Goal: Information Seeking & Learning: Learn about a topic

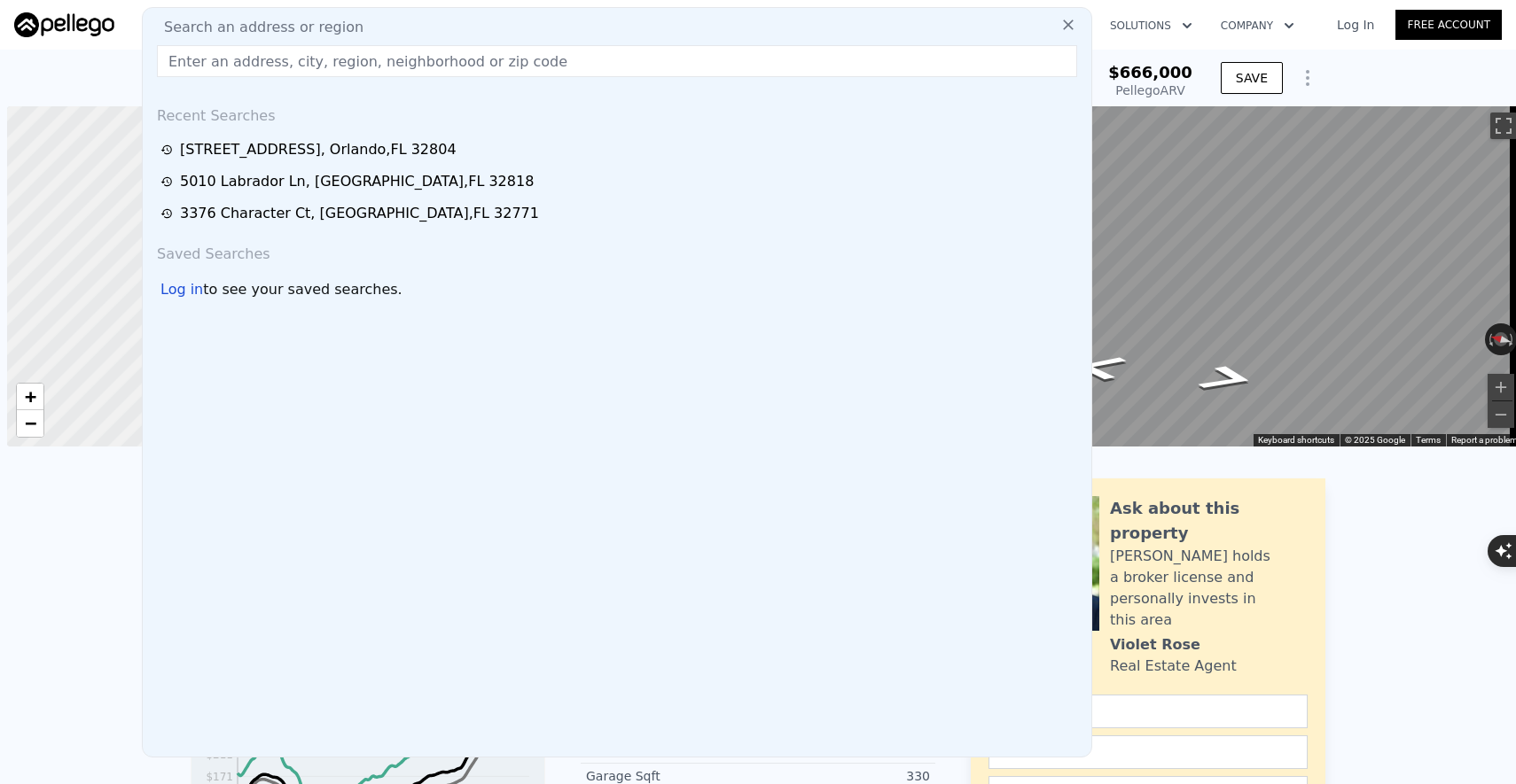
scroll to position [0, 7]
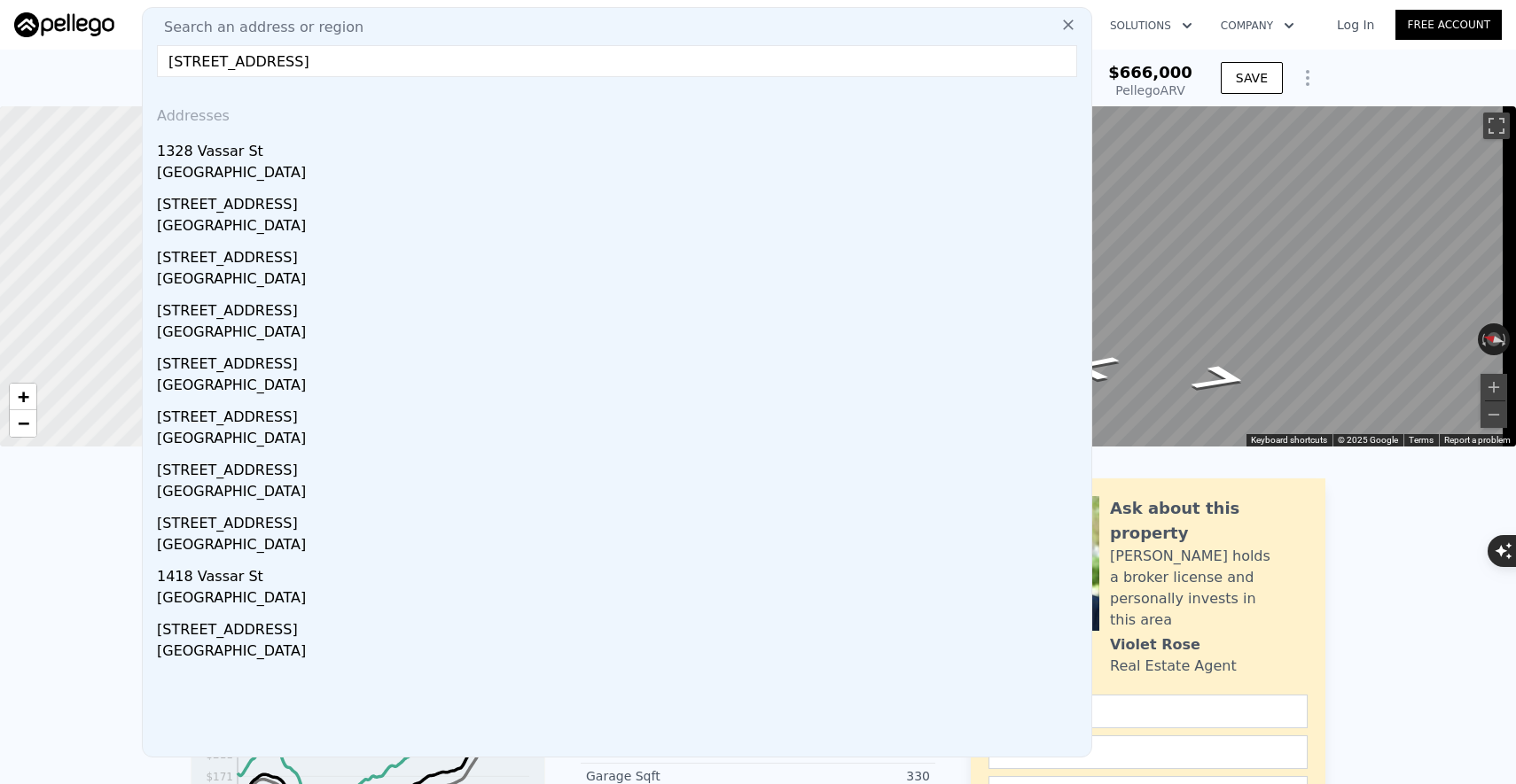
click at [281, 59] on input "1328 Vassar St, Orlando, Fl 32804" at bounding box center [617, 61] width 921 height 31
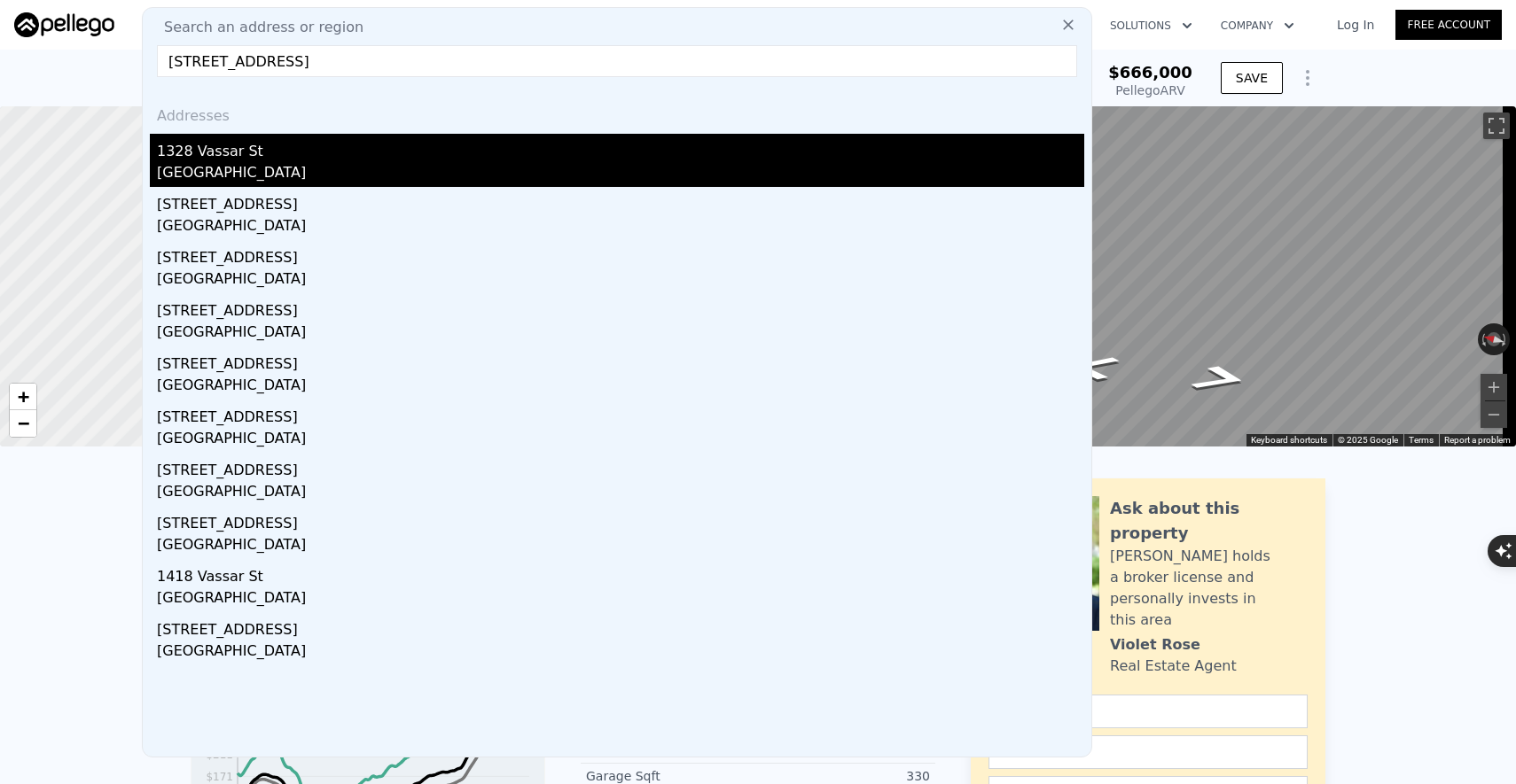
type input "1328 Vassar St, Orlando, Fl 32804"
click at [227, 143] on div "1328 Vassar St" at bounding box center [620, 148] width 927 height 29
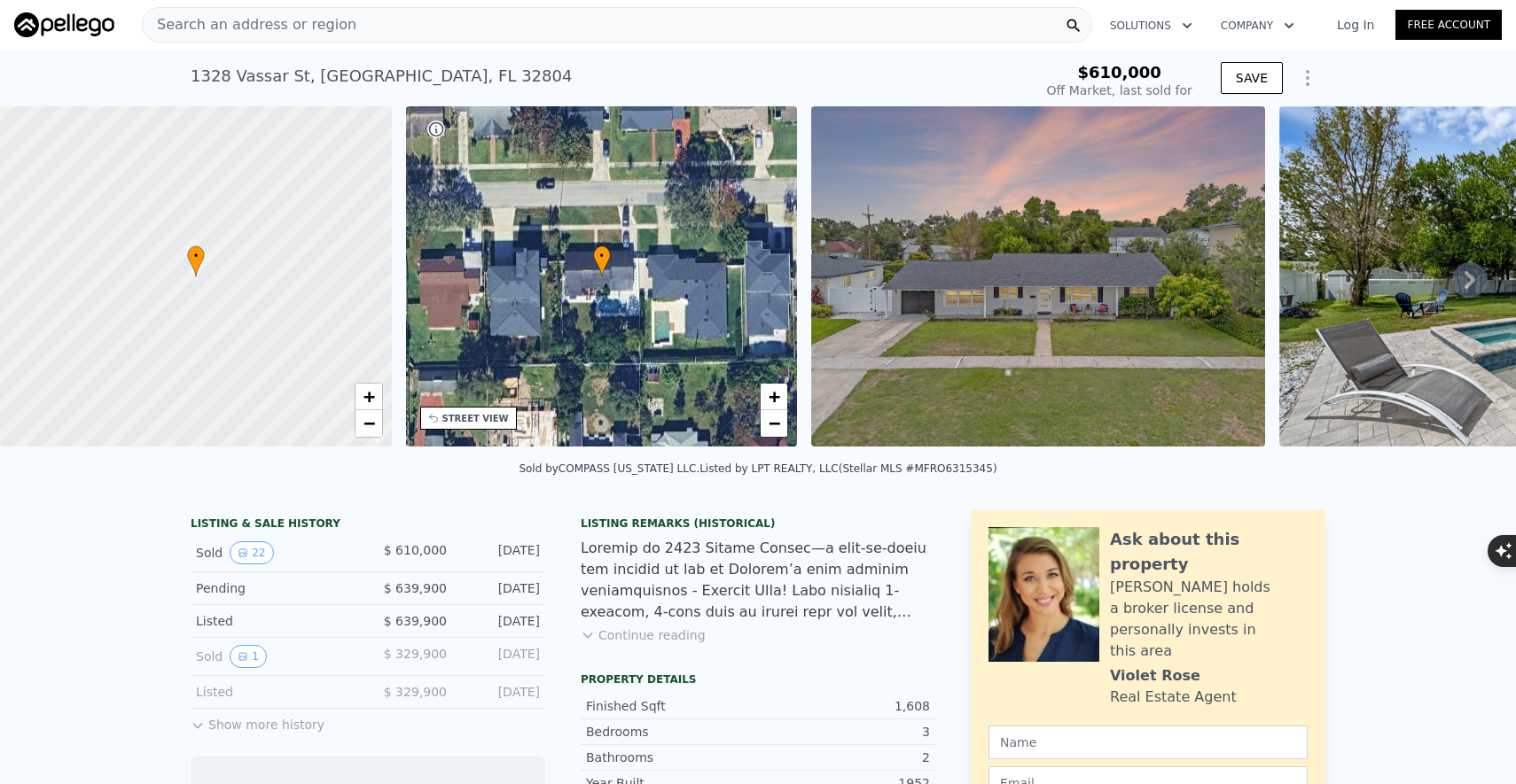
click at [1465, 280] on icon at bounding box center [1470, 280] width 35 height 35
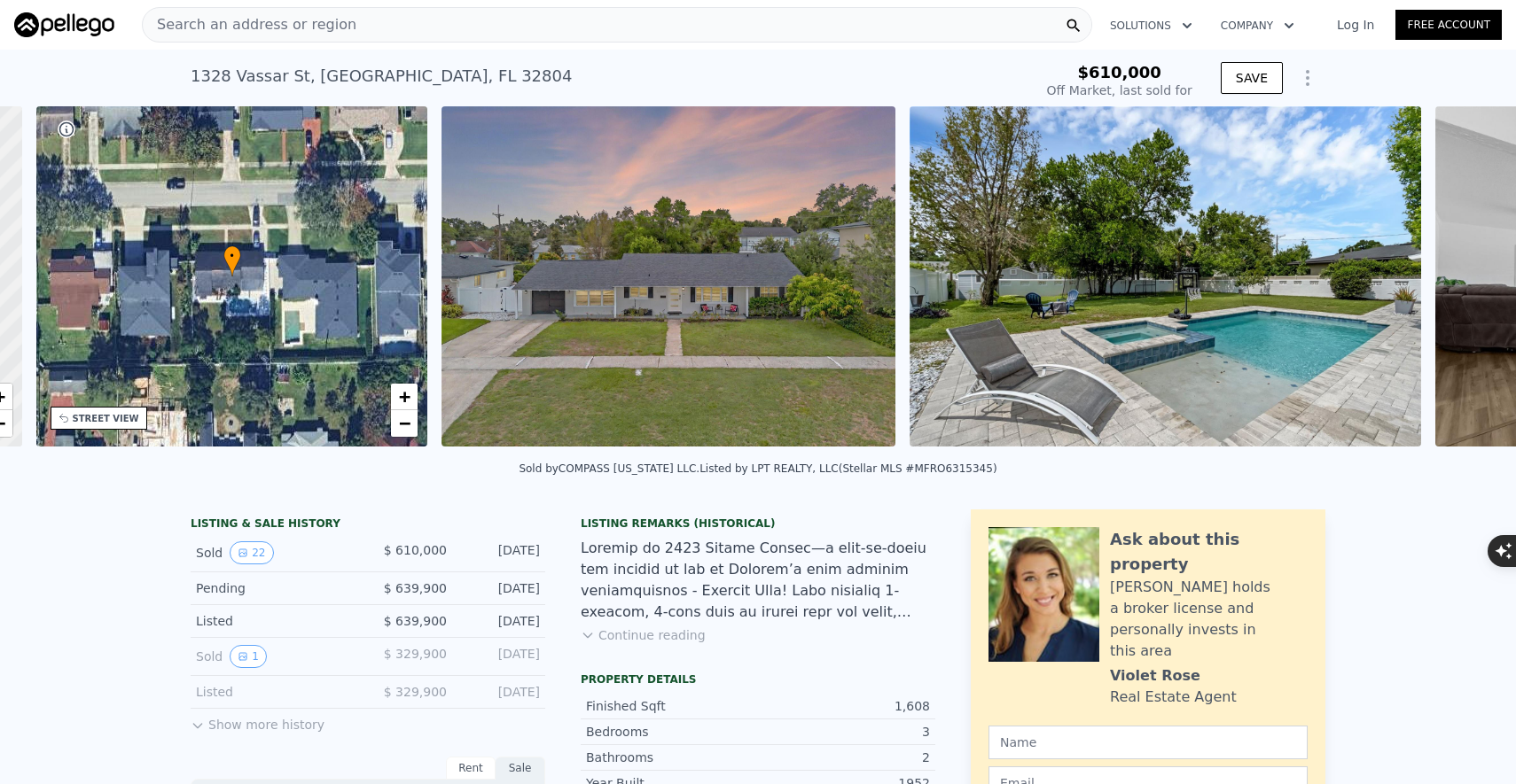
scroll to position [0, 412]
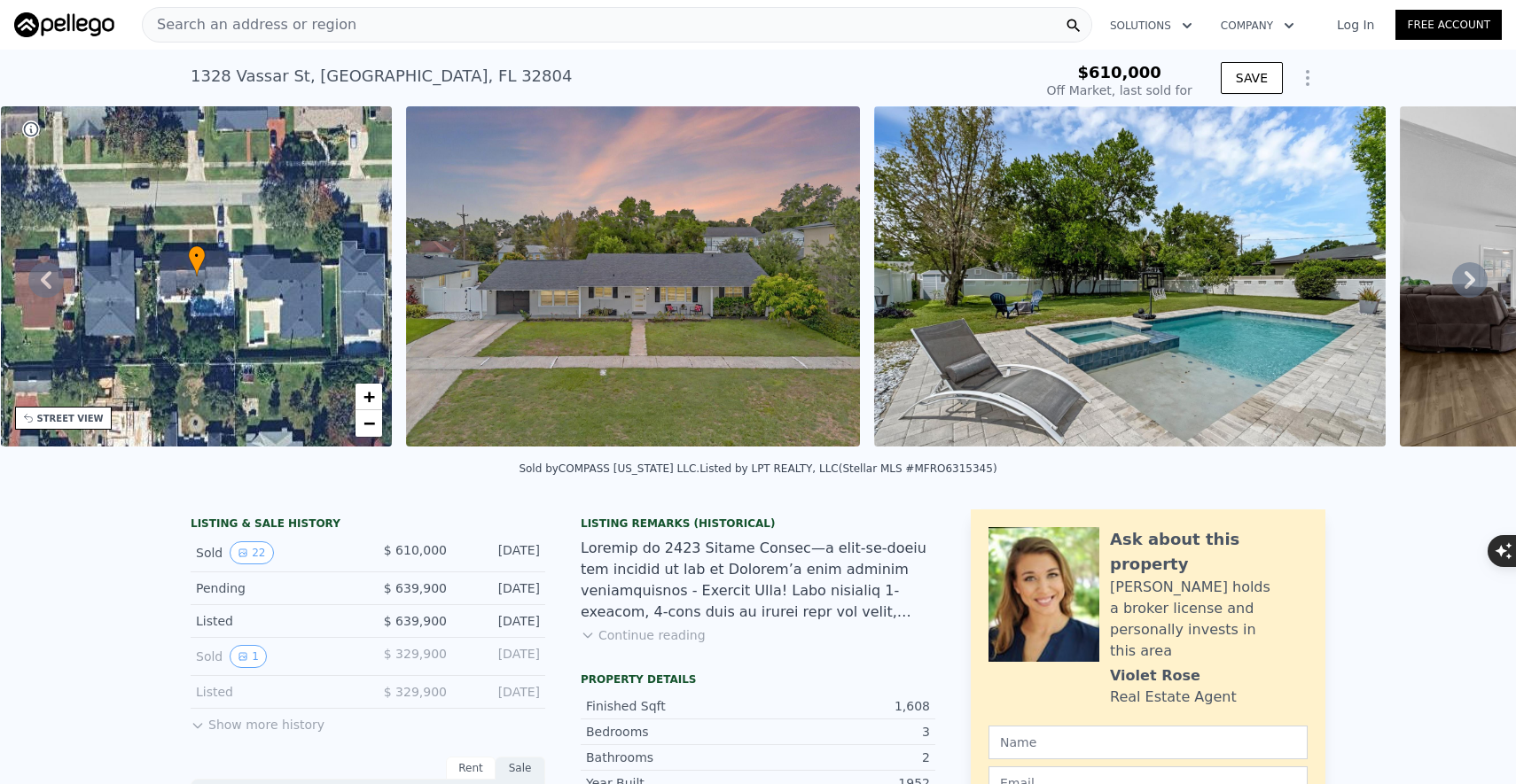
click at [1460, 280] on icon at bounding box center [1470, 280] width 35 height 35
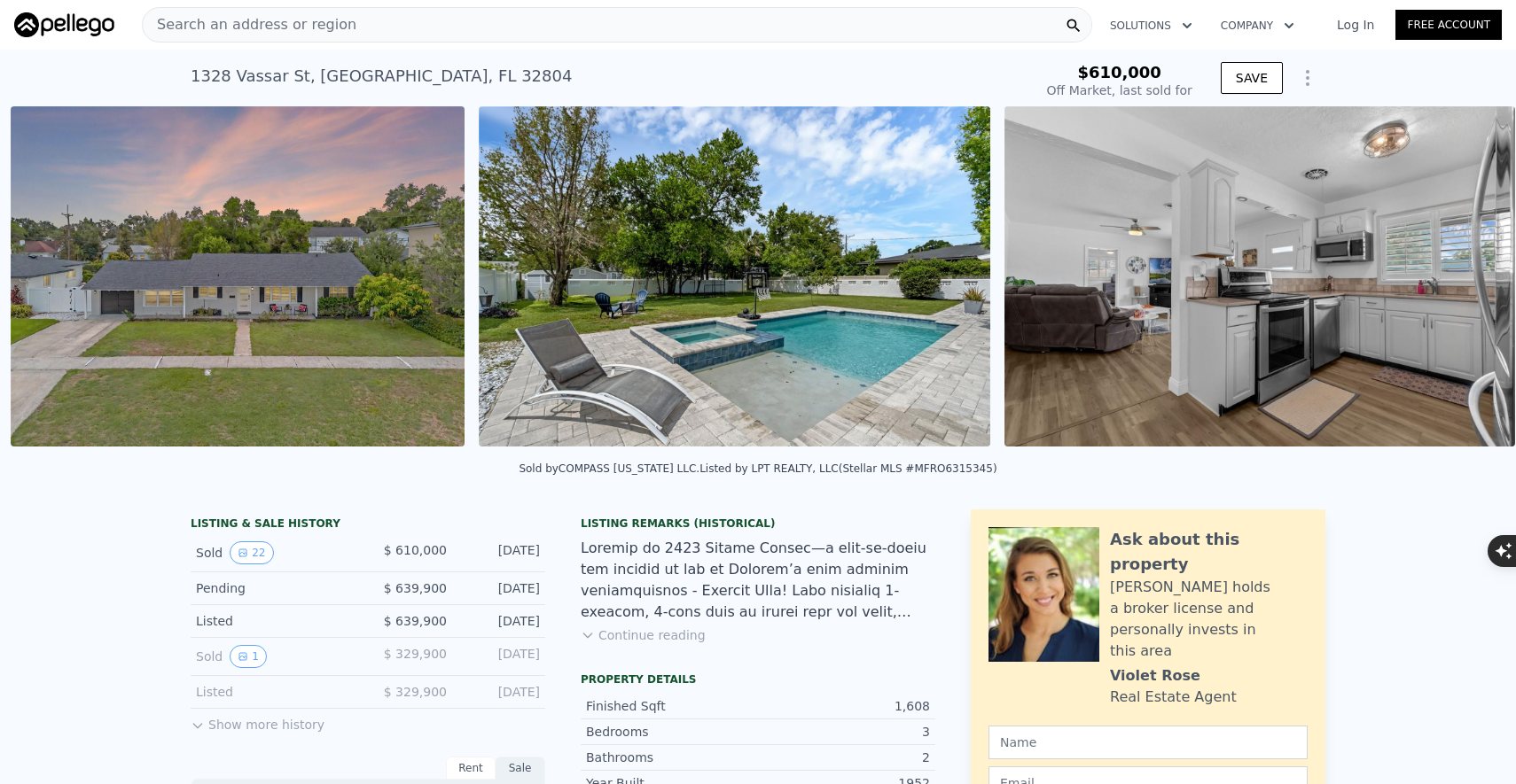
scroll to position [0, 811]
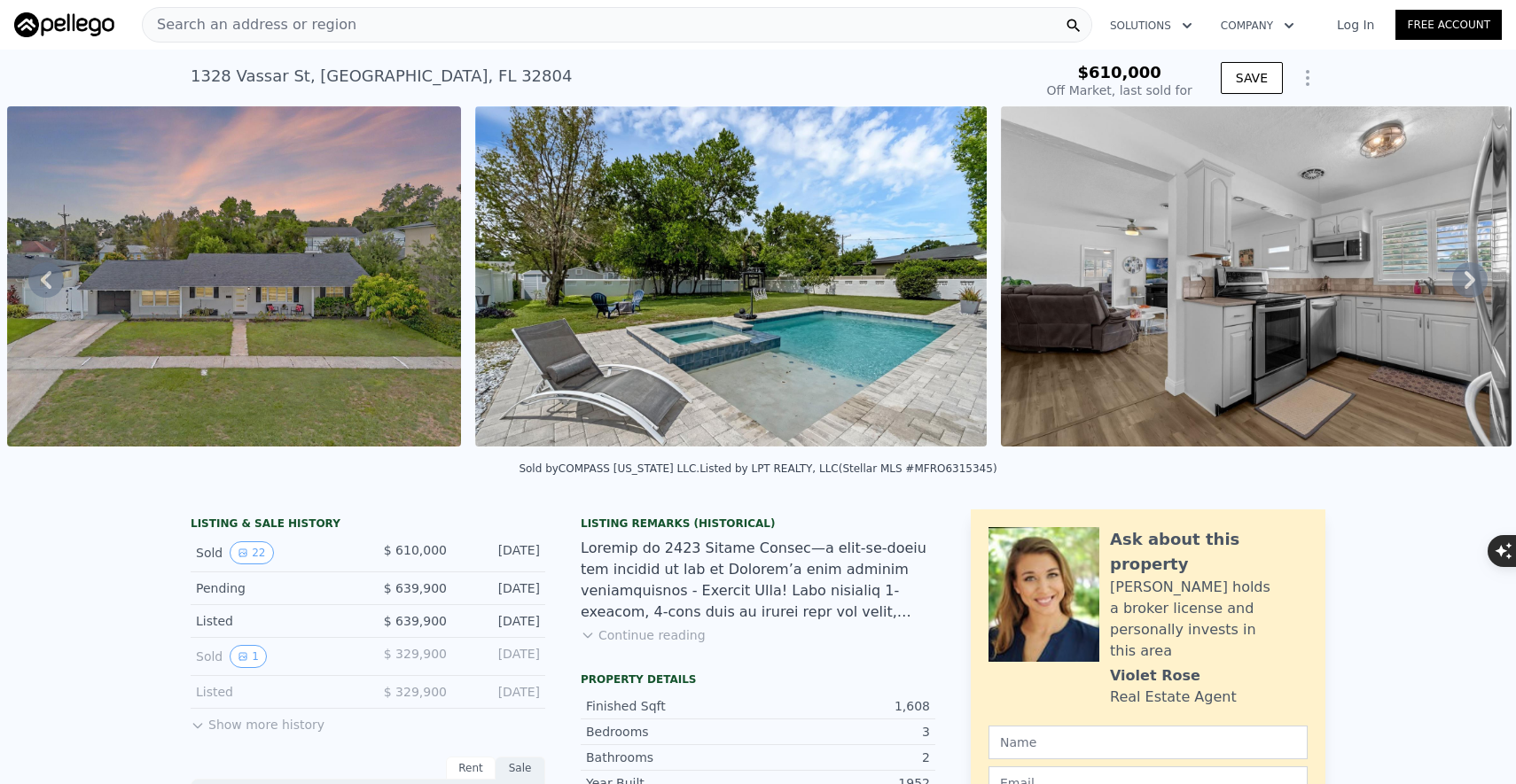
click at [1460, 280] on icon at bounding box center [1470, 280] width 35 height 35
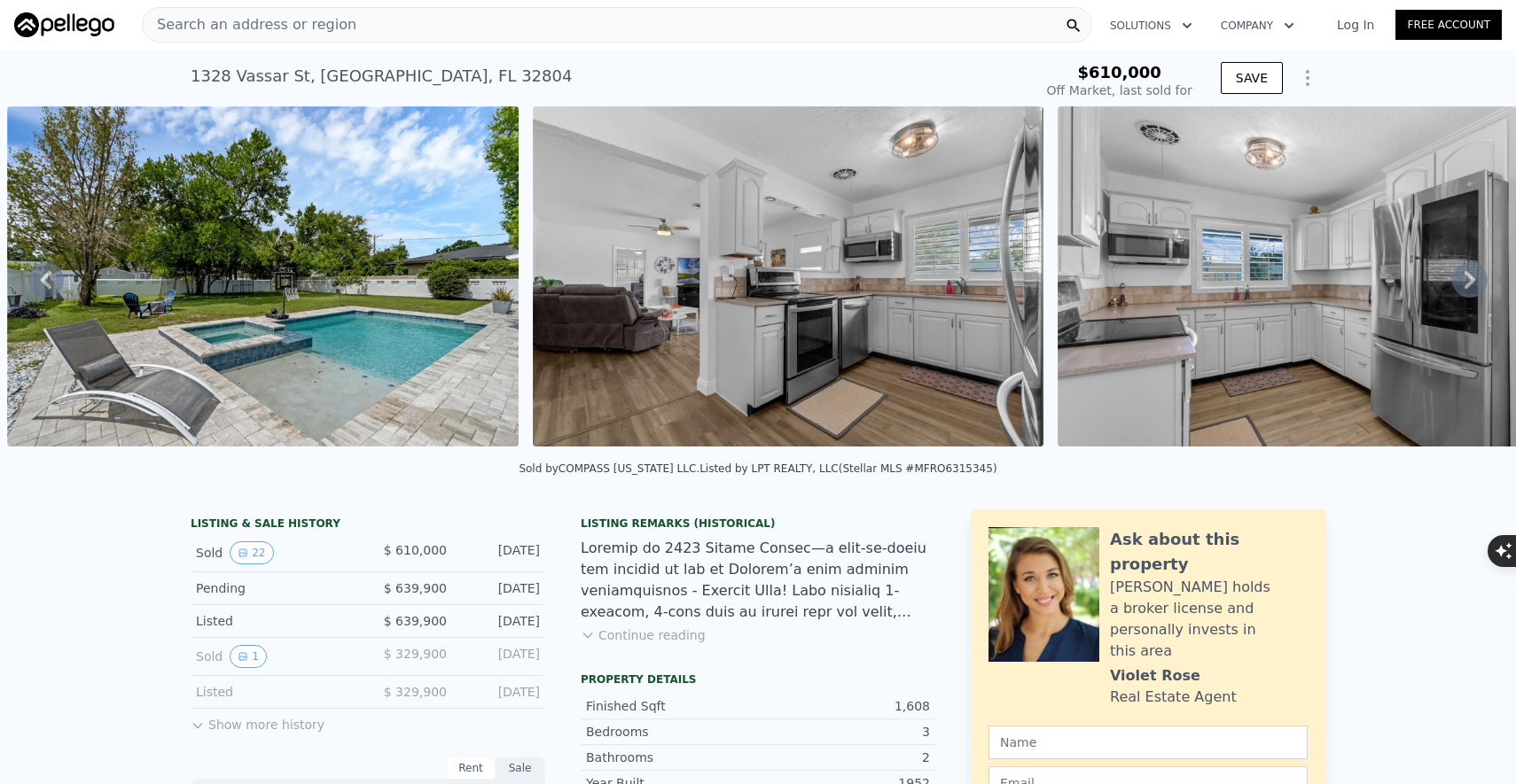
click at [1460, 280] on icon at bounding box center [1470, 280] width 35 height 35
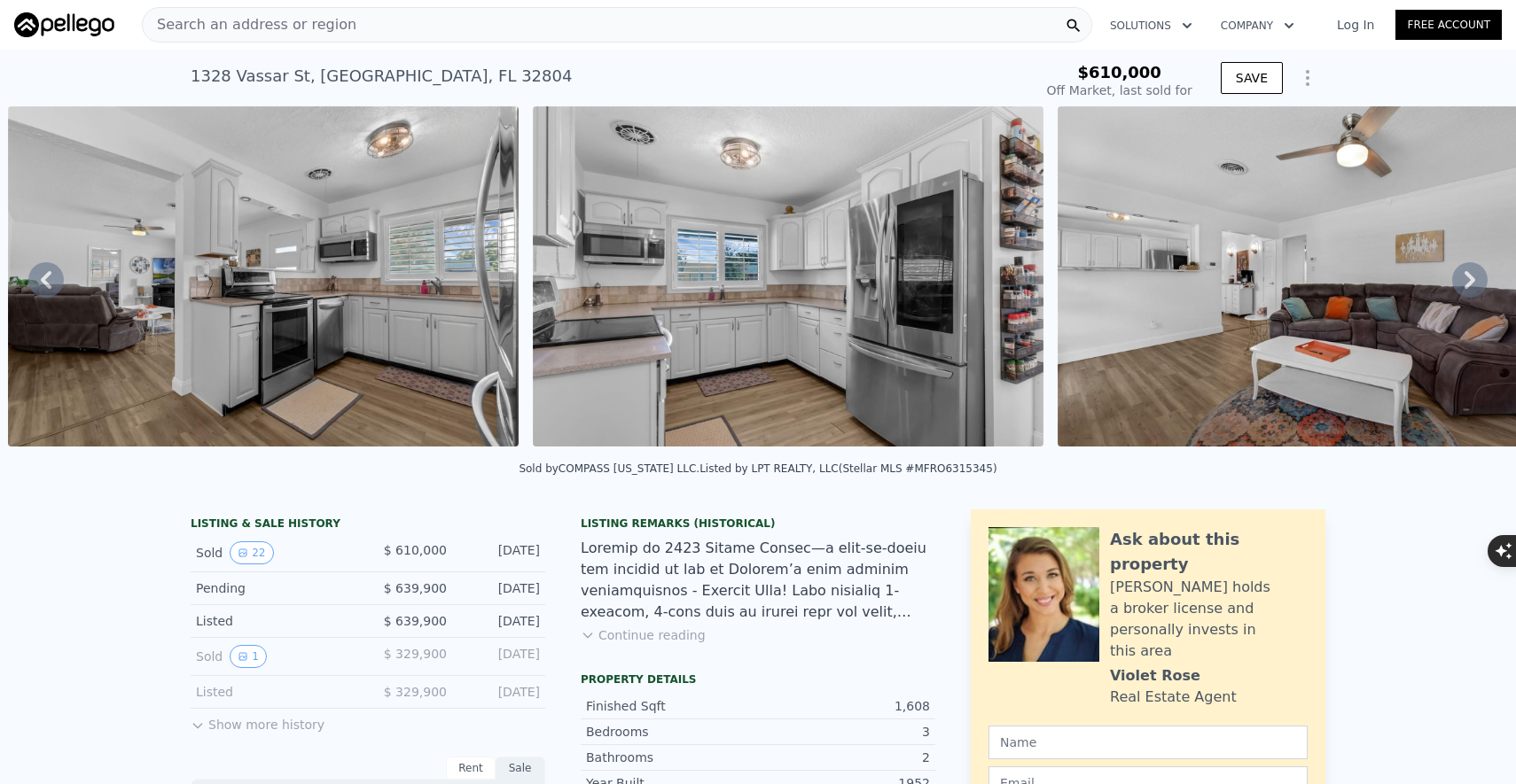
click at [1460, 280] on icon at bounding box center [1470, 280] width 35 height 35
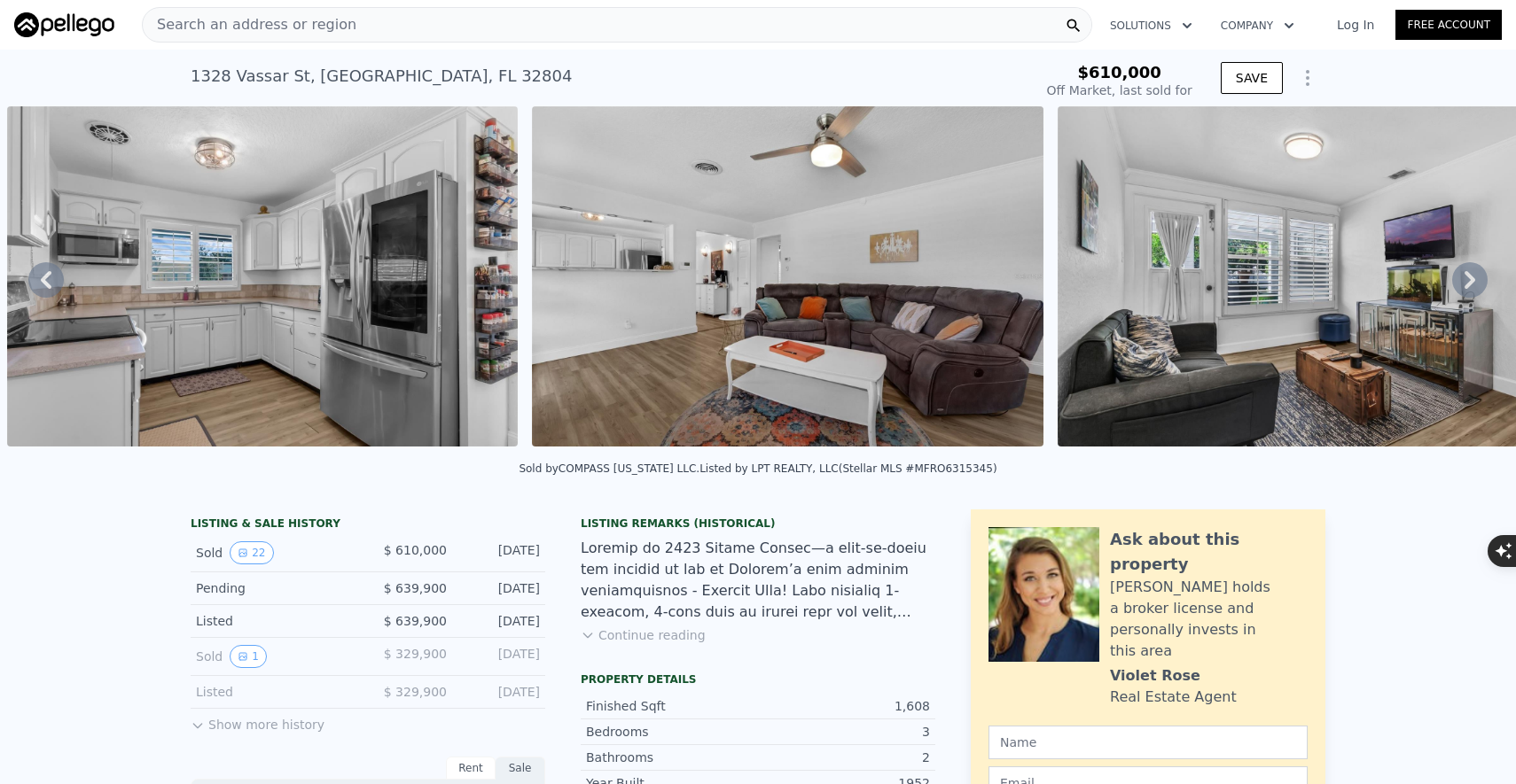
click at [1460, 280] on icon at bounding box center [1470, 280] width 35 height 35
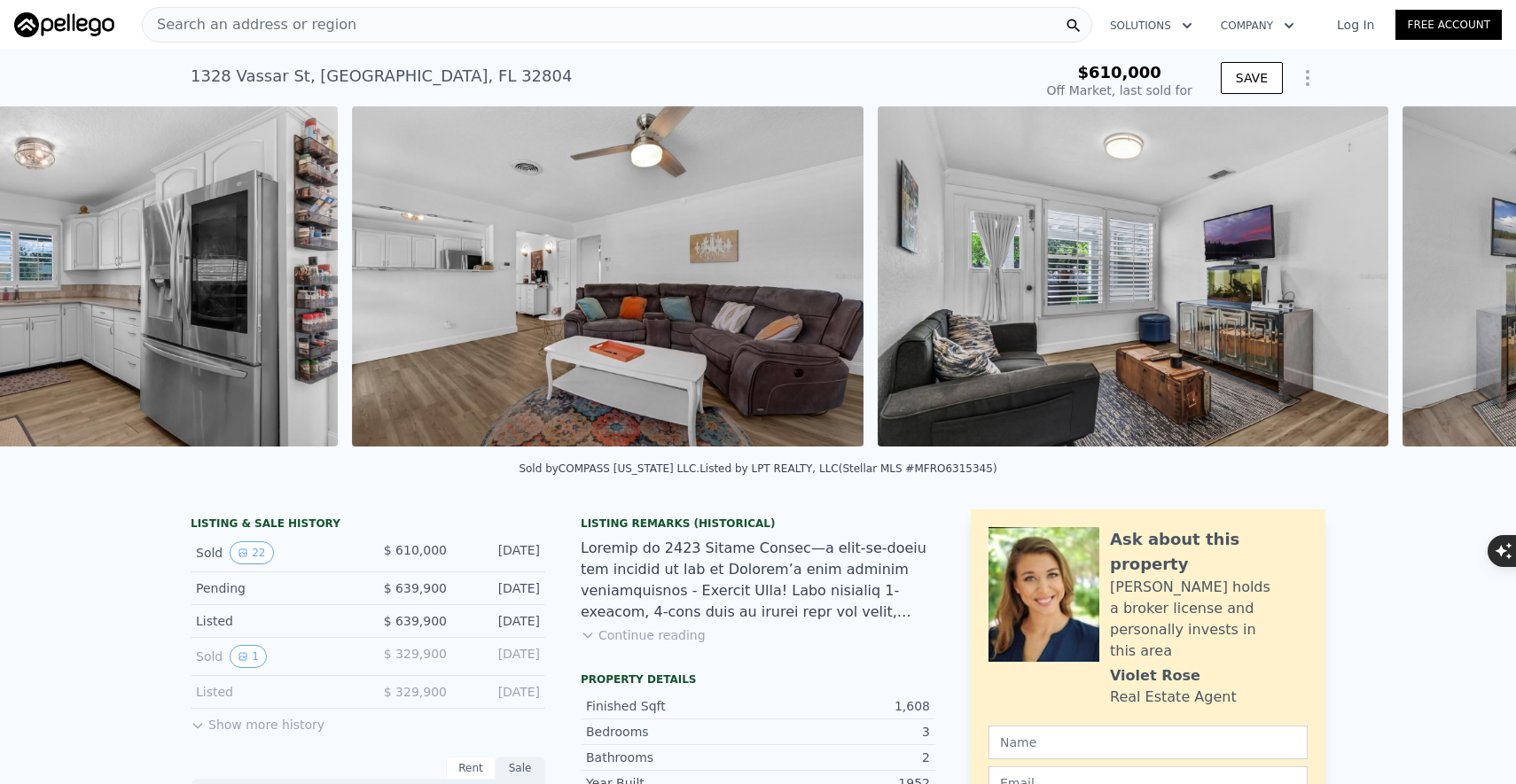
scroll to position [0, 2854]
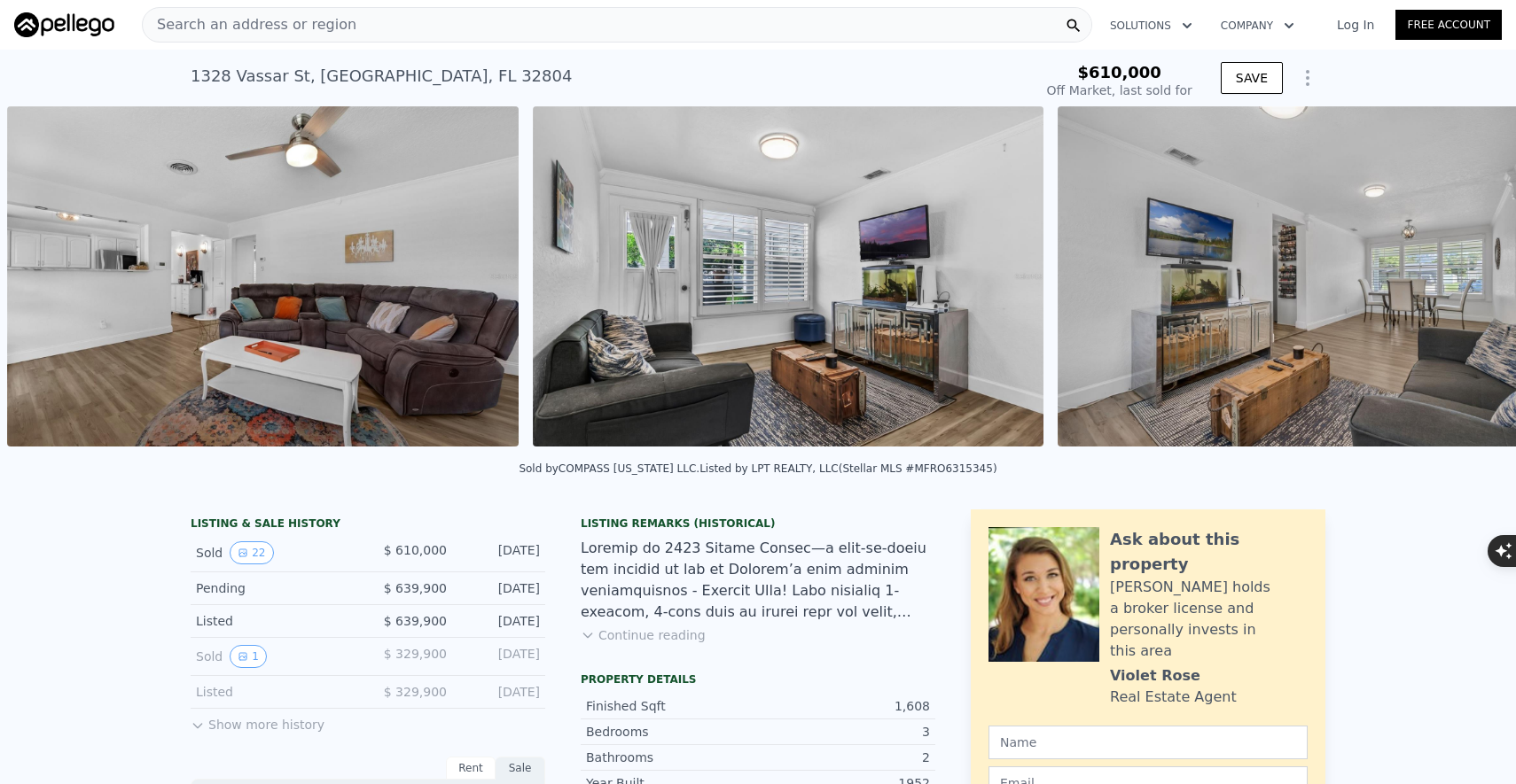
click at [1460, 280] on div "• + − • + − STREET VIEW ← Move left → Move right ↑ Move up ↓ Move down + Zoom i…" at bounding box center [758, 280] width 1516 height 346
click at [1452, 287] on icon at bounding box center [1470, 280] width 35 height 35
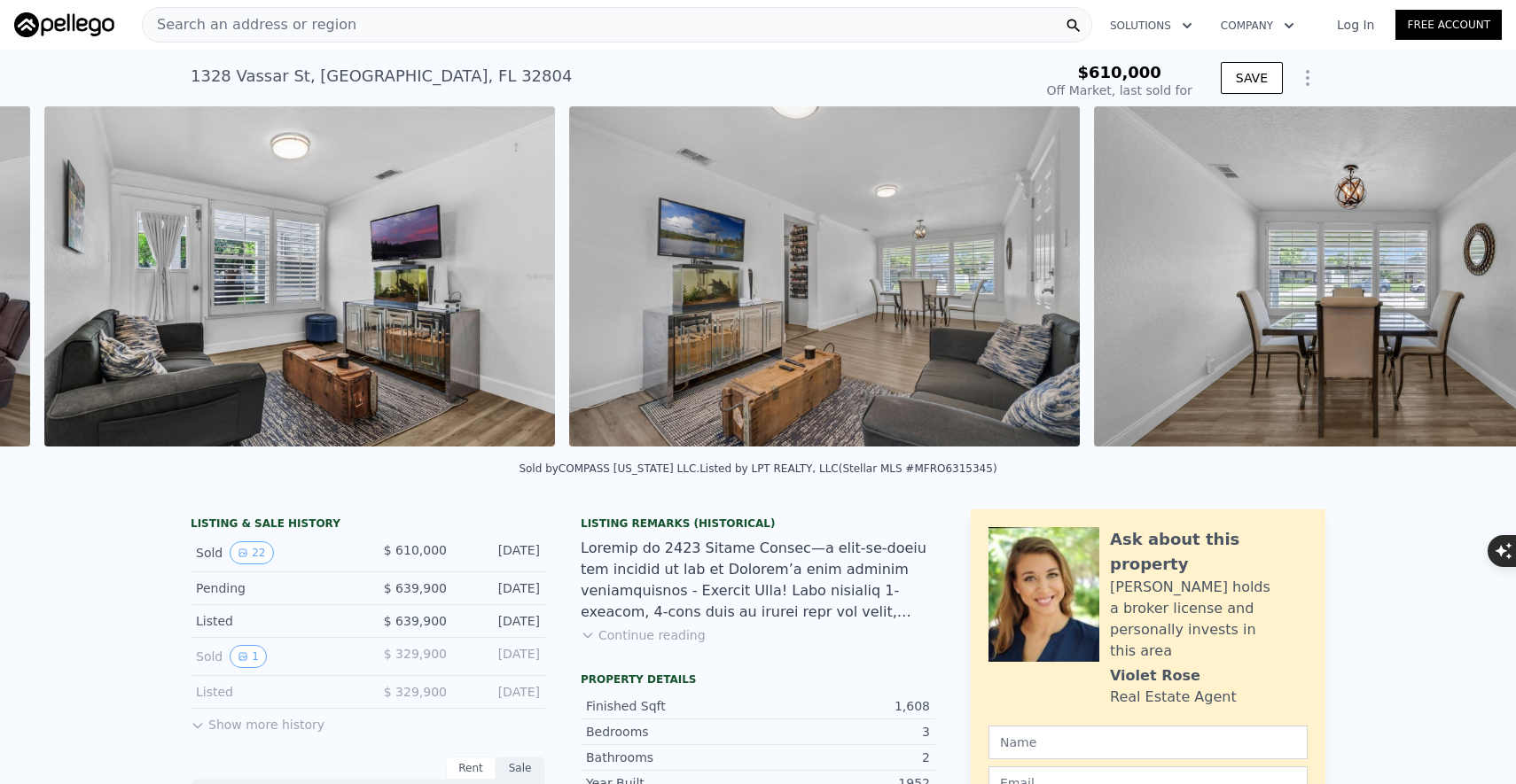
scroll to position [0, 3379]
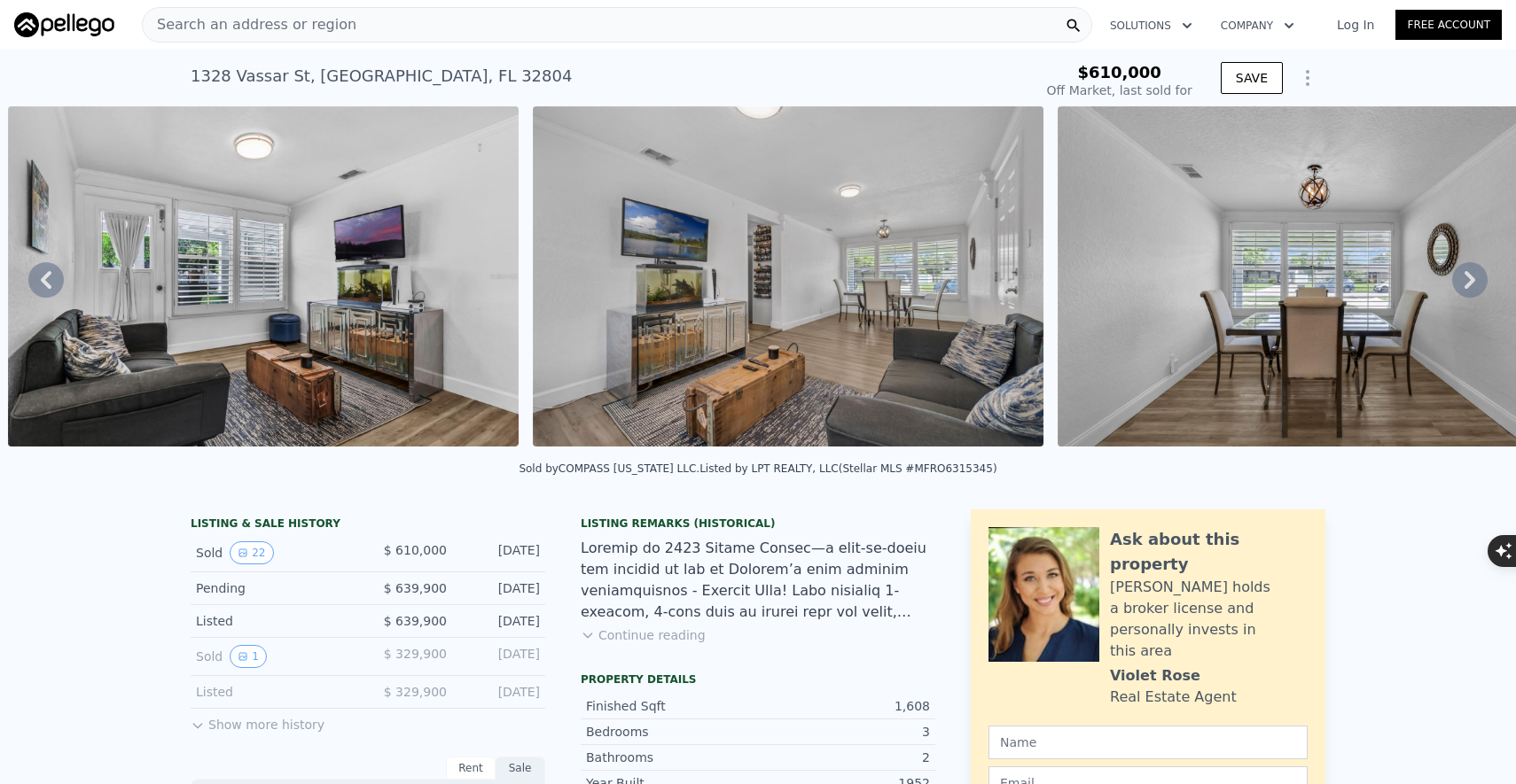
click at [1452, 289] on icon at bounding box center [1470, 280] width 35 height 35
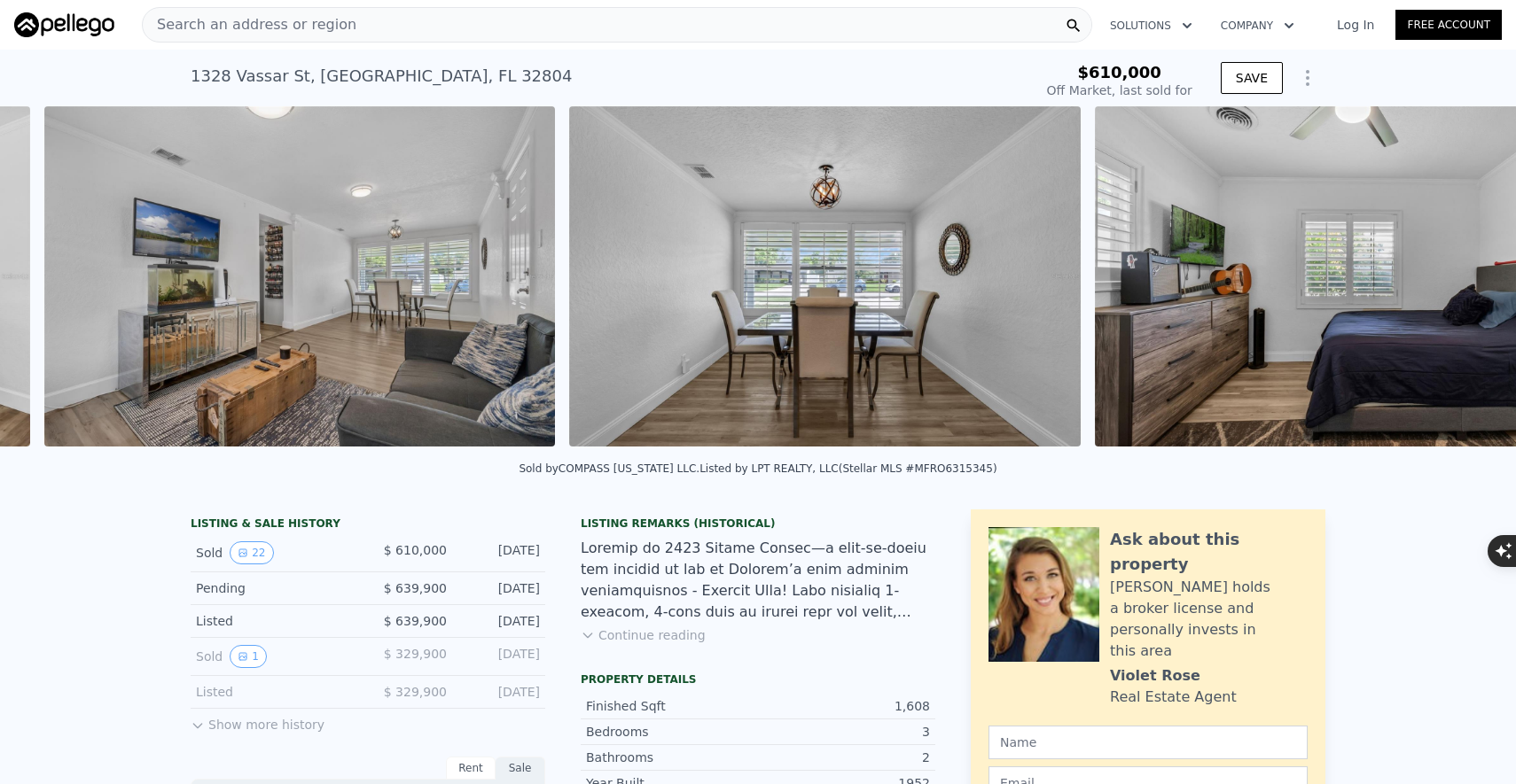
scroll to position [0, 3905]
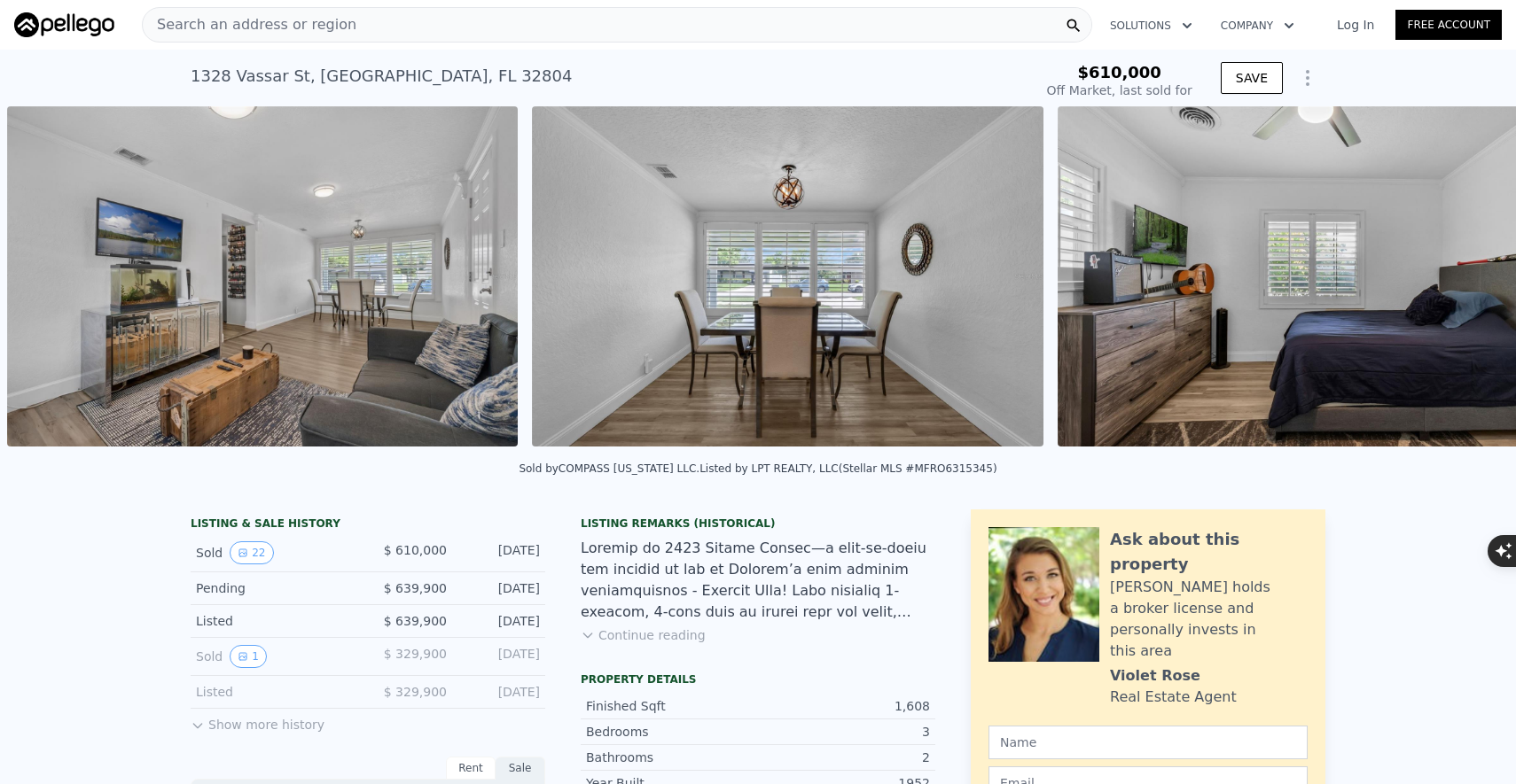
click at [1447, 289] on img at bounding box center [1312, 277] width 510 height 341
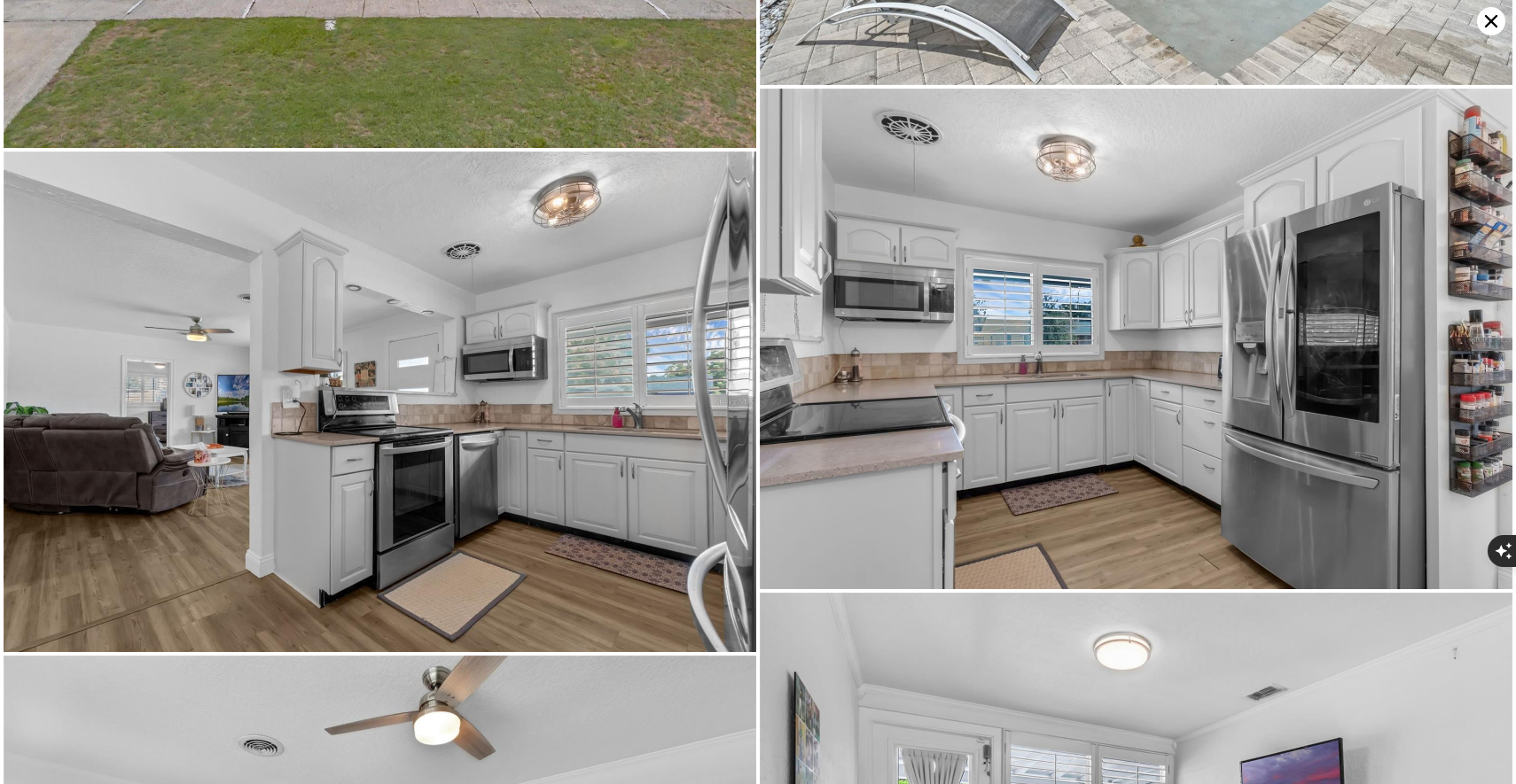
type input "$ 708,000"
type input "$ 10,382"
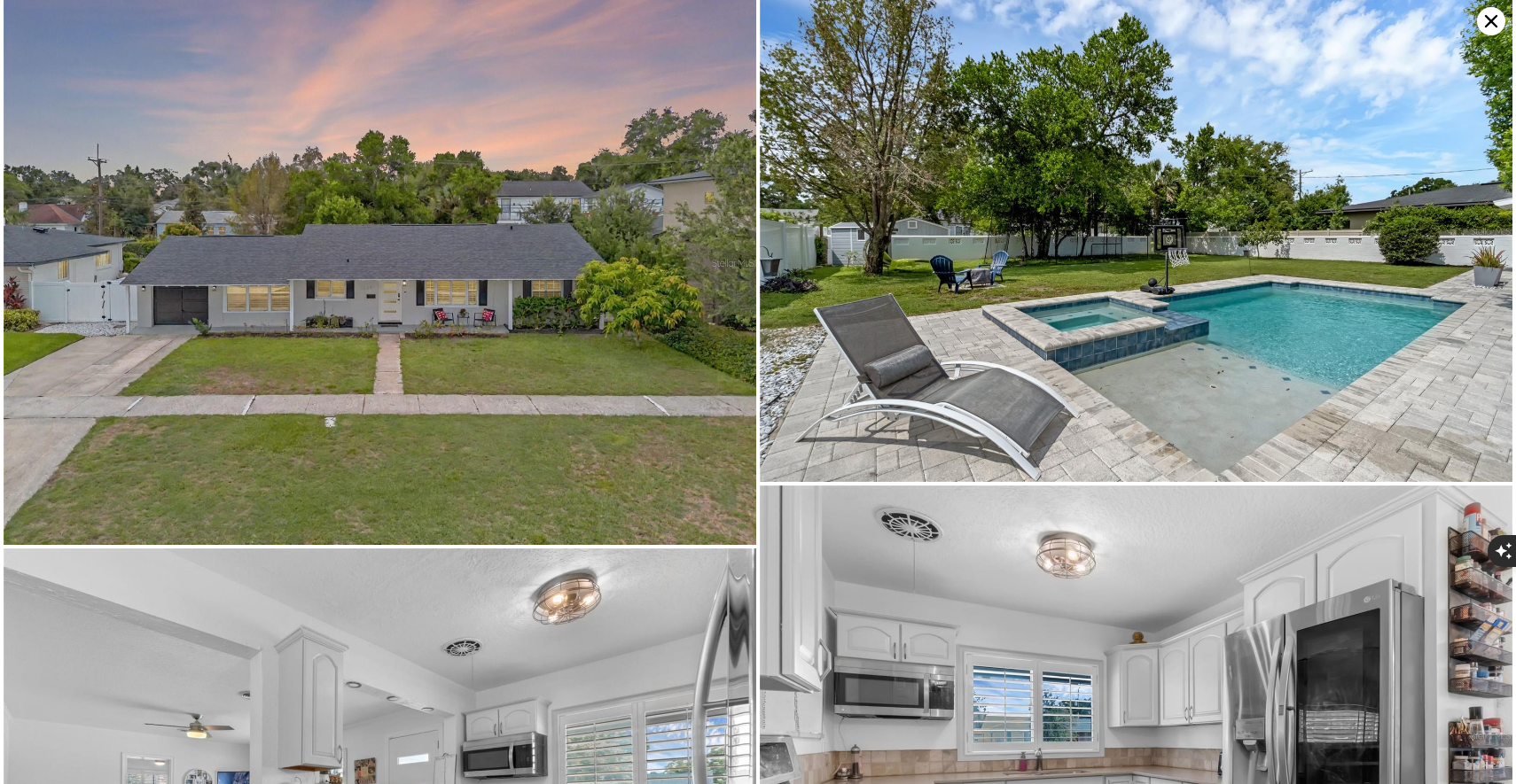
scroll to position [0, 0]
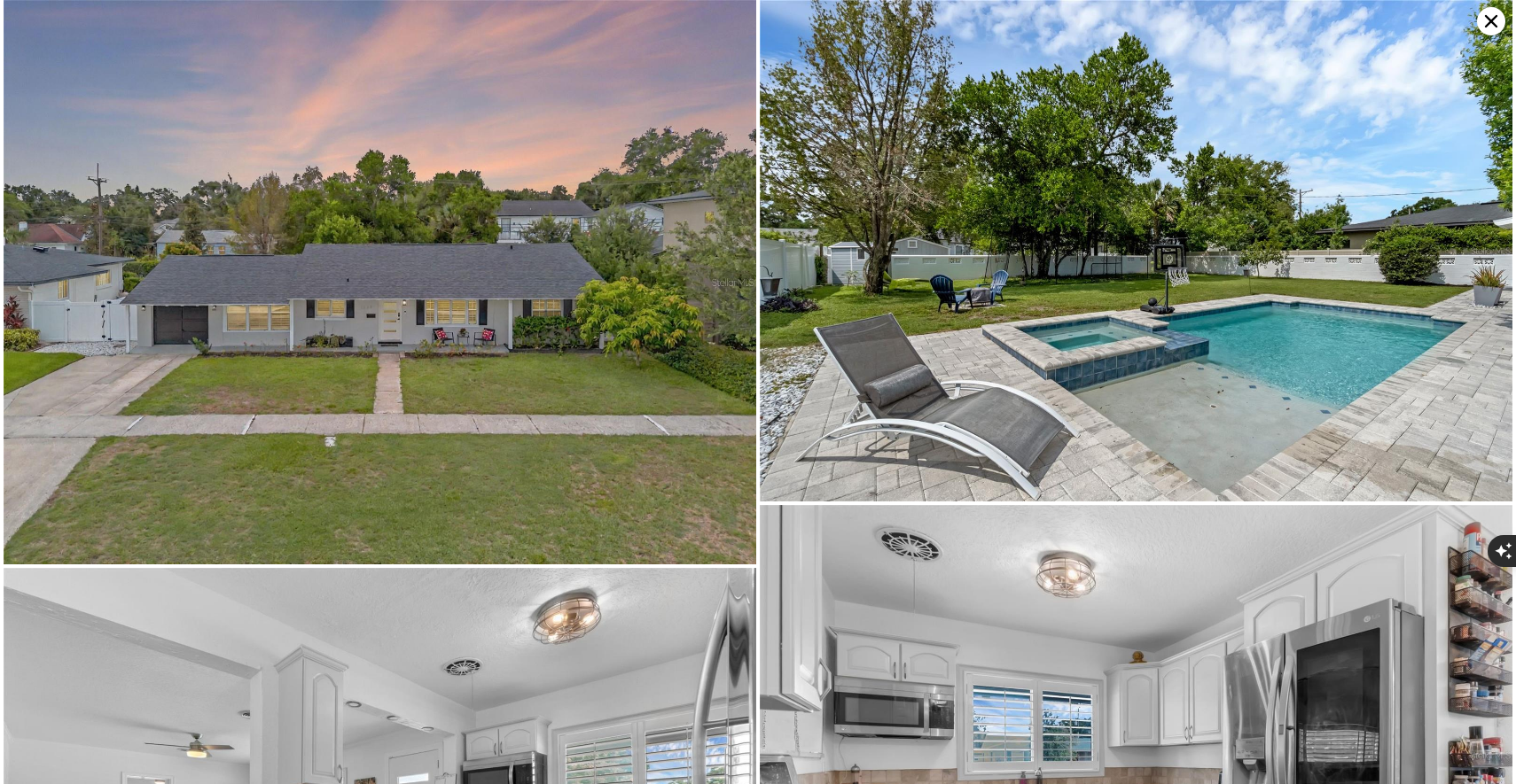
click at [1486, 19] on icon at bounding box center [1491, 21] width 29 height 29
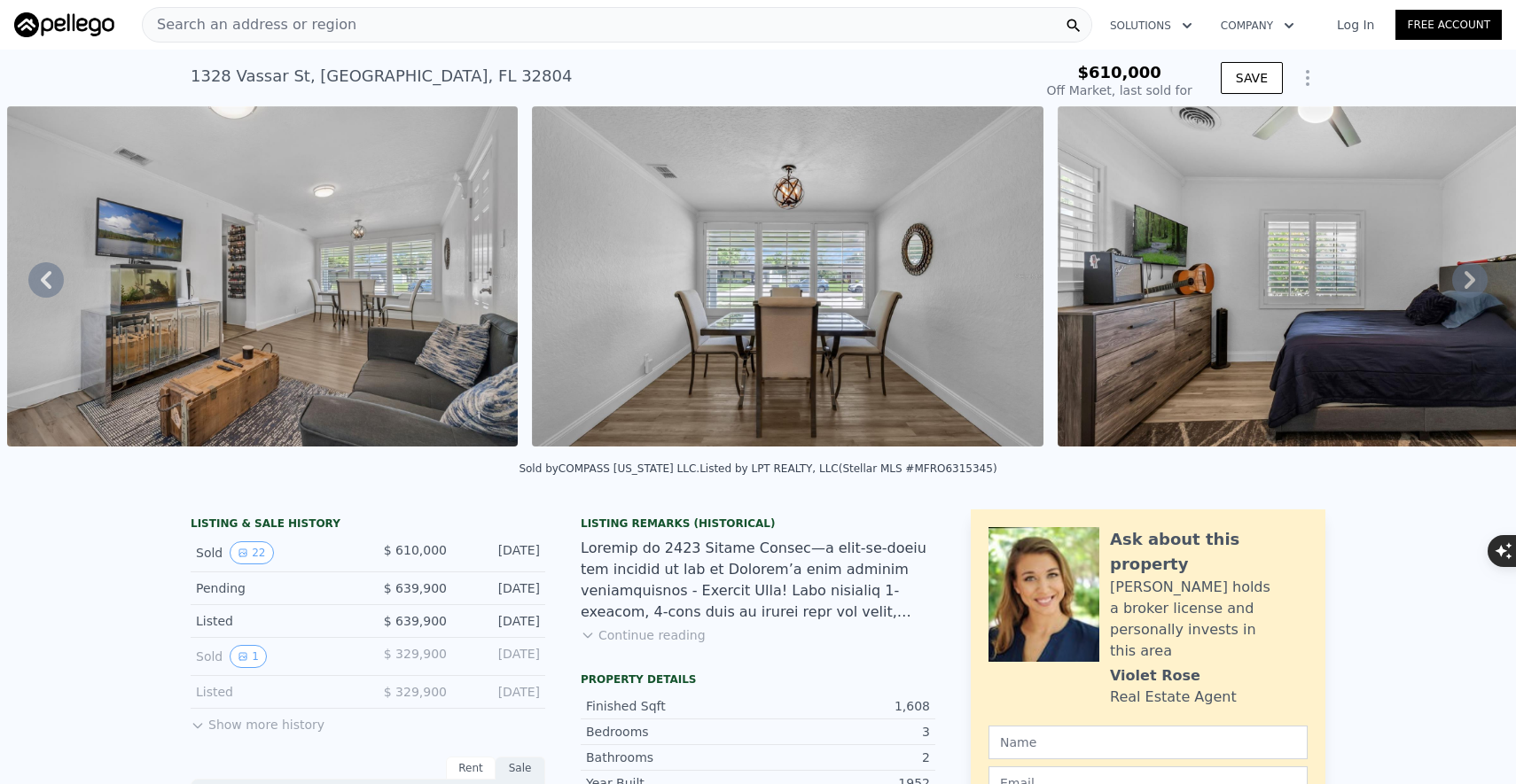
click at [466, 33] on div "Search an address or region" at bounding box center [617, 25] width 950 height 35
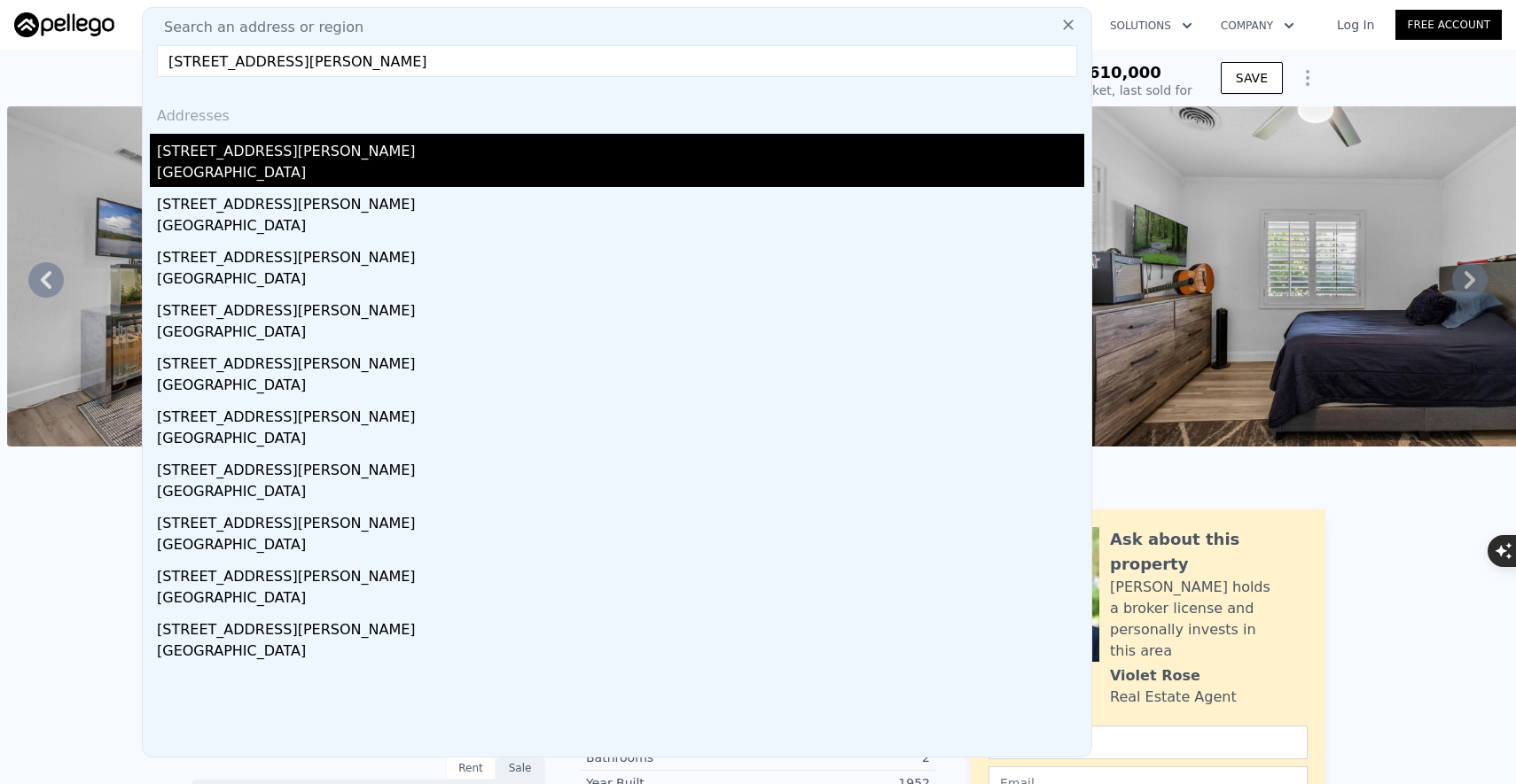
type input "1615 Wilson Ave Orlando, FL 32804"
click at [294, 153] on div "1615 Wilson Ave" at bounding box center [620, 148] width 927 height 29
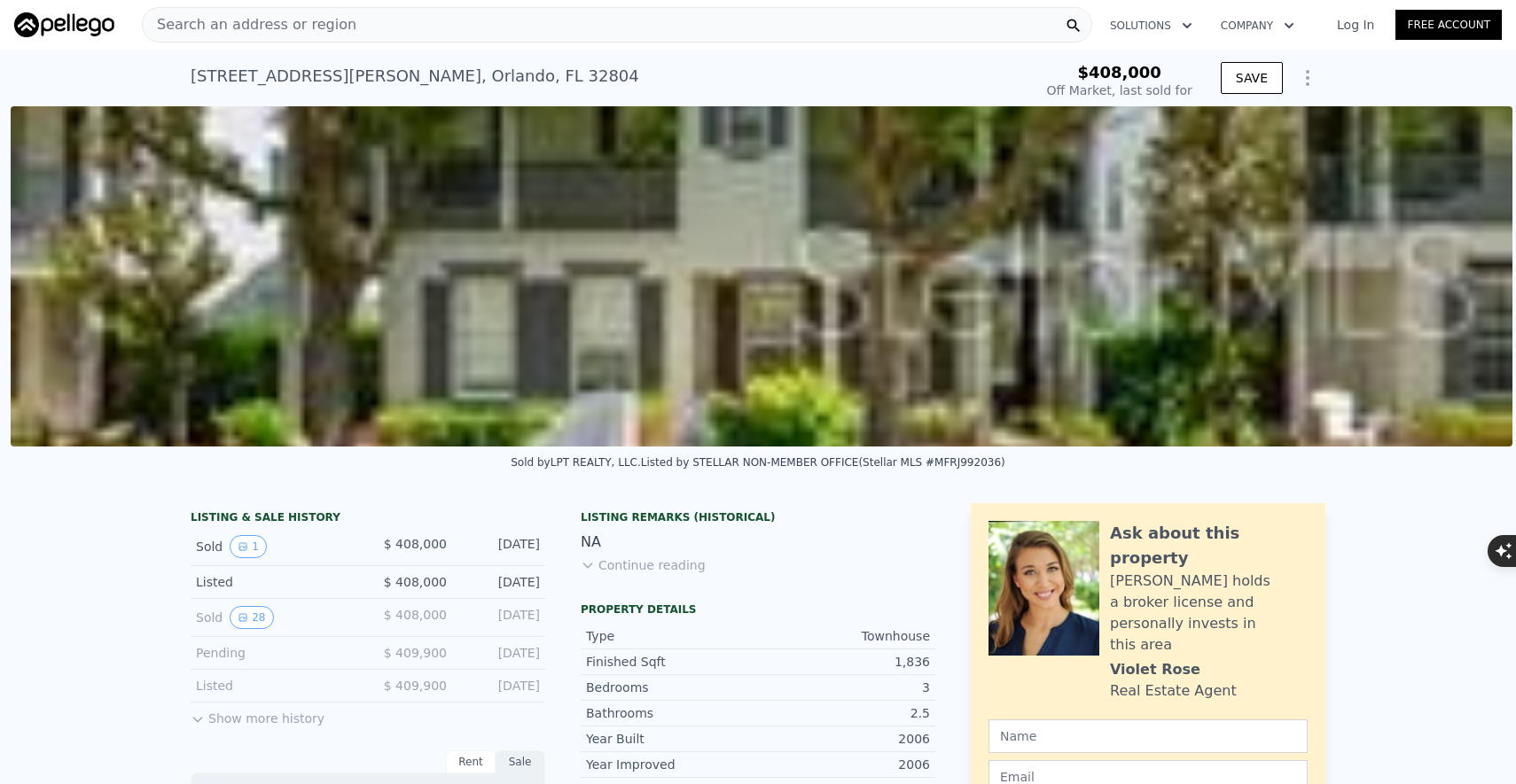
scroll to position [0, 811]
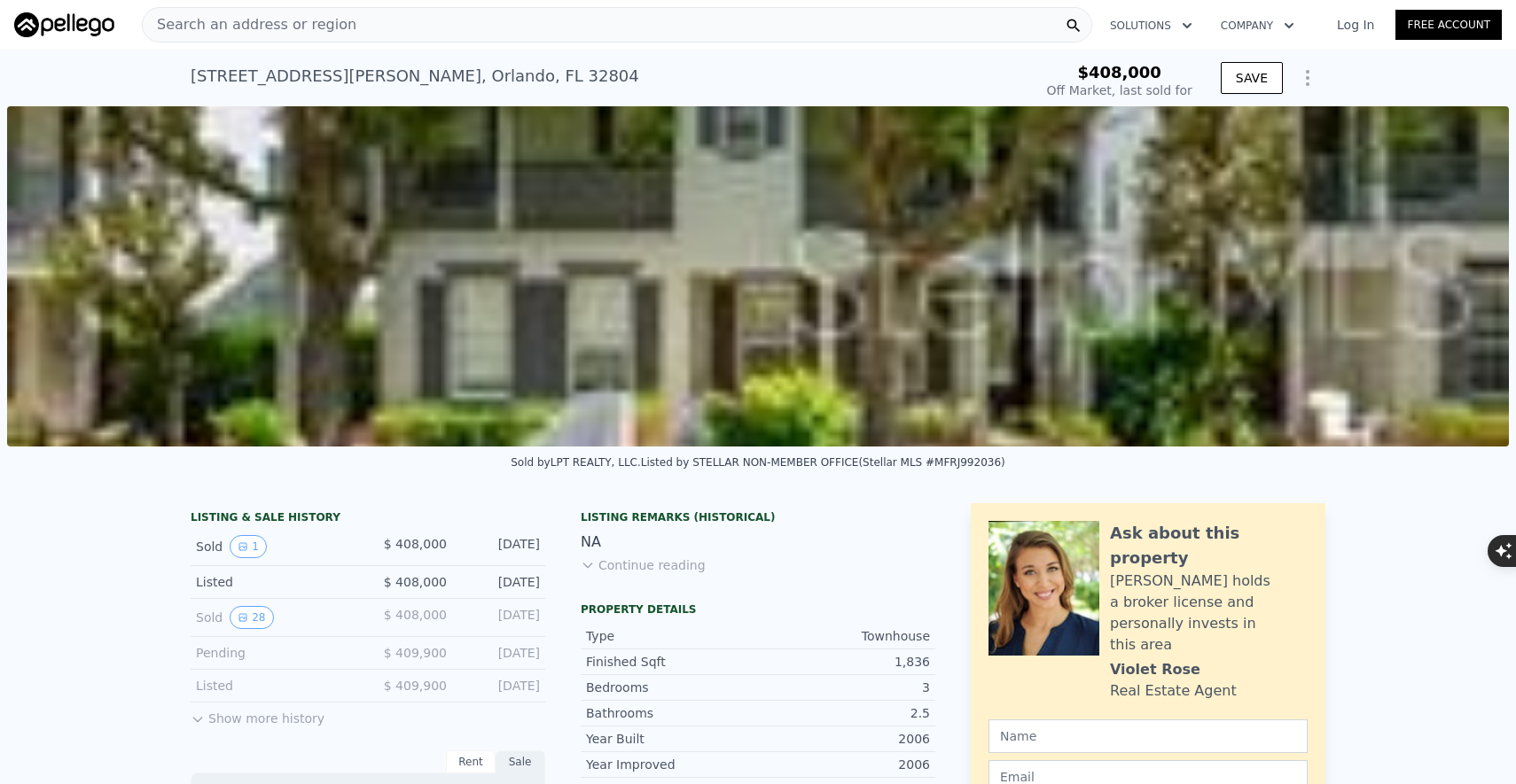
click at [570, 31] on div "Search an address or region" at bounding box center [617, 25] width 950 height 35
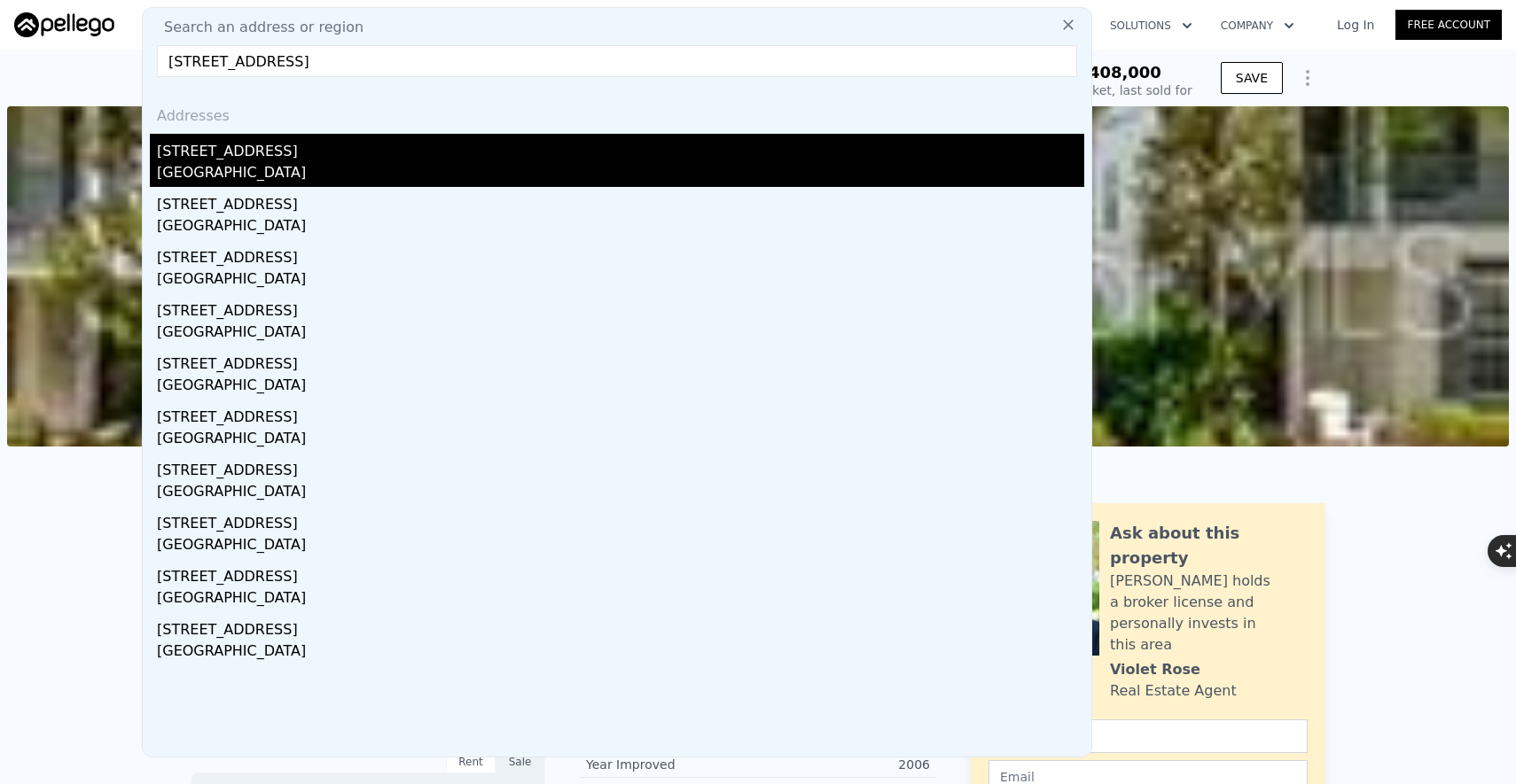
type input "1333 W Yale St, Orlando, Fl 32804"
click at [365, 156] on div "[STREET_ADDRESS]" at bounding box center [620, 148] width 927 height 29
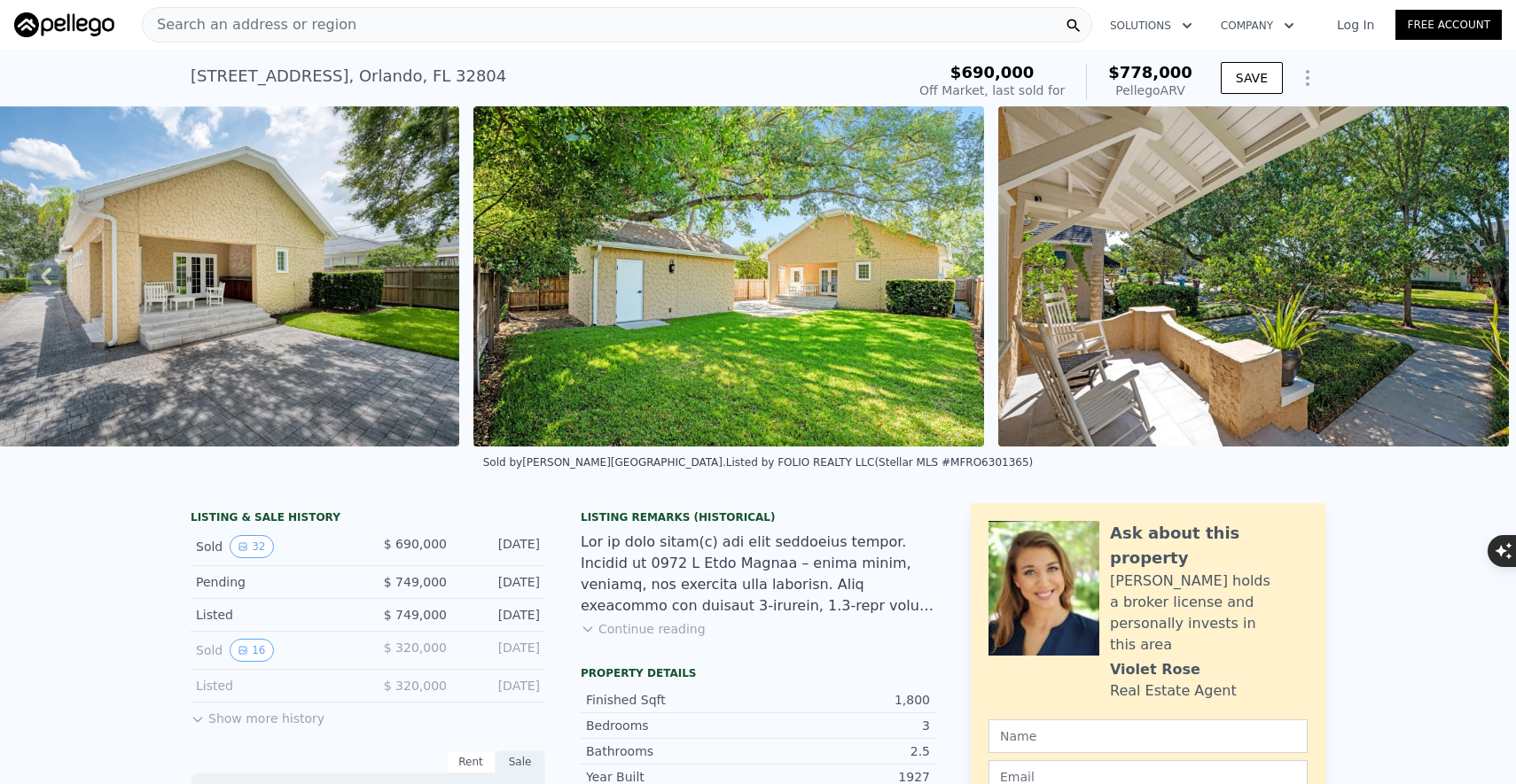
click at [1142, 74] on span "$778,000" at bounding box center [1150, 72] width 84 height 19
click at [1159, 77] on span "$778,000" at bounding box center [1150, 72] width 84 height 19
click at [1159, 88] on div "Pellego ARV" at bounding box center [1150, 90] width 84 height 18
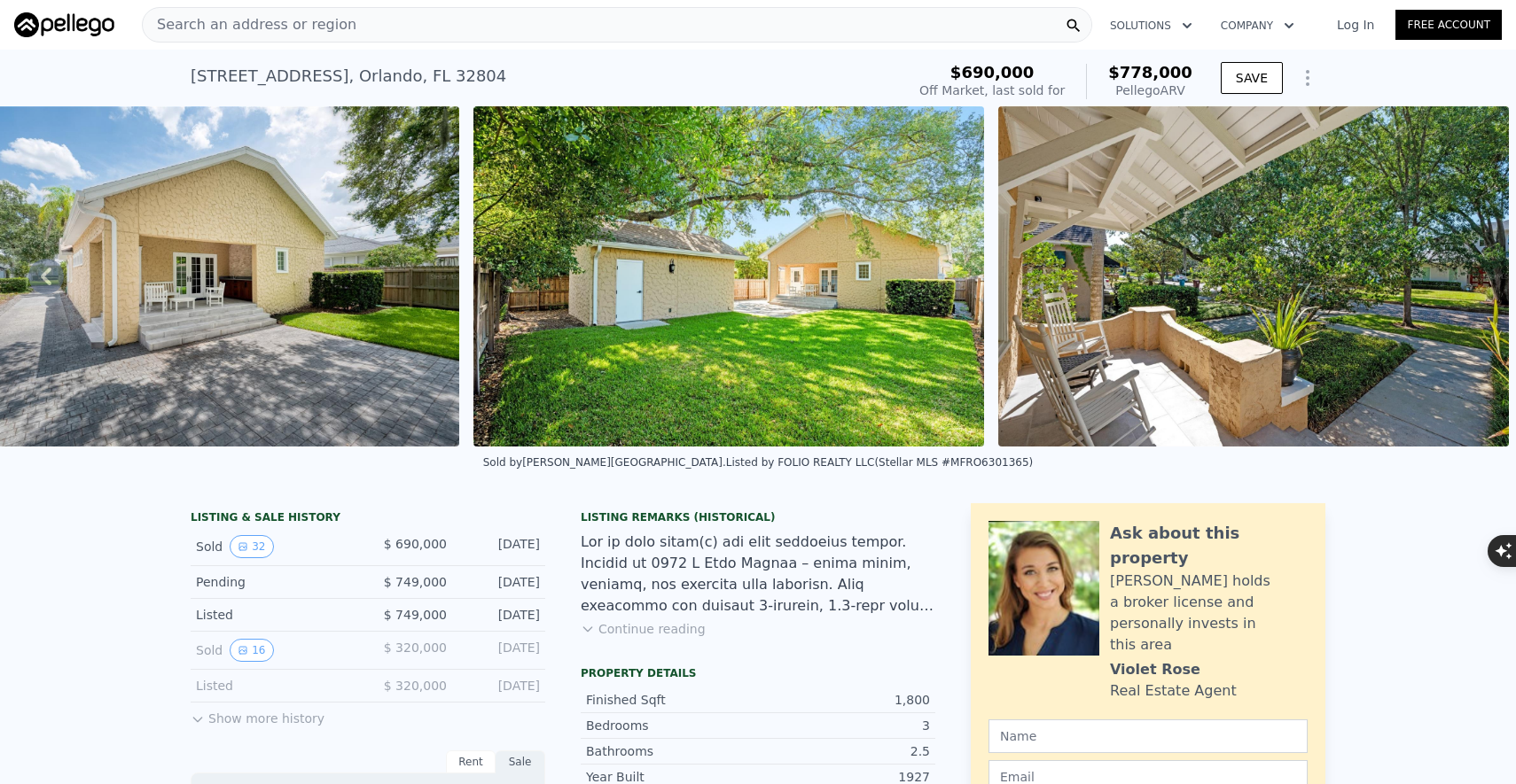
click at [1159, 88] on div "Pellego ARV" at bounding box center [1150, 90] width 84 height 18
drag, startPoint x: 1159, startPoint y: 88, endPoint x: 1134, endPoint y: 58, distance: 39.1
click at [1134, 57] on div "$690,000 Off Market, last sold for $778,000 Pellego ARV" at bounding box center [1056, 81] width 287 height 50
click at [1134, 58] on div "$690,000 Off Market, last sold for $778,000 Pellego ARV" at bounding box center [1056, 81] width 287 height 50
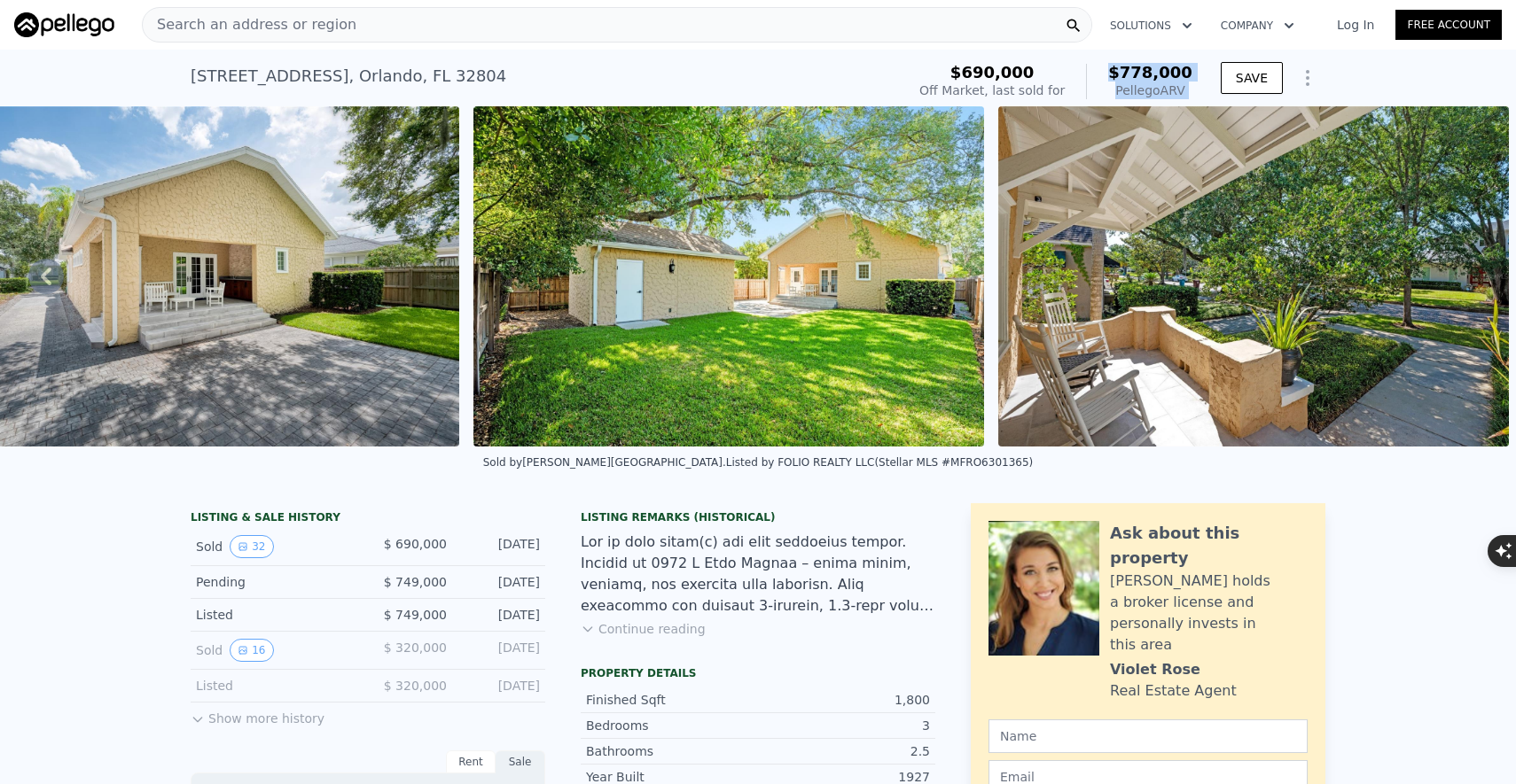
drag, startPoint x: 1134, startPoint y: 58, endPoint x: 1161, endPoint y: 86, distance: 38.9
click at [1161, 86] on div "$690,000 Off Market, last sold for $778,000 Pellego ARV" at bounding box center [1056, 81] width 287 height 50
click at [1161, 87] on div "Pellego ARV" at bounding box center [1150, 90] width 84 height 18
click at [1134, 87] on div "Pellego ARV" at bounding box center [1150, 90] width 84 height 18
drag, startPoint x: 1134, startPoint y: 87, endPoint x: 1125, endPoint y: 67, distance: 21.9
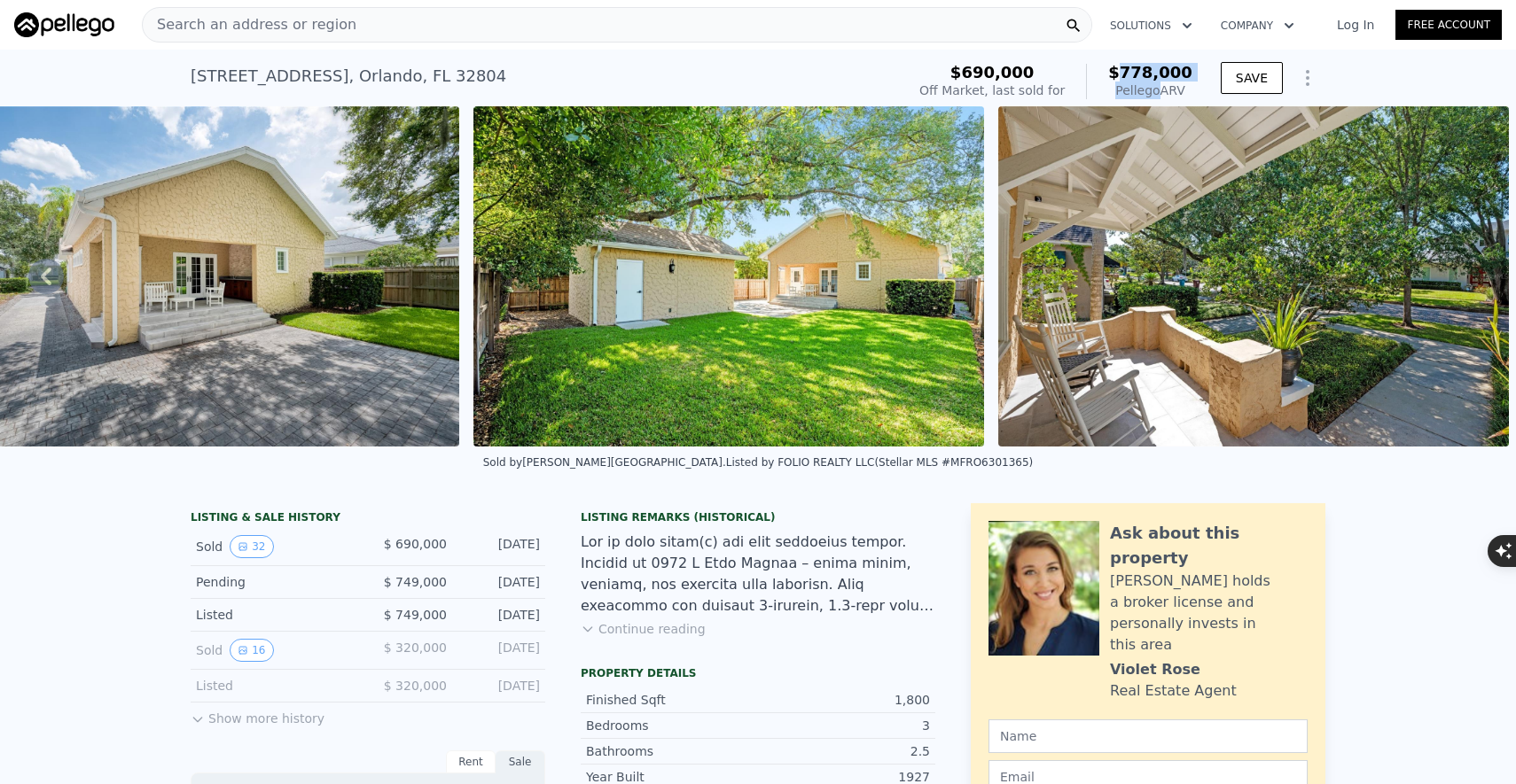
click at [1126, 68] on div "$778,000 Pellego ARV" at bounding box center [1139, 81] width 106 height 35
click at [1125, 67] on span "$778,000" at bounding box center [1150, 72] width 84 height 19
drag, startPoint x: 1125, startPoint y: 67, endPoint x: 1174, endPoint y: 86, distance: 52.6
click at [1174, 86] on div "$778,000 Pellego ARV" at bounding box center [1139, 81] width 106 height 35
click at [1175, 87] on div "Pellego ARV" at bounding box center [1150, 90] width 84 height 18
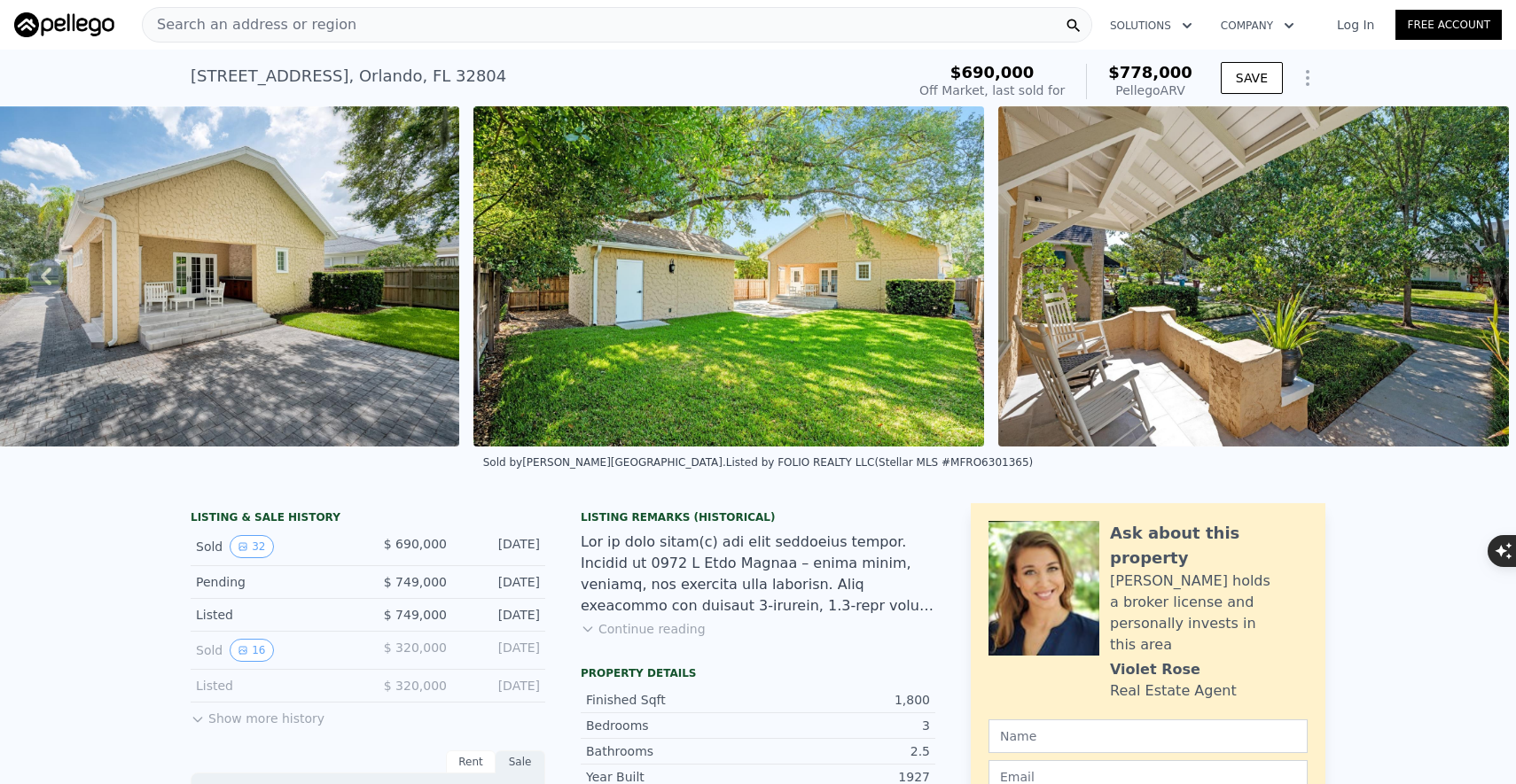
click at [706, 23] on div "Search an address or region" at bounding box center [617, 25] width 950 height 35
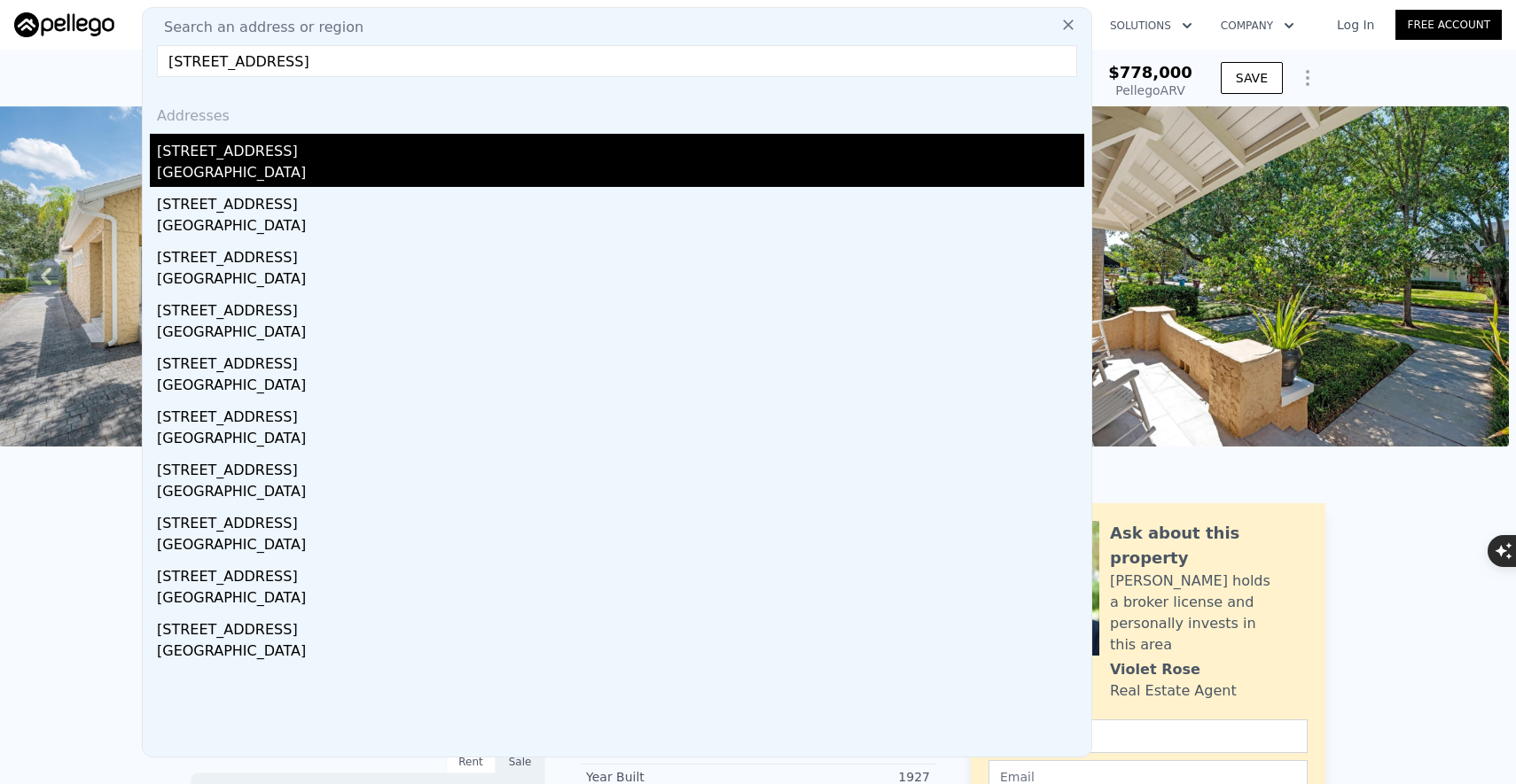
type input "1348 Radclyffe Rd, Orlando, FL 32804"
click at [356, 163] on div "[GEOGRAPHIC_DATA]" at bounding box center [620, 174] width 927 height 25
type input "2"
type input "1159"
type input "1939"
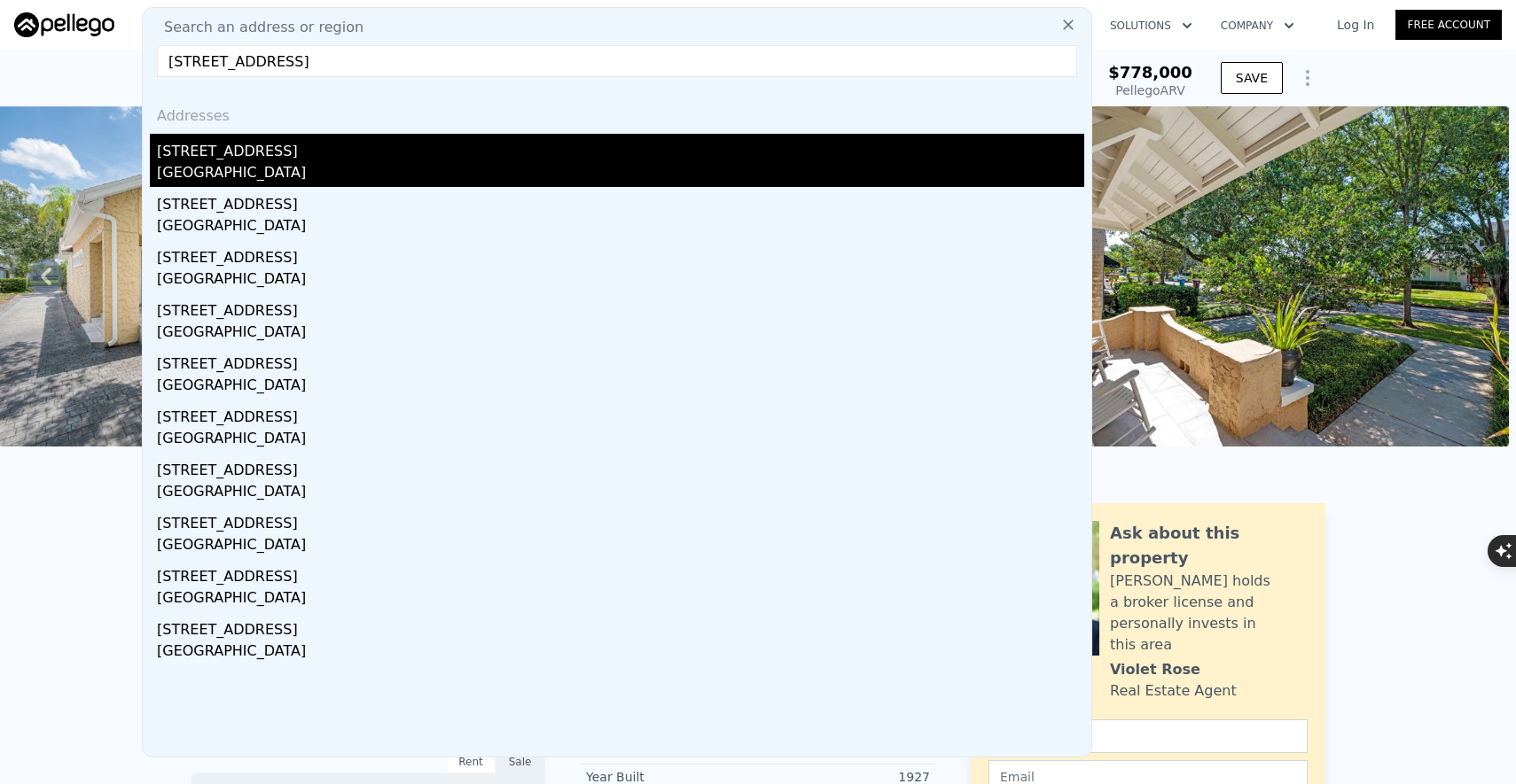
type input "6787"
checkbox input "true"
type input "$ 666,000"
type input "$ 485,522"
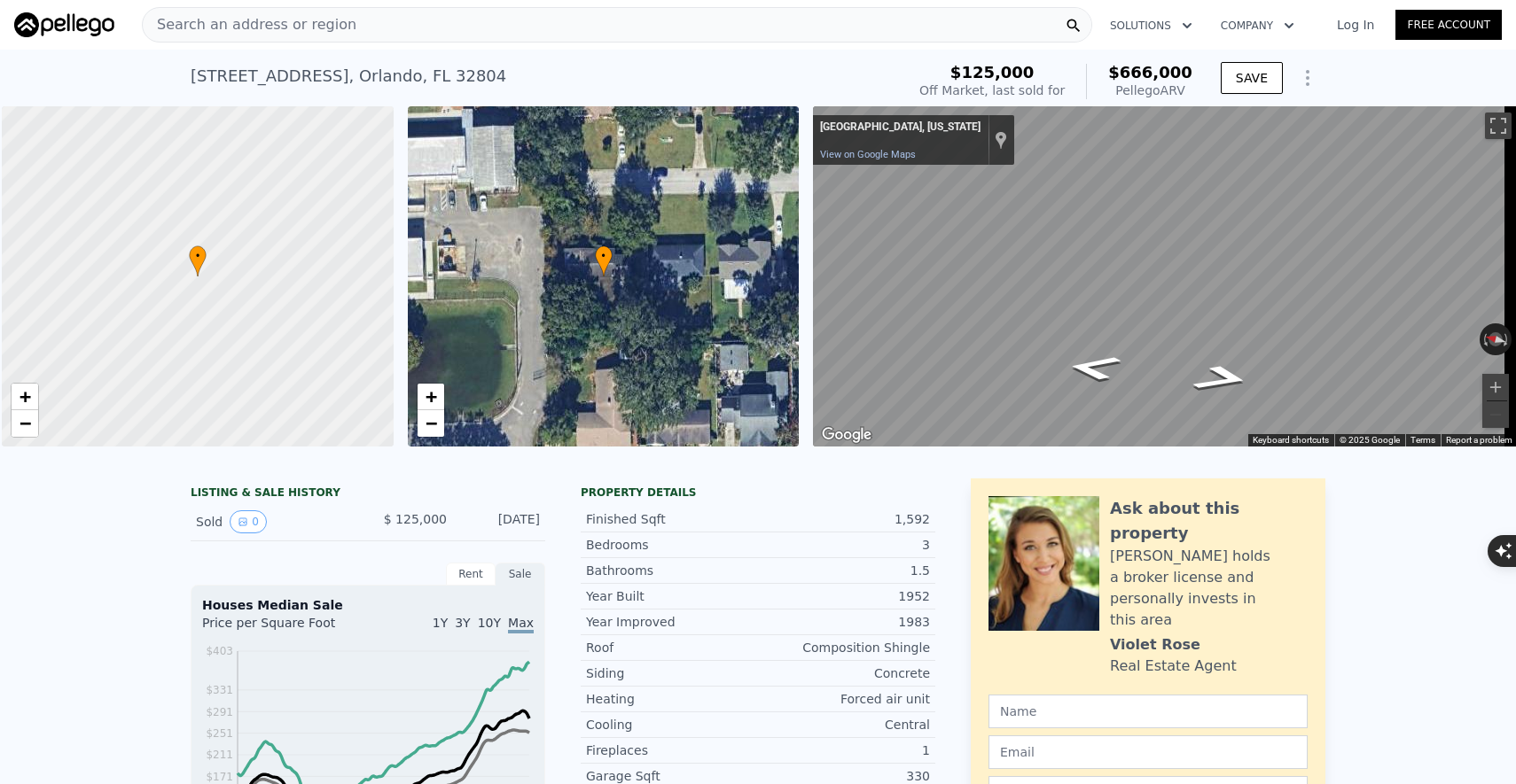
scroll to position [0, 7]
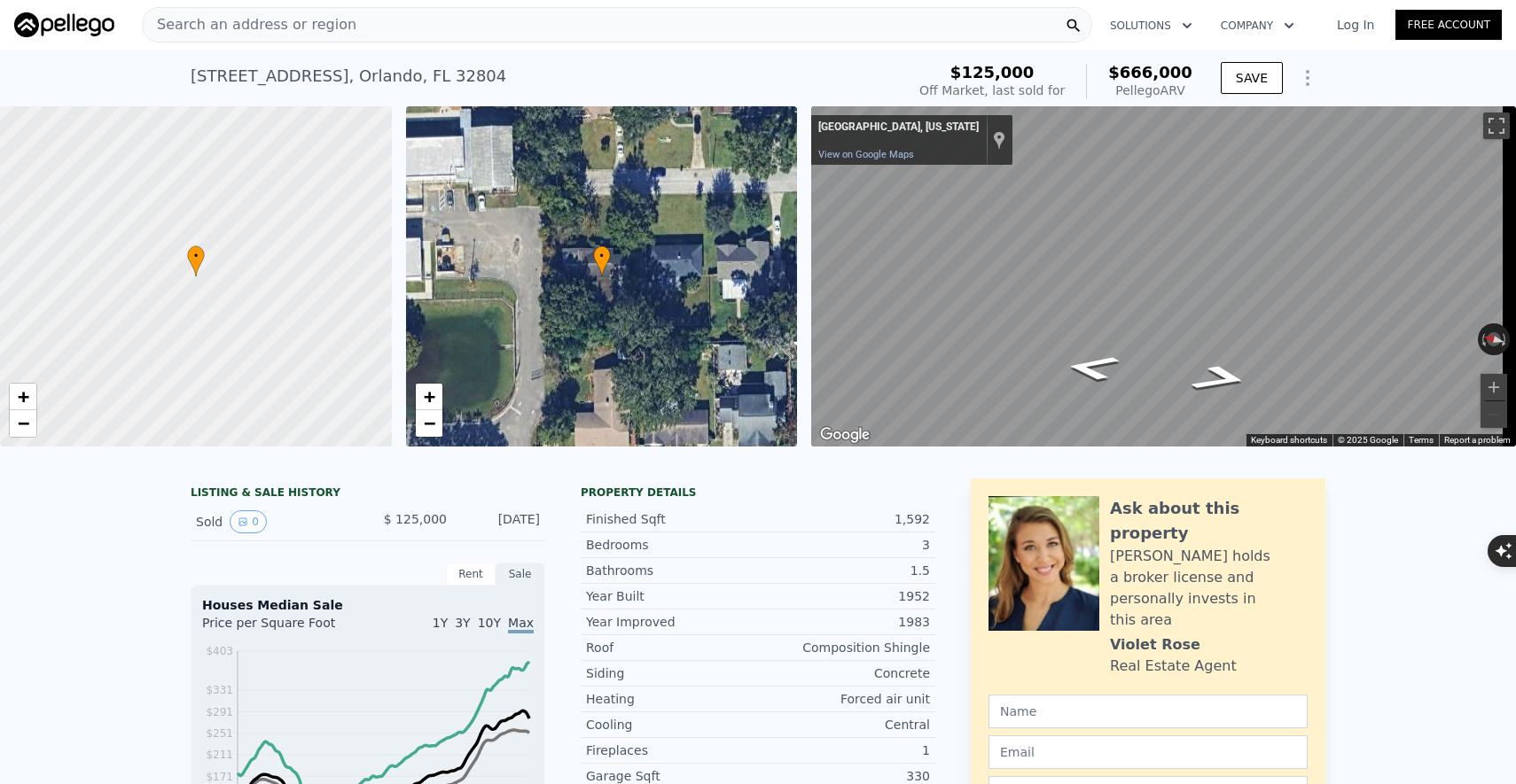
click at [511, 305] on div "• + −" at bounding box center [601, 277] width 392 height 341
click at [542, 299] on div "• + −" at bounding box center [601, 277] width 392 height 341
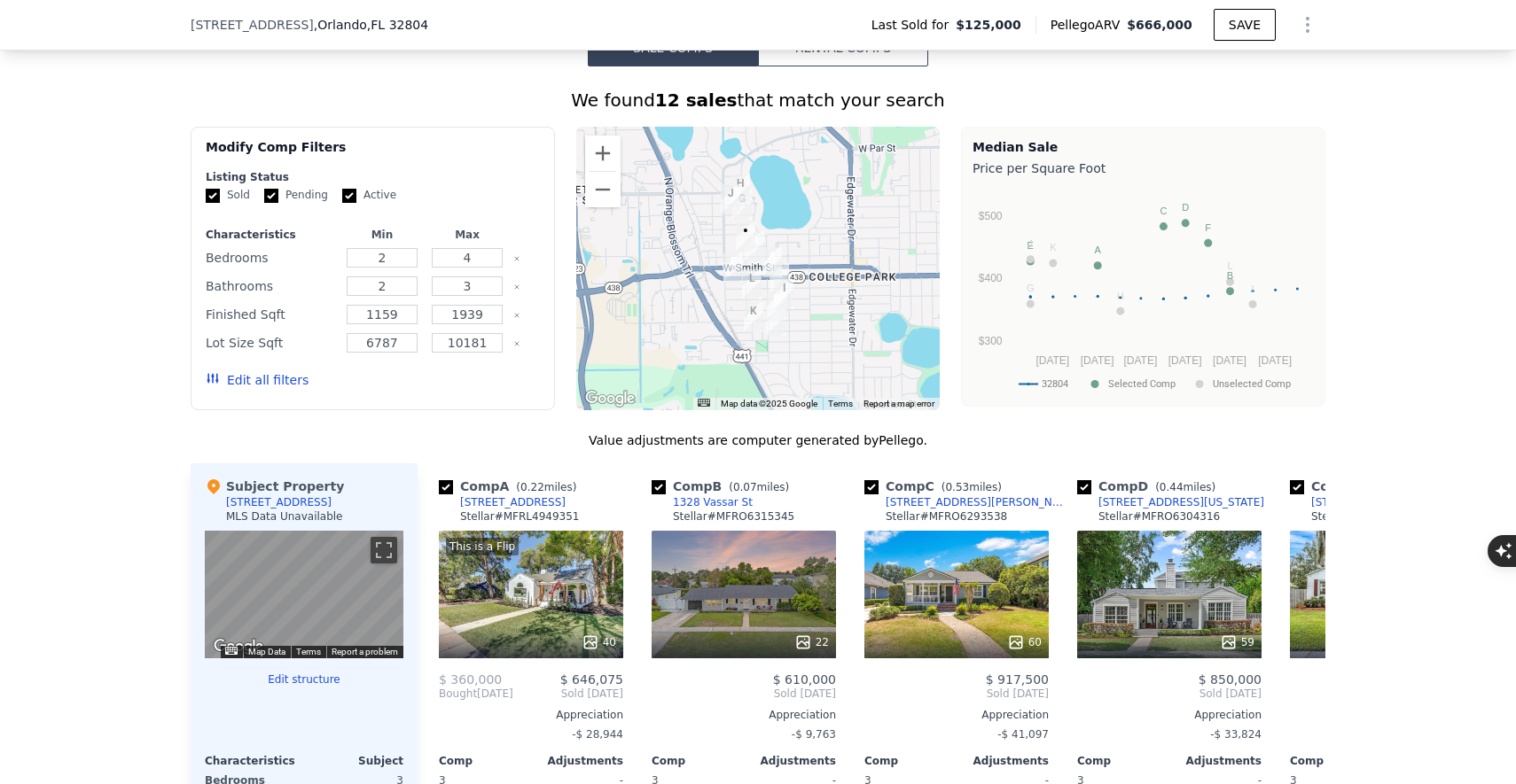
drag, startPoint x: 563, startPoint y: 513, endPoint x: 563, endPoint y: 393, distance: 120.0
click at [563, 479] on div "Comp A ( 0.22 miles) 1217 W Princeton St Stellar # MFRL4949351 This is a Flip 4…" at bounding box center [531, 748] width 198 height 569
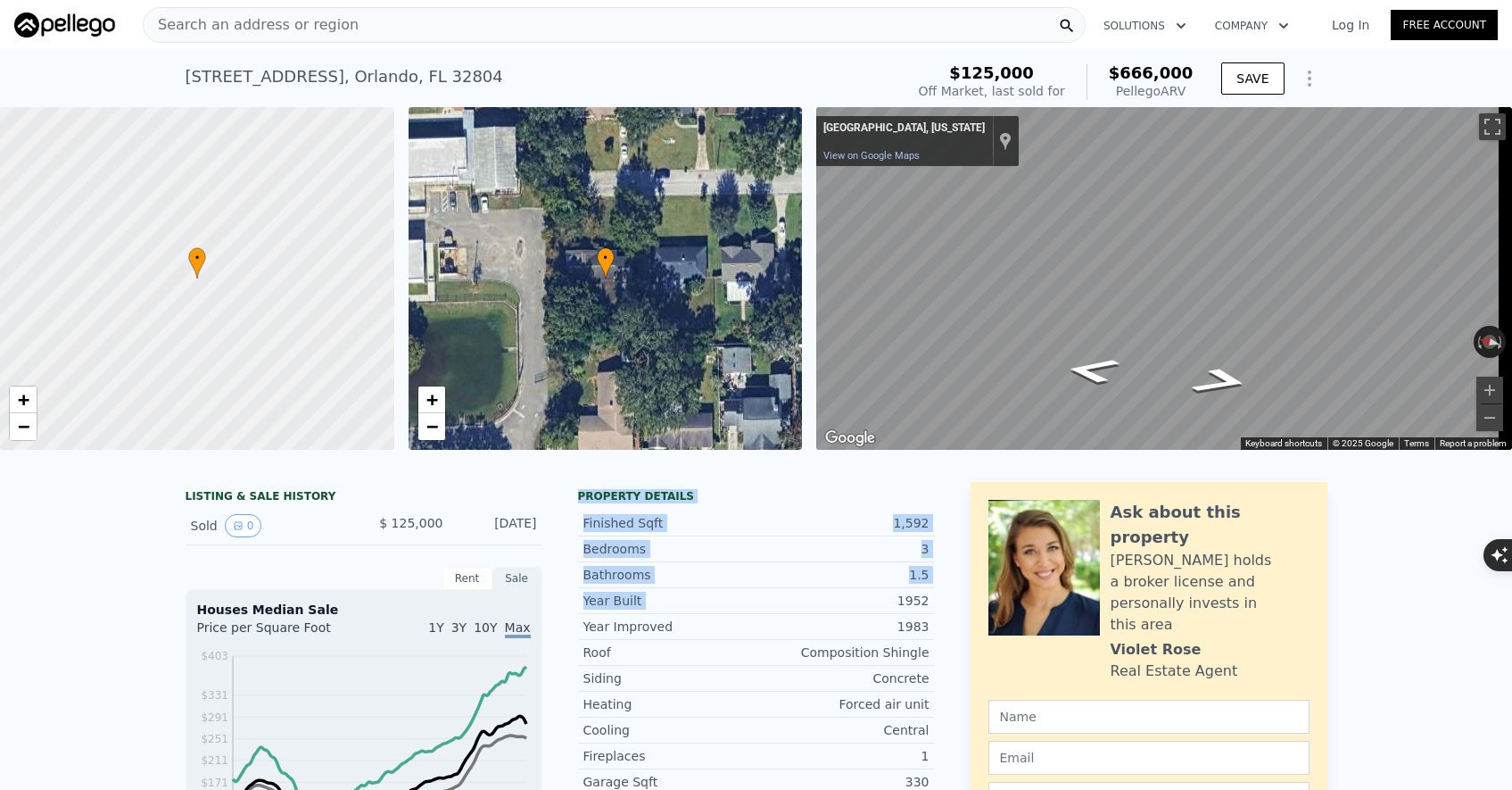
drag, startPoint x: 555, startPoint y: 506, endPoint x: 887, endPoint y: 616, distance: 349.7
click at [887, 610] on div "1952" at bounding box center [844, 601] width 173 height 18
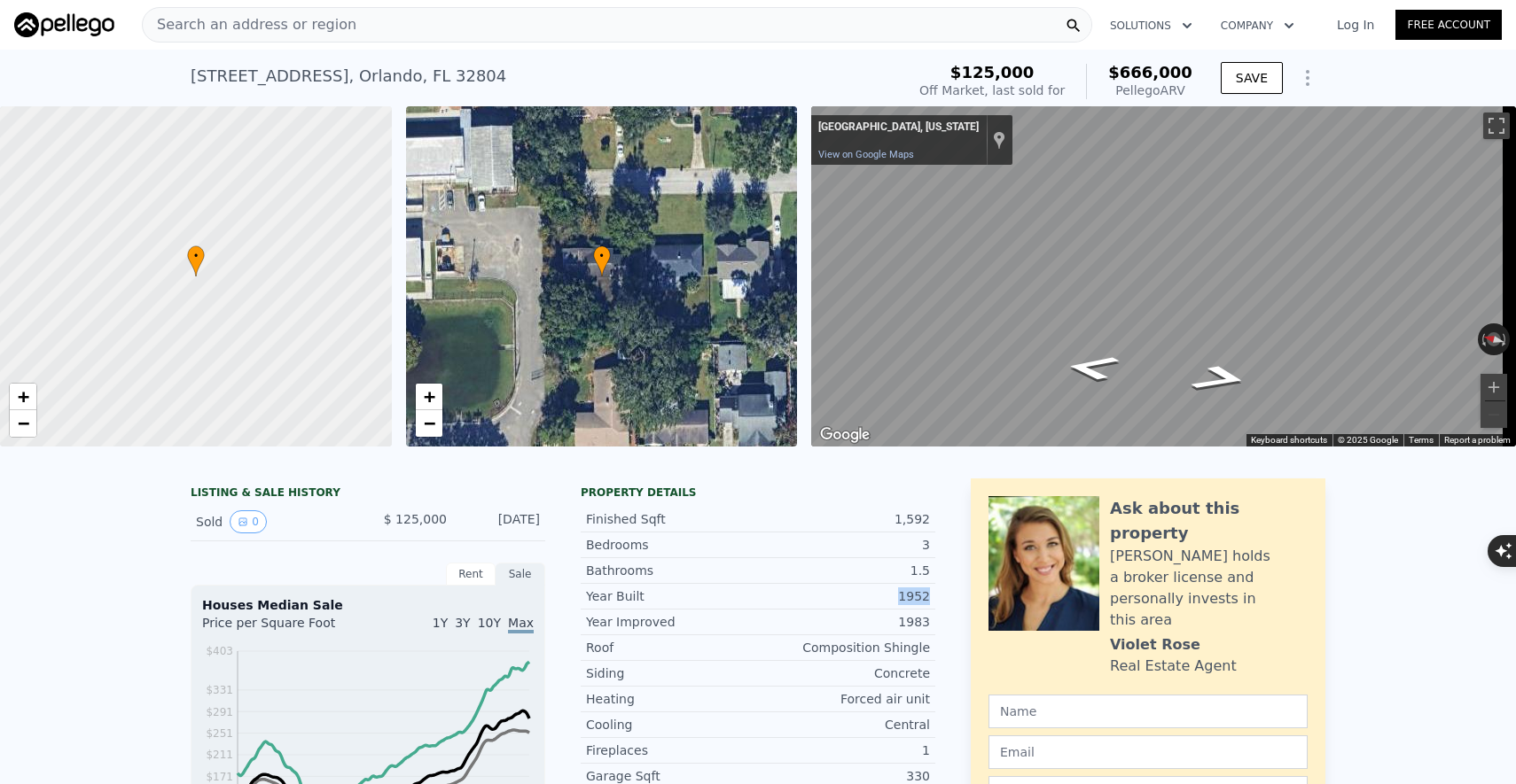
click at [882, 605] on div "1952" at bounding box center [844, 596] width 172 height 18
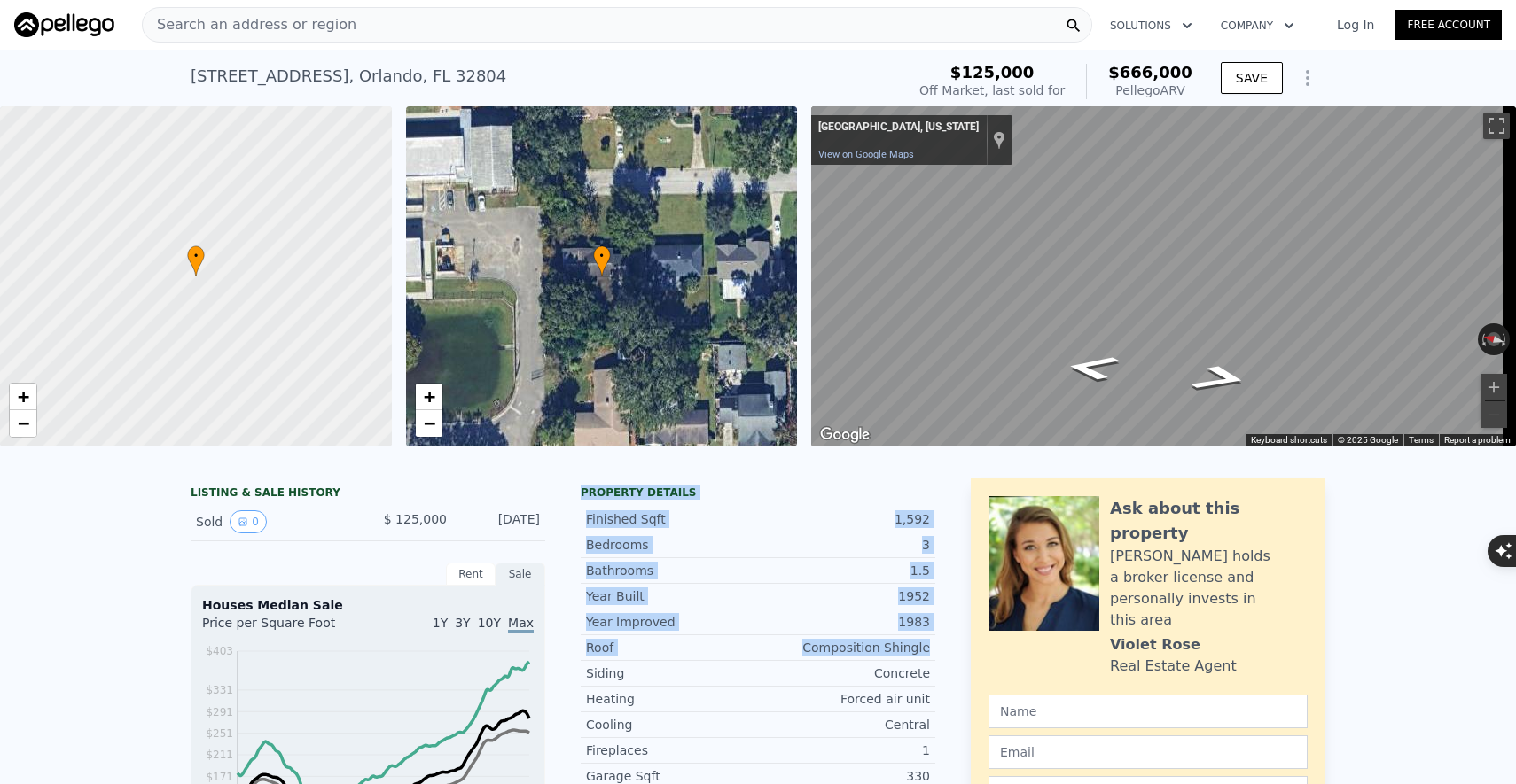
drag, startPoint x: 573, startPoint y: 498, endPoint x: 921, endPoint y: 655, distance: 381.8
click at [921, 655] on div "Property details Finished Sqft 1,592 Bedrooms 3 Bathrooms 1.5 Year Built 1952 Y…" at bounding box center [758, 731] width 355 height 492
drag, startPoint x: 934, startPoint y: 665, endPoint x: 602, endPoint y: 499, distance: 371.2
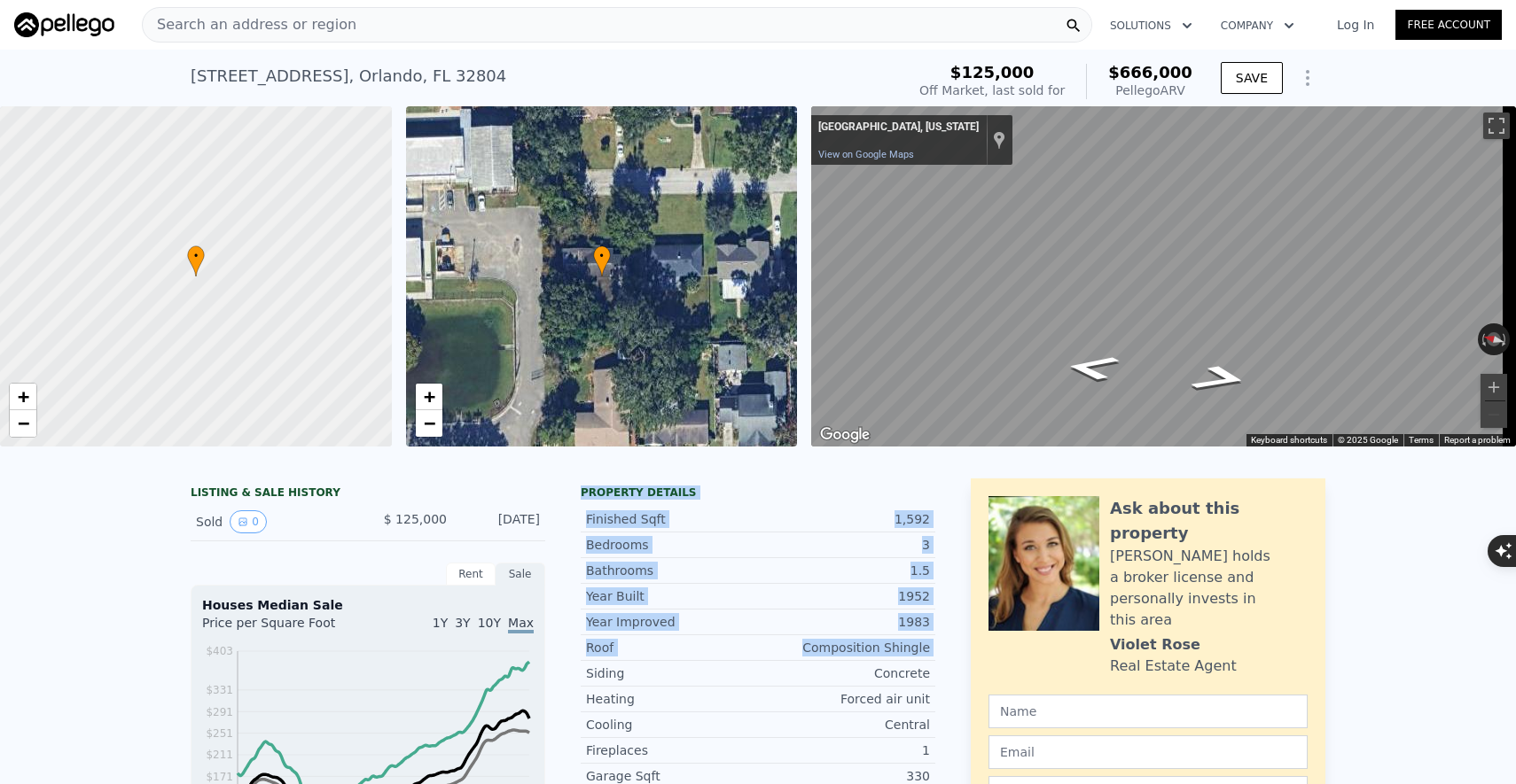
click at [602, 499] on div "Property details" at bounding box center [758, 492] width 355 height 14
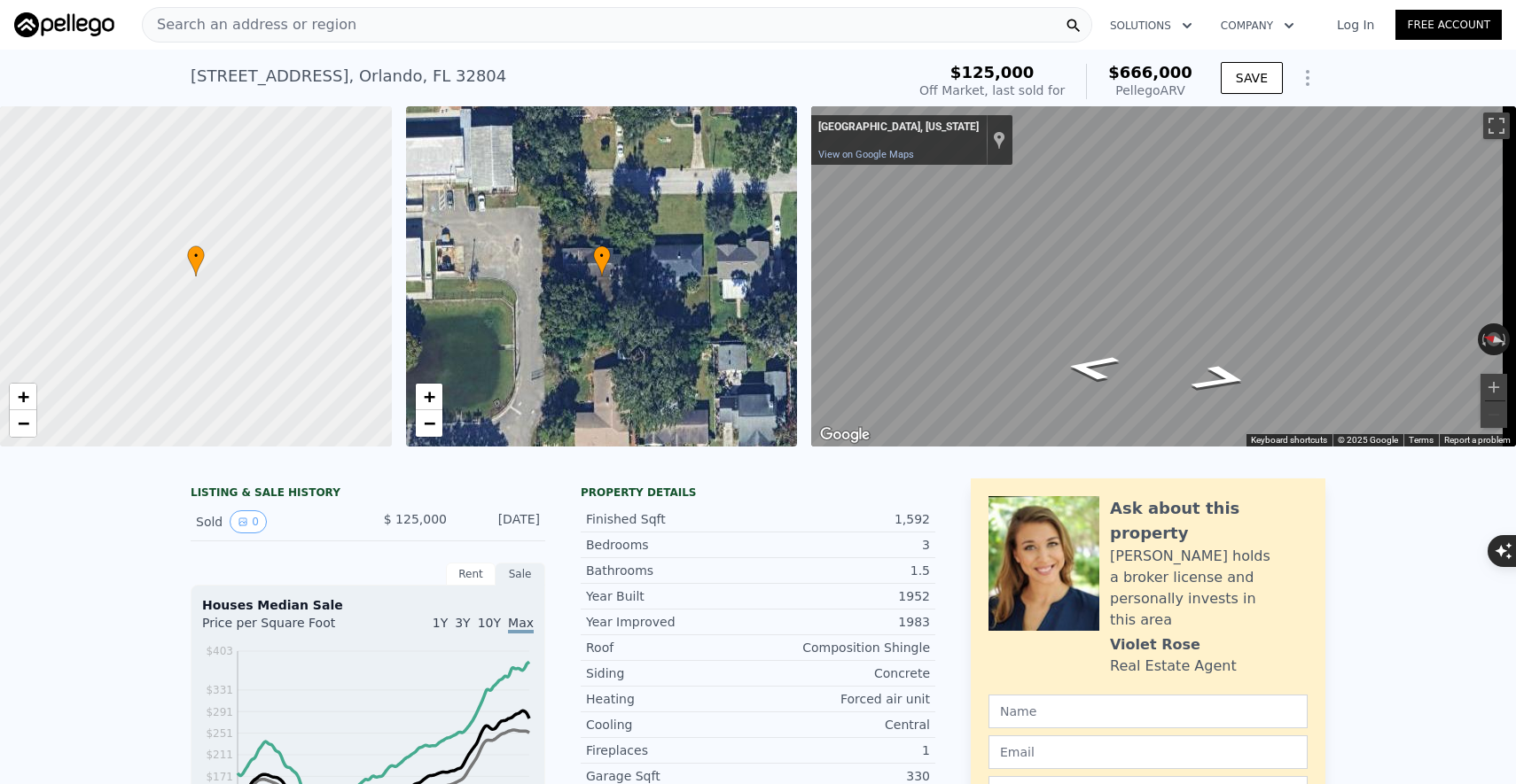
click at [491, 23] on div "Search an address or region" at bounding box center [617, 25] width 950 height 35
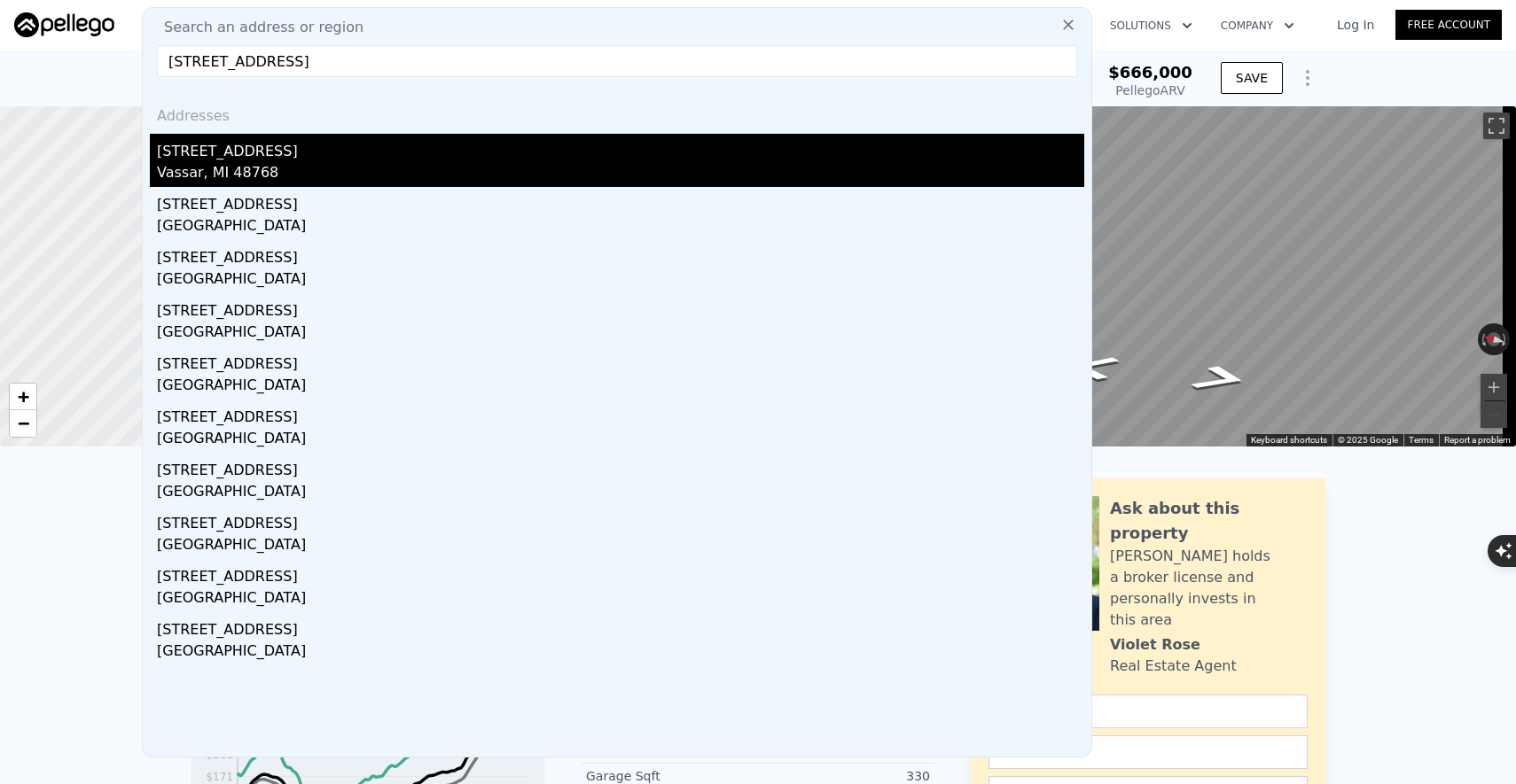
type input "328 Vassar St"
click at [312, 151] on div "328 N Main St" at bounding box center [620, 148] width 927 height 29
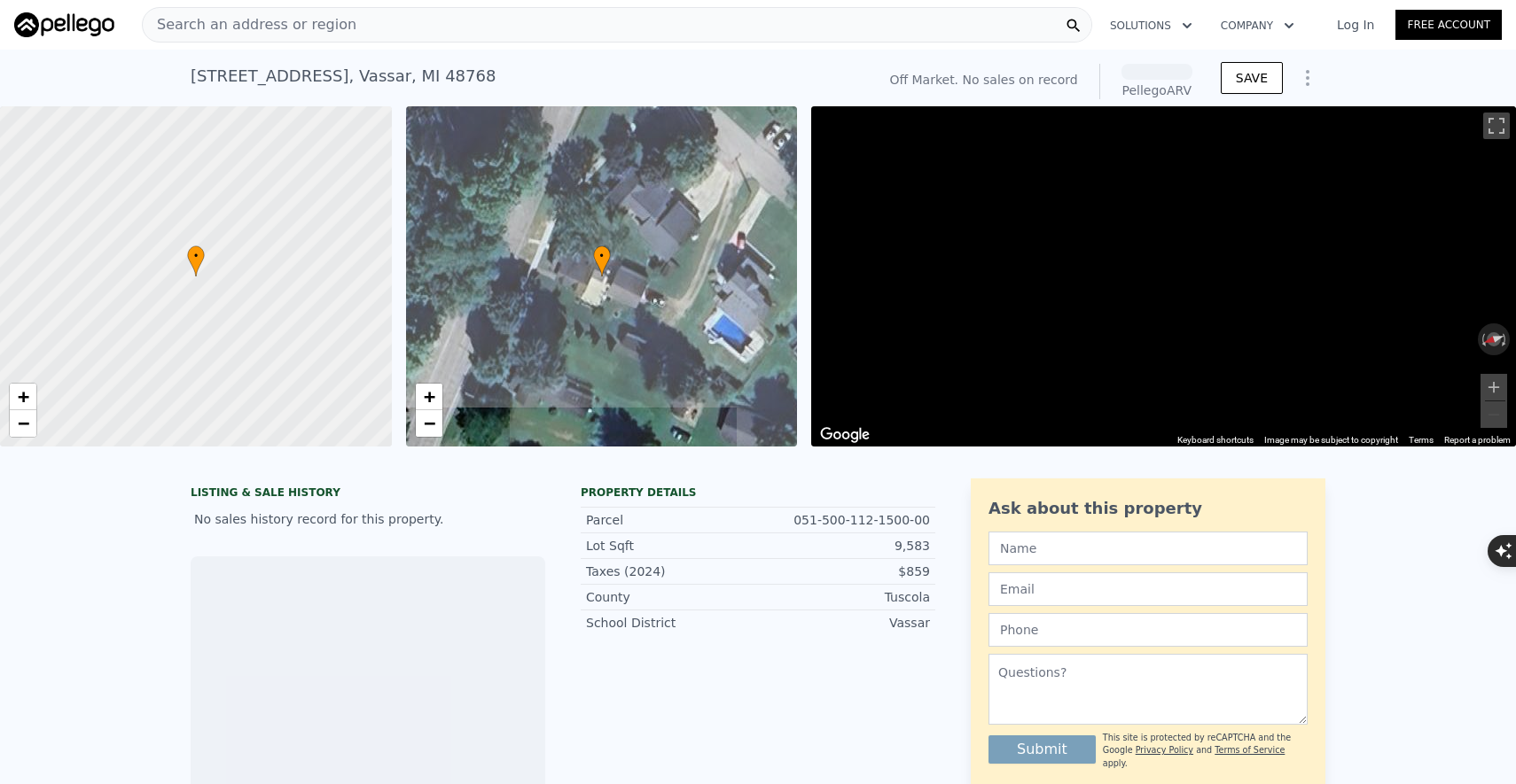
click at [315, 18] on span "Search an address or region" at bounding box center [249, 24] width 214 height 21
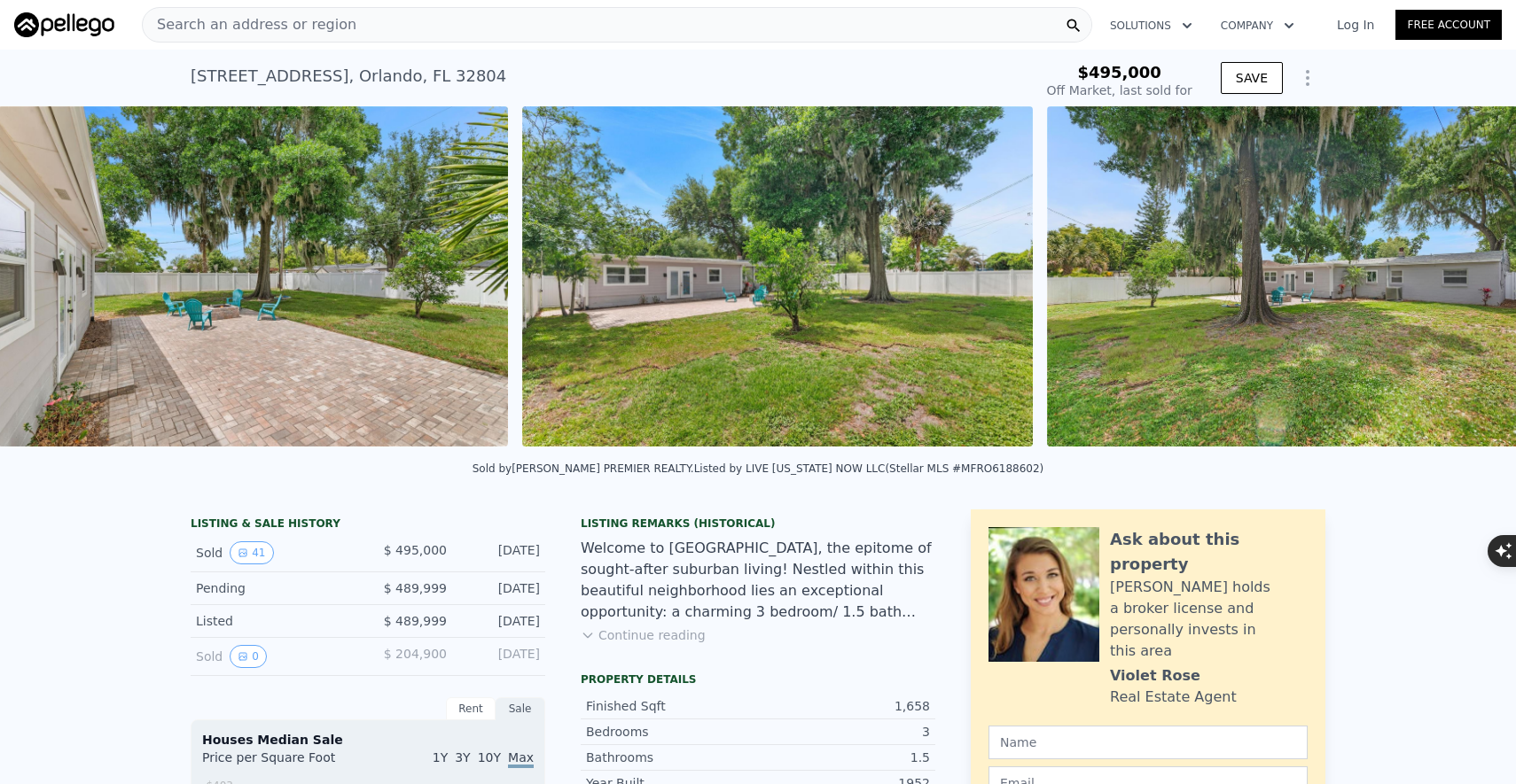
scroll to position [0, 13809]
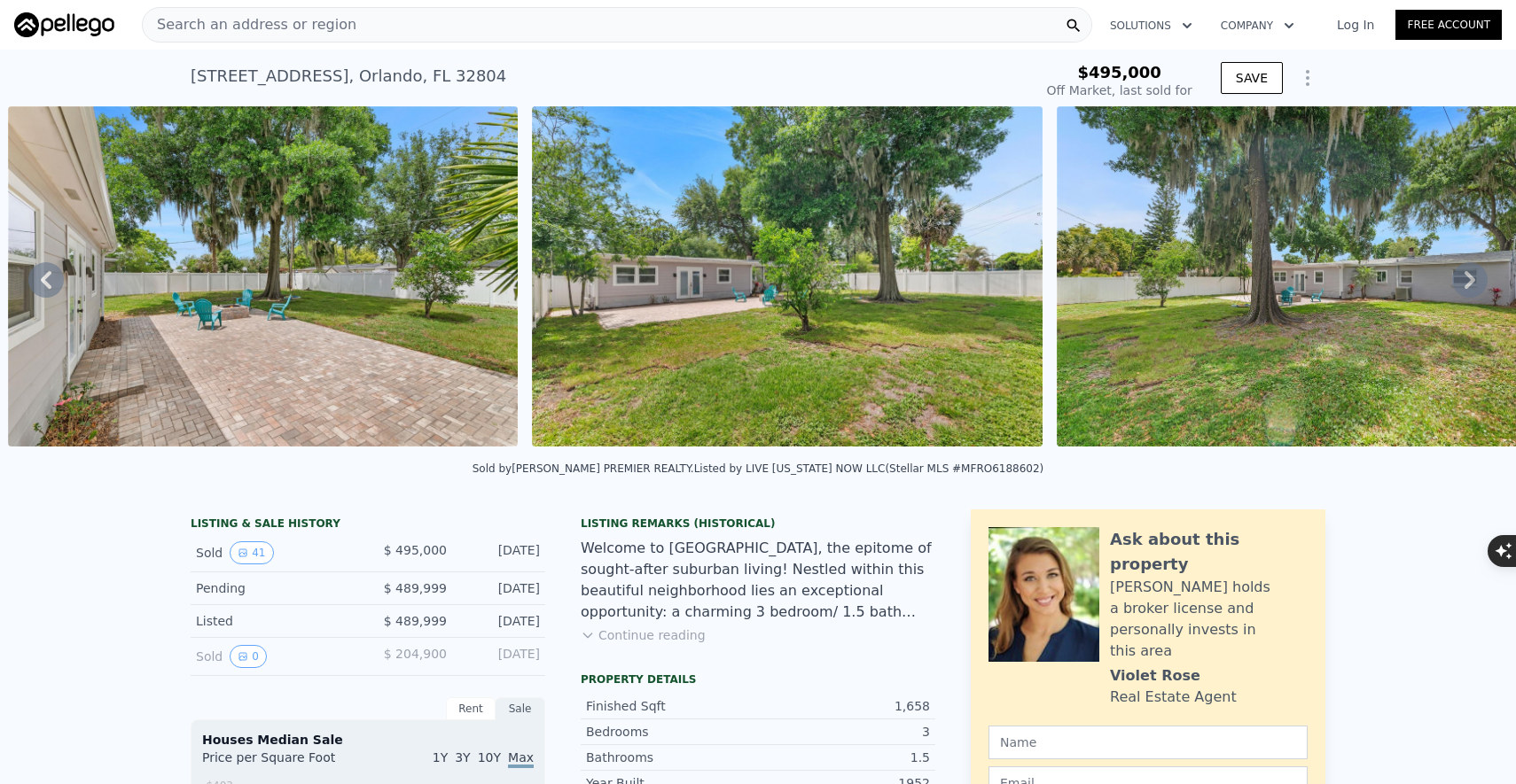
click at [432, 39] on div "Search an address or region" at bounding box center [617, 25] width 950 height 35
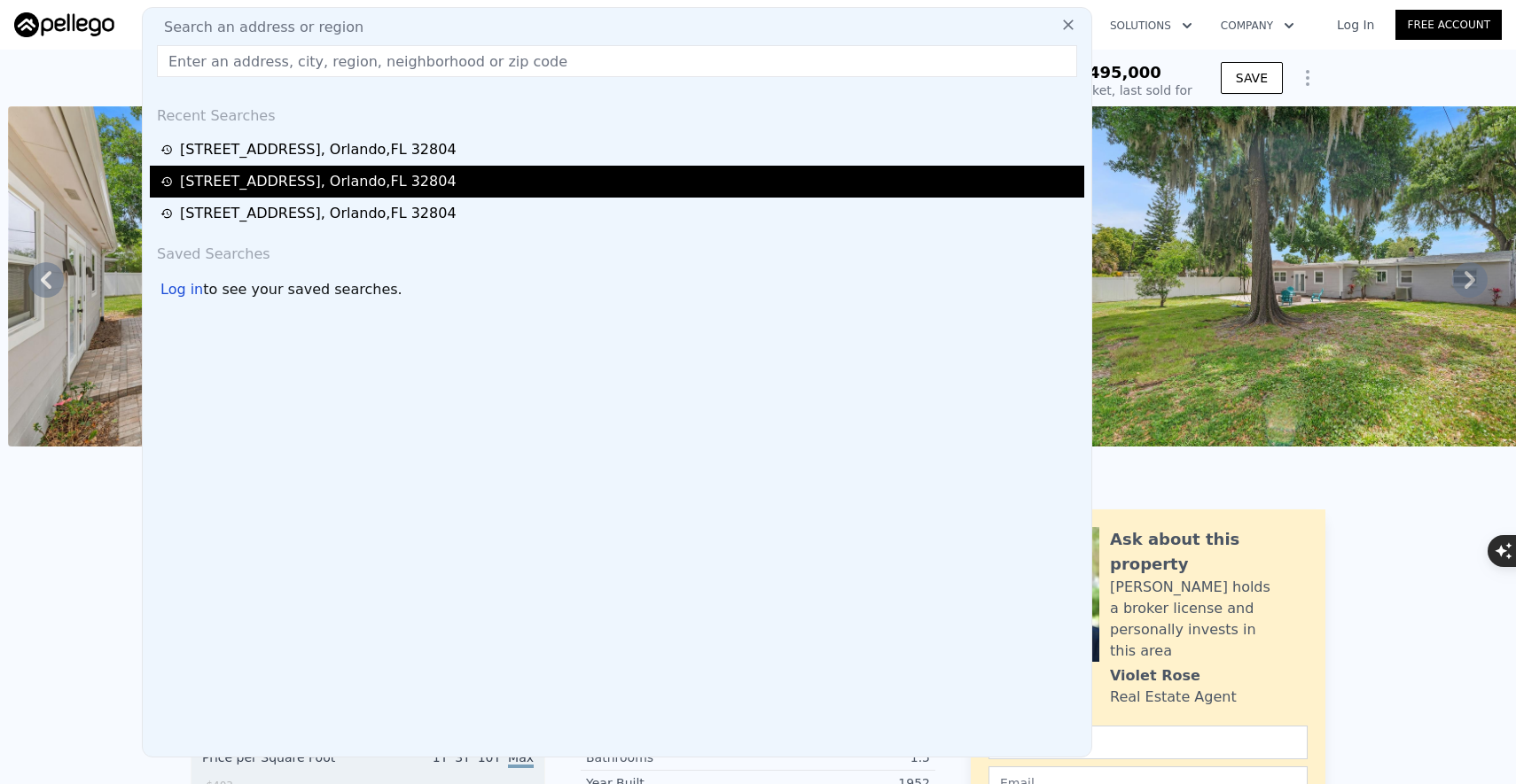
click at [336, 175] on div "1348 Radclyffe Rd , Orlando , FL 32804" at bounding box center [318, 181] width 277 height 21
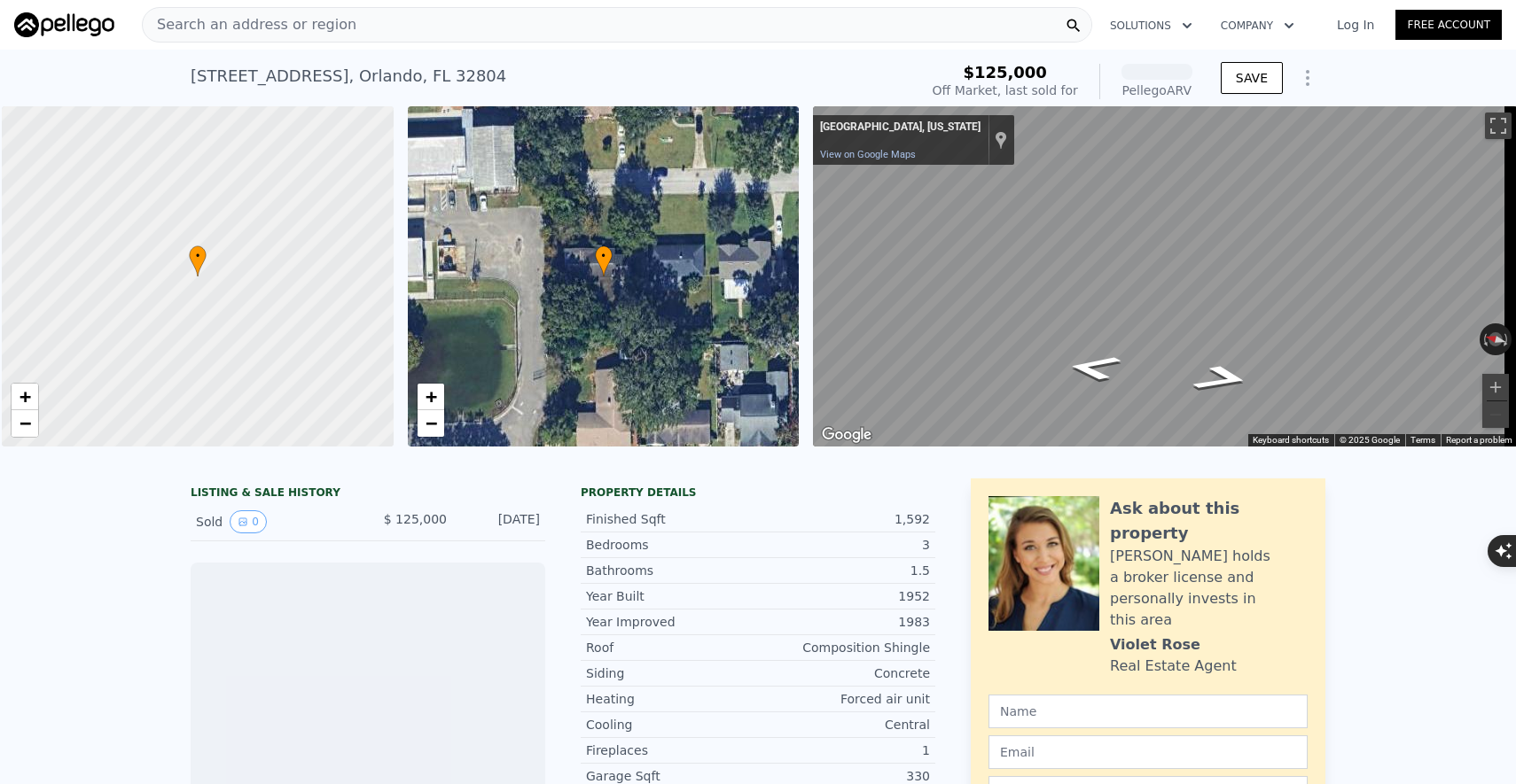
scroll to position [0, 7]
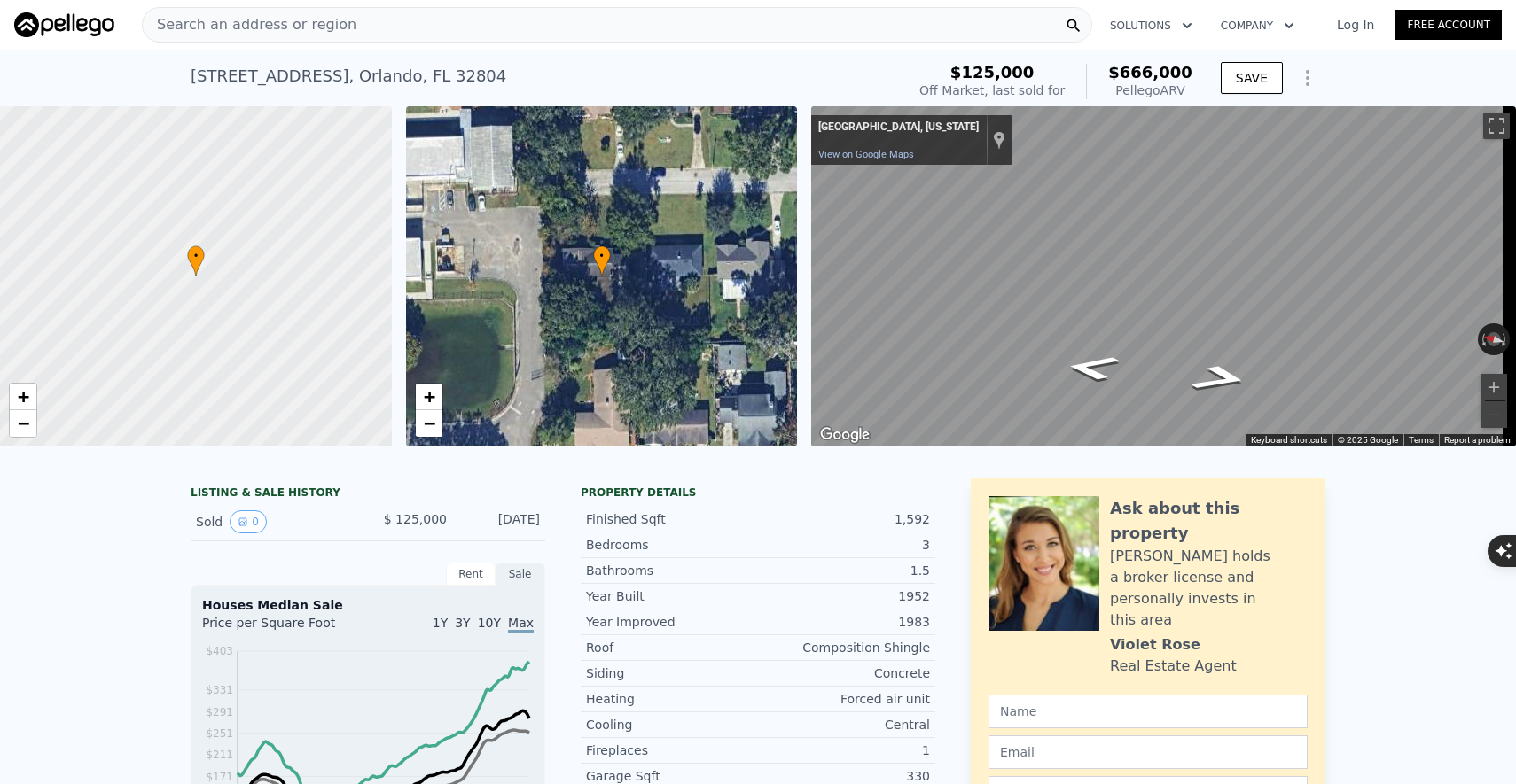
click at [382, 80] on div "1348 Radclyffe Rd , Orlando , FL 32804" at bounding box center [348, 76] width 316 height 25
copy div "1348 Radclyffe Rd , Orlando , FL 32804 Sold May 1997 for $125k (~ARV $666k )"
click at [773, 72] on div "1348 Radclyffe Rd , Orlando , FL 32804 Sold May 1997 for $125k (~ARV $666k )" at bounding box center [545, 81] width 708 height 50
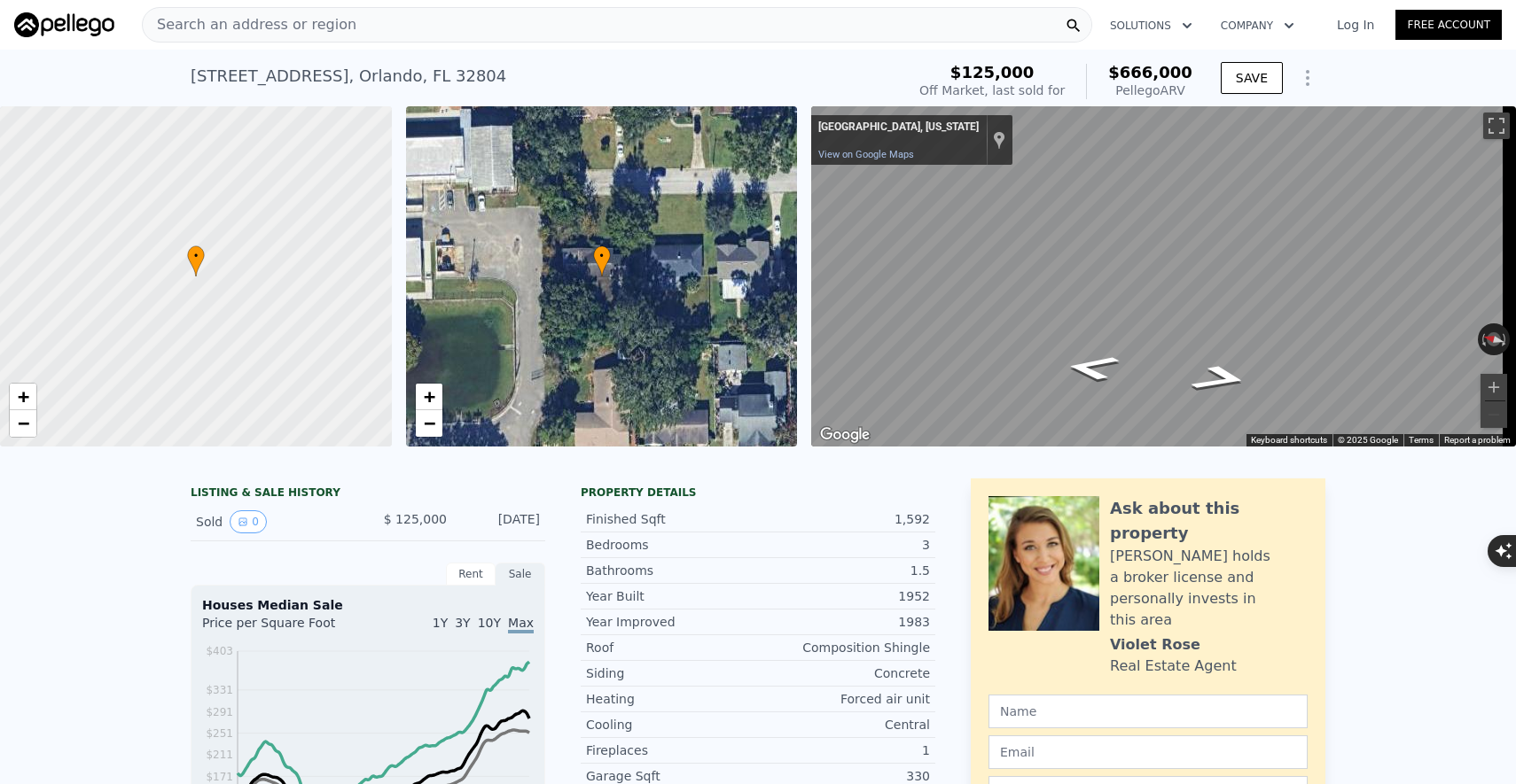
click at [238, 30] on span "Search an address or region" at bounding box center [249, 24] width 214 height 21
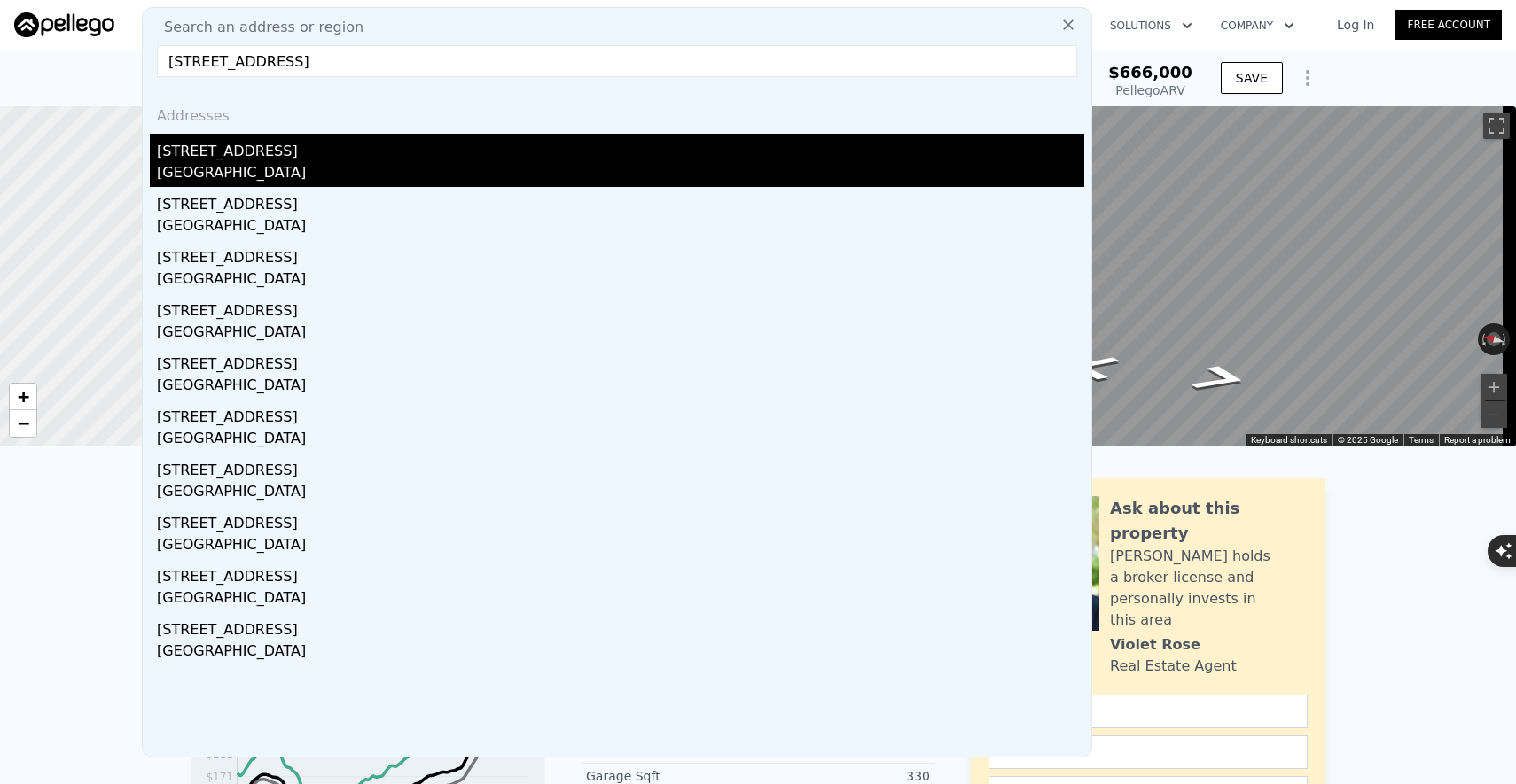
type input "[STREET_ADDRESS]"
click at [251, 147] on div "[STREET_ADDRESS]" at bounding box center [620, 148] width 927 height 29
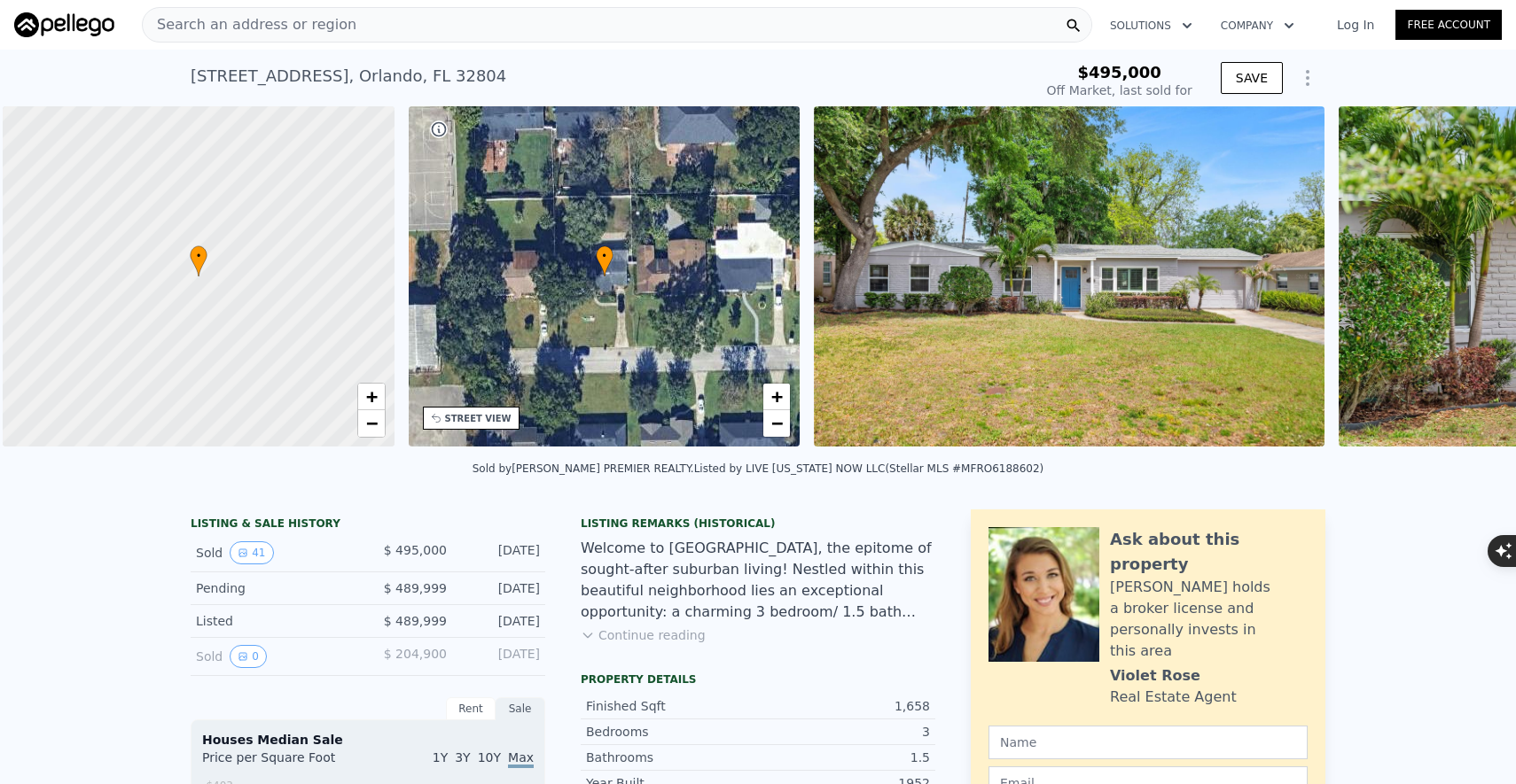
scroll to position [0, 7]
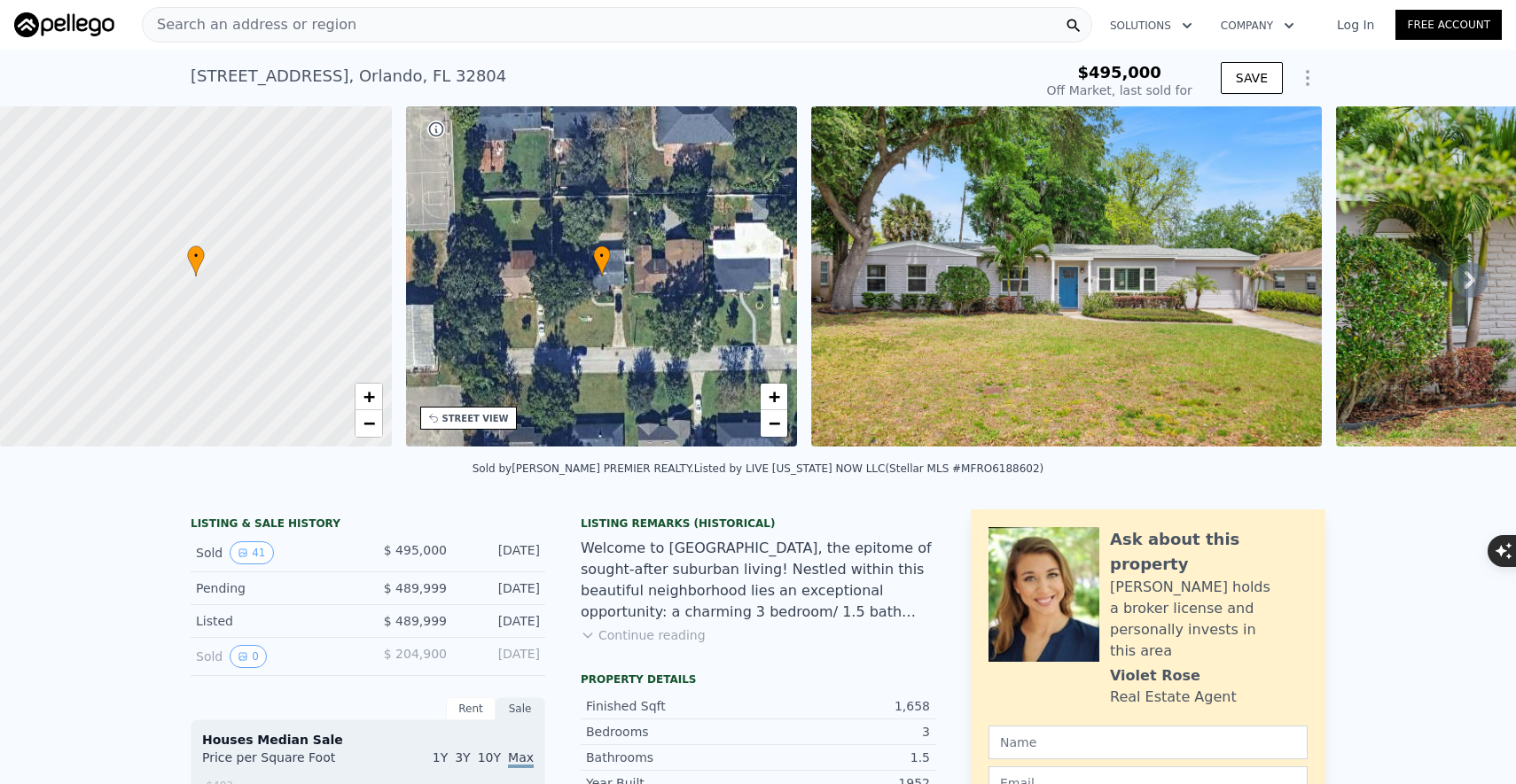
click at [815, 26] on div "Search an address or region" at bounding box center [617, 25] width 950 height 35
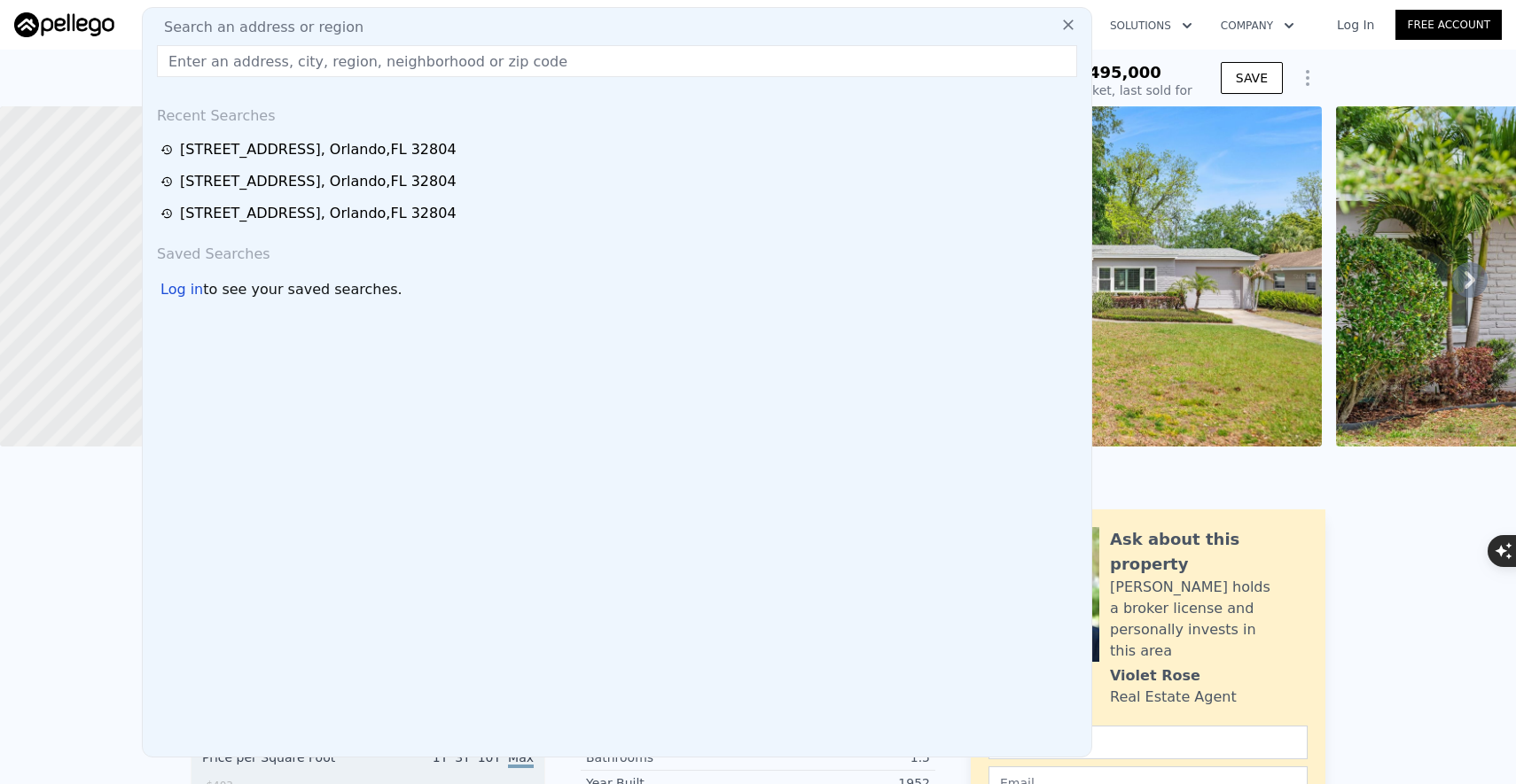
type input "[STREET_ADDRESS]"
type input "$ 686,000"
type input "$ 111,081"
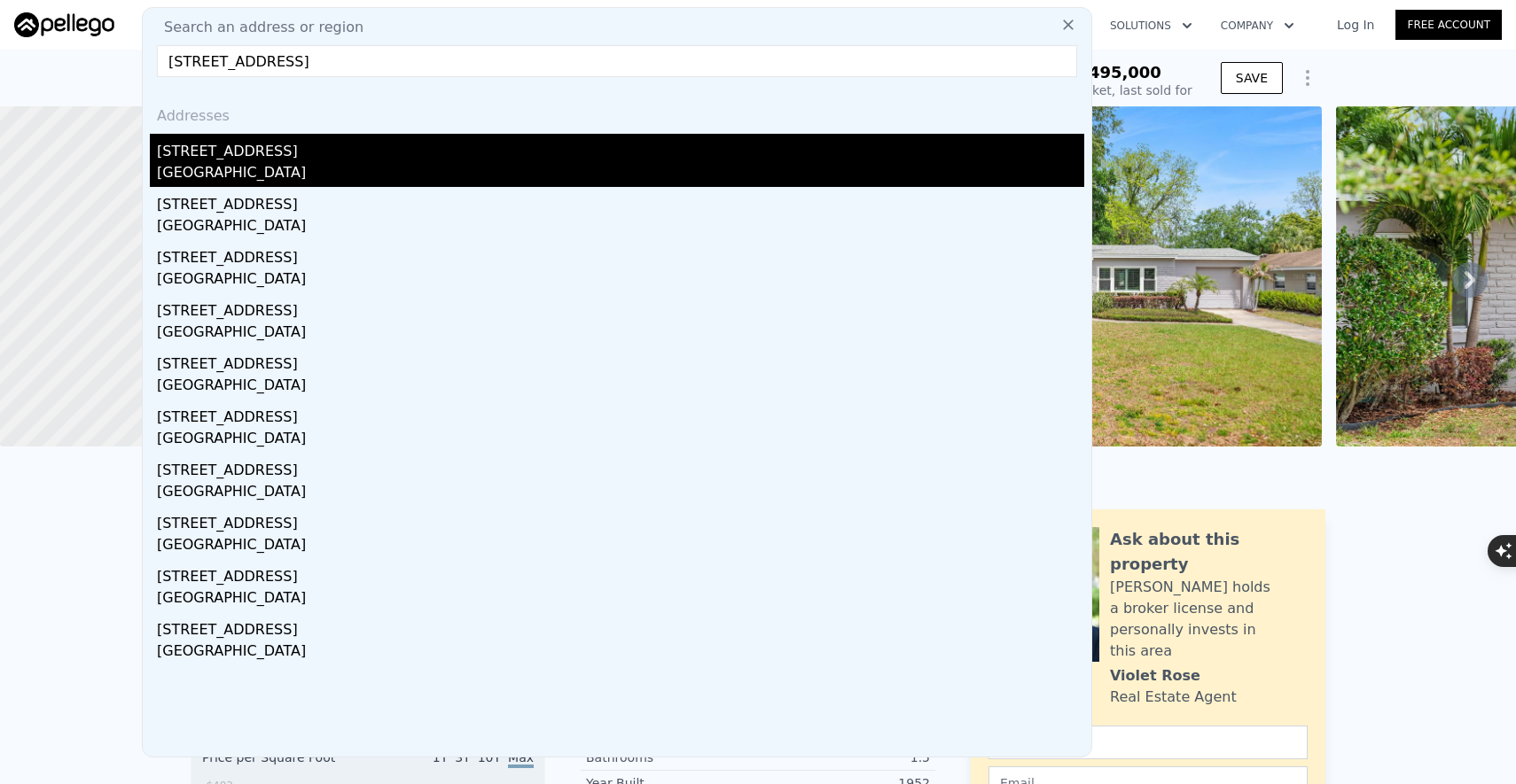
type input "[STREET_ADDRESS]"
click at [290, 156] on div "[STREET_ADDRESS]" at bounding box center [620, 148] width 927 height 29
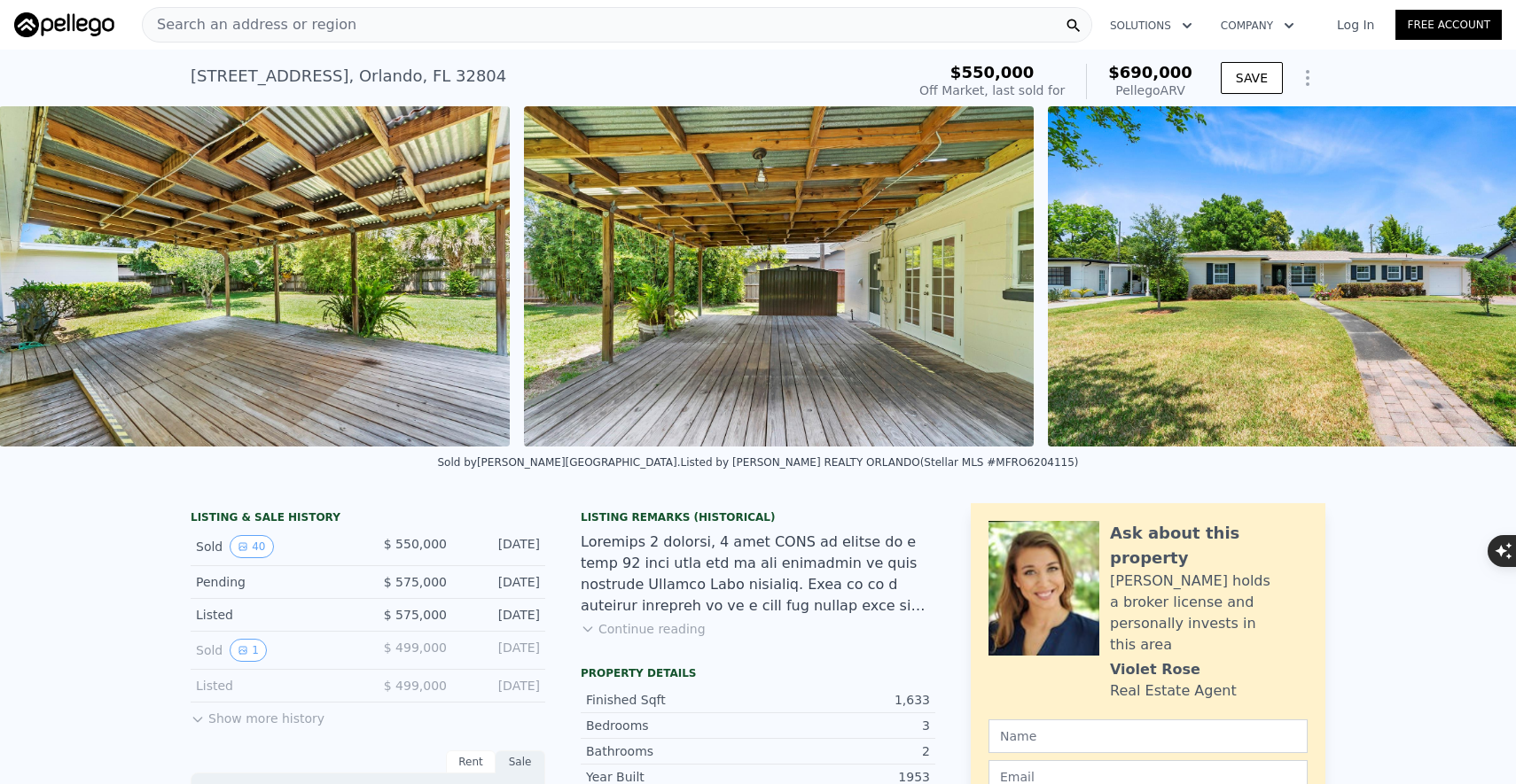
scroll to position [0, 19102]
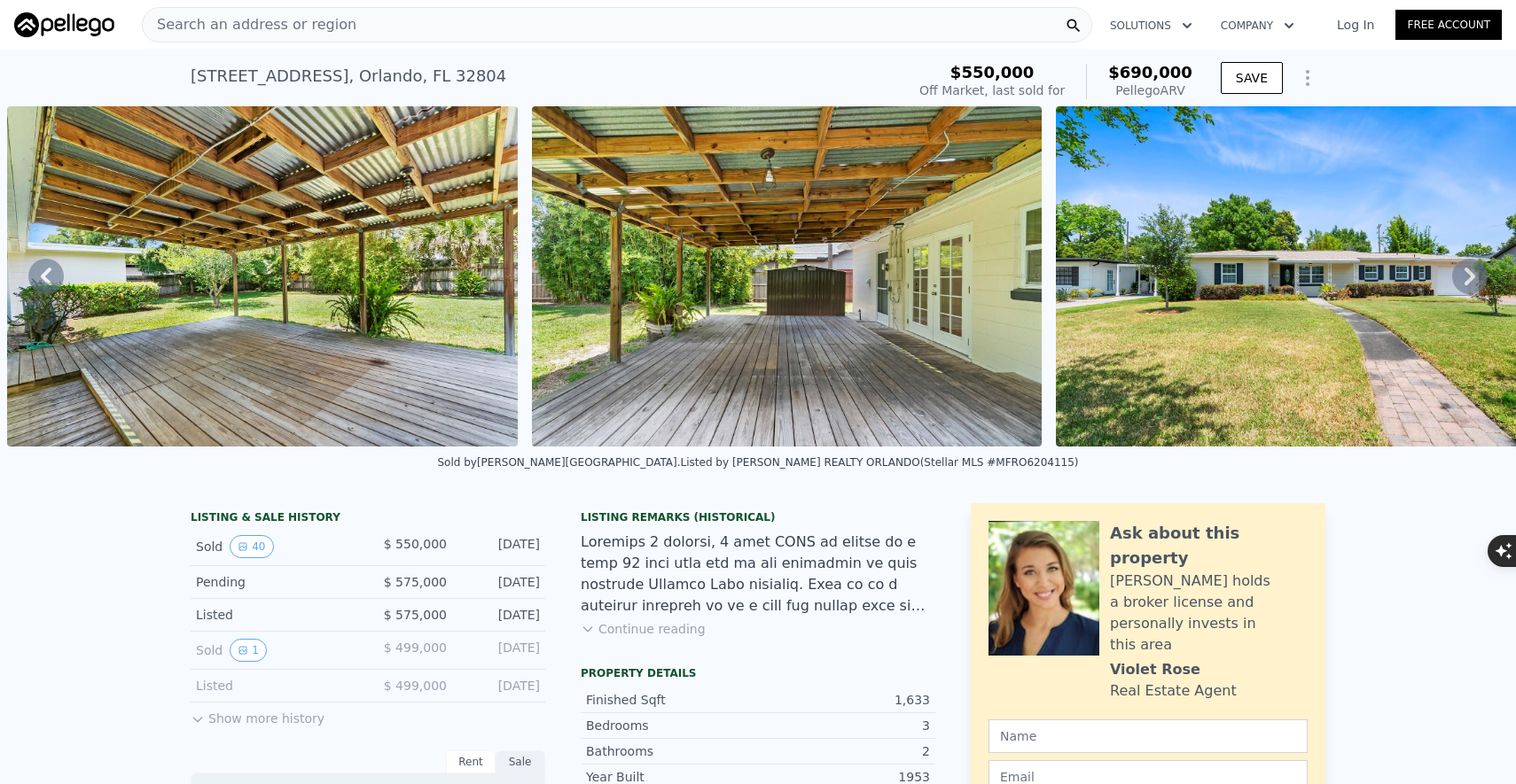
click at [798, 276] on img at bounding box center [786, 277] width 510 height 341
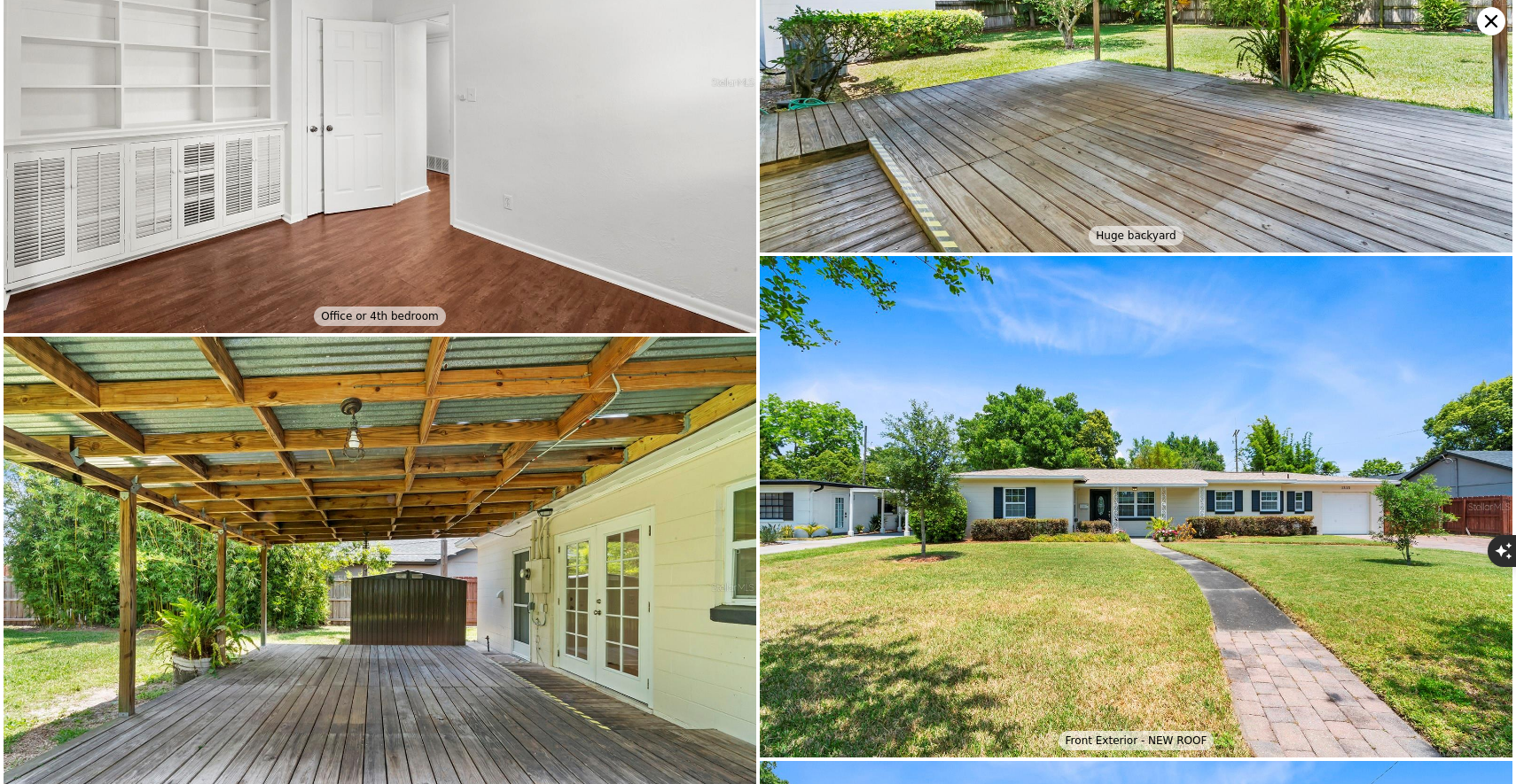
scroll to position [9093, 0]
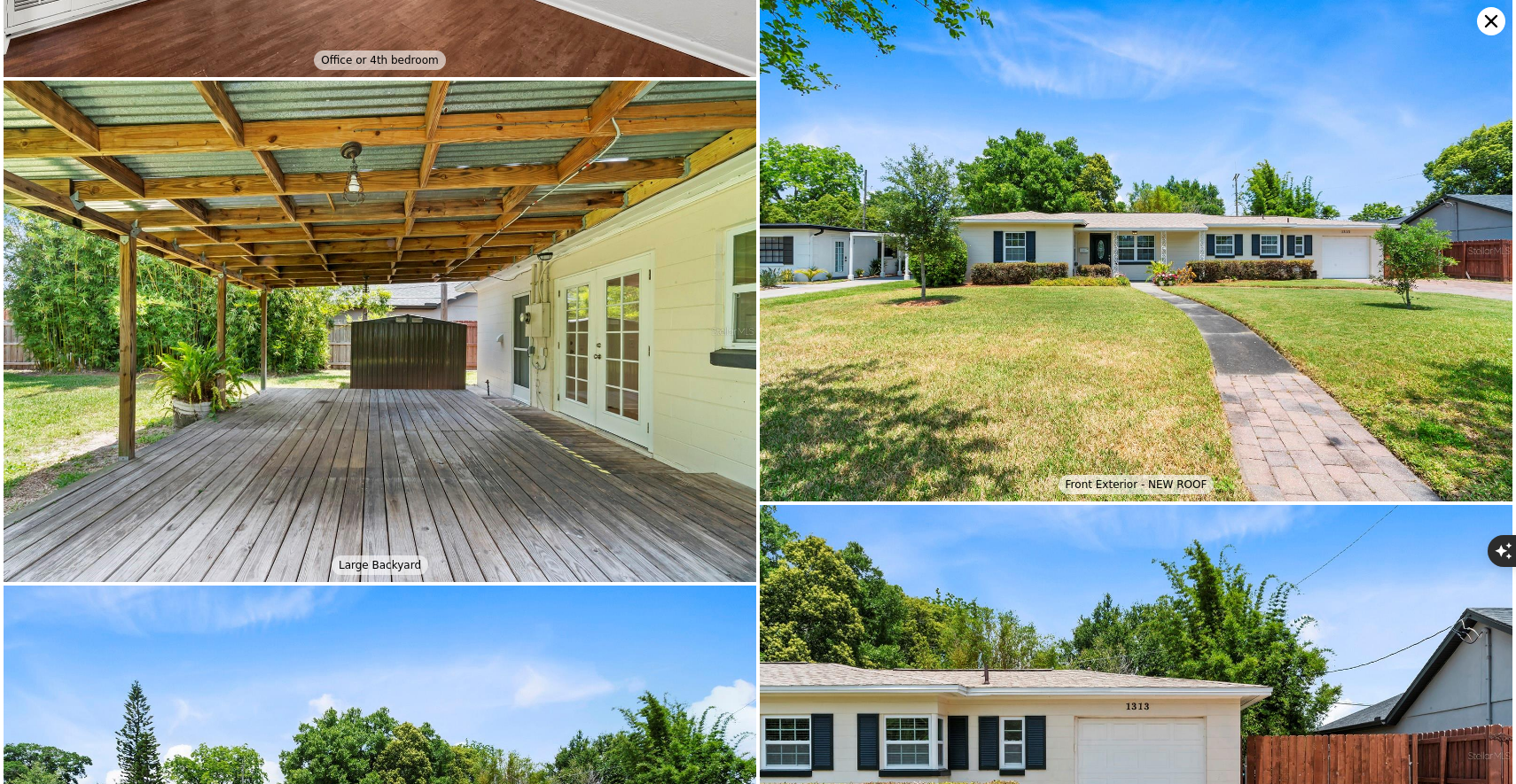
click at [1488, 25] on icon at bounding box center [1491, 21] width 29 height 29
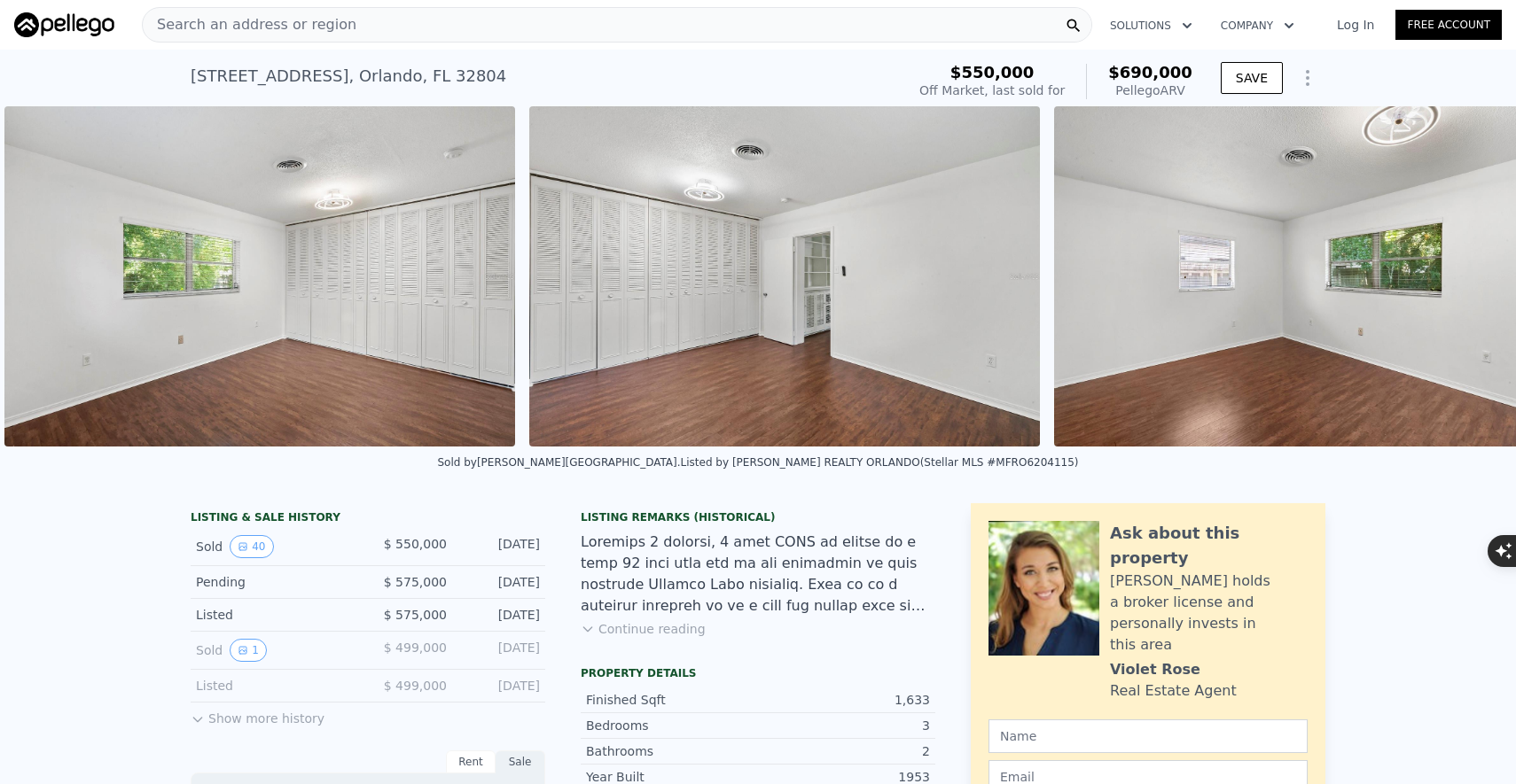
scroll to position [0, 14905]
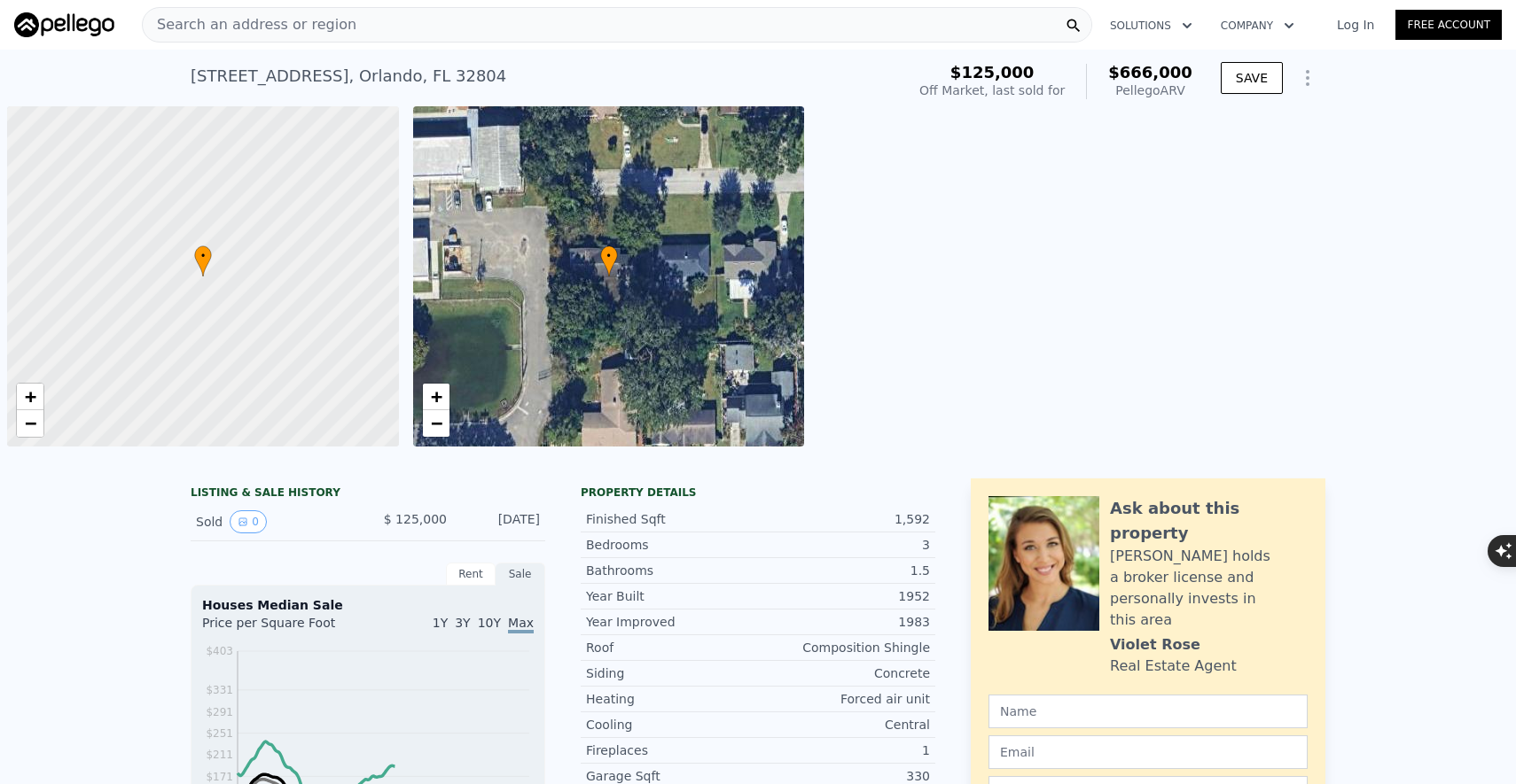
click at [178, 26] on span "Search an address or region" at bounding box center [249, 24] width 214 height 21
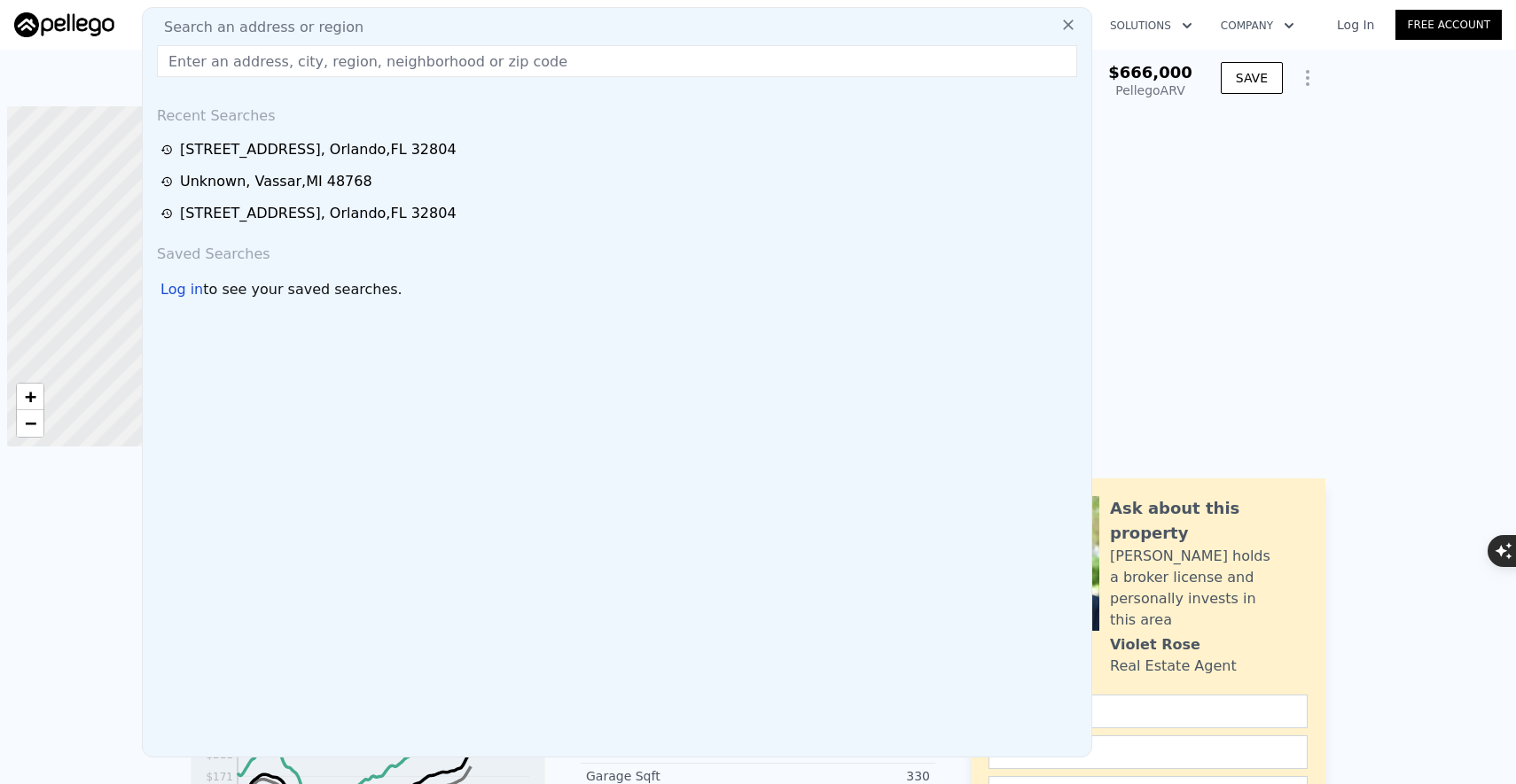
scroll to position [0, 7]
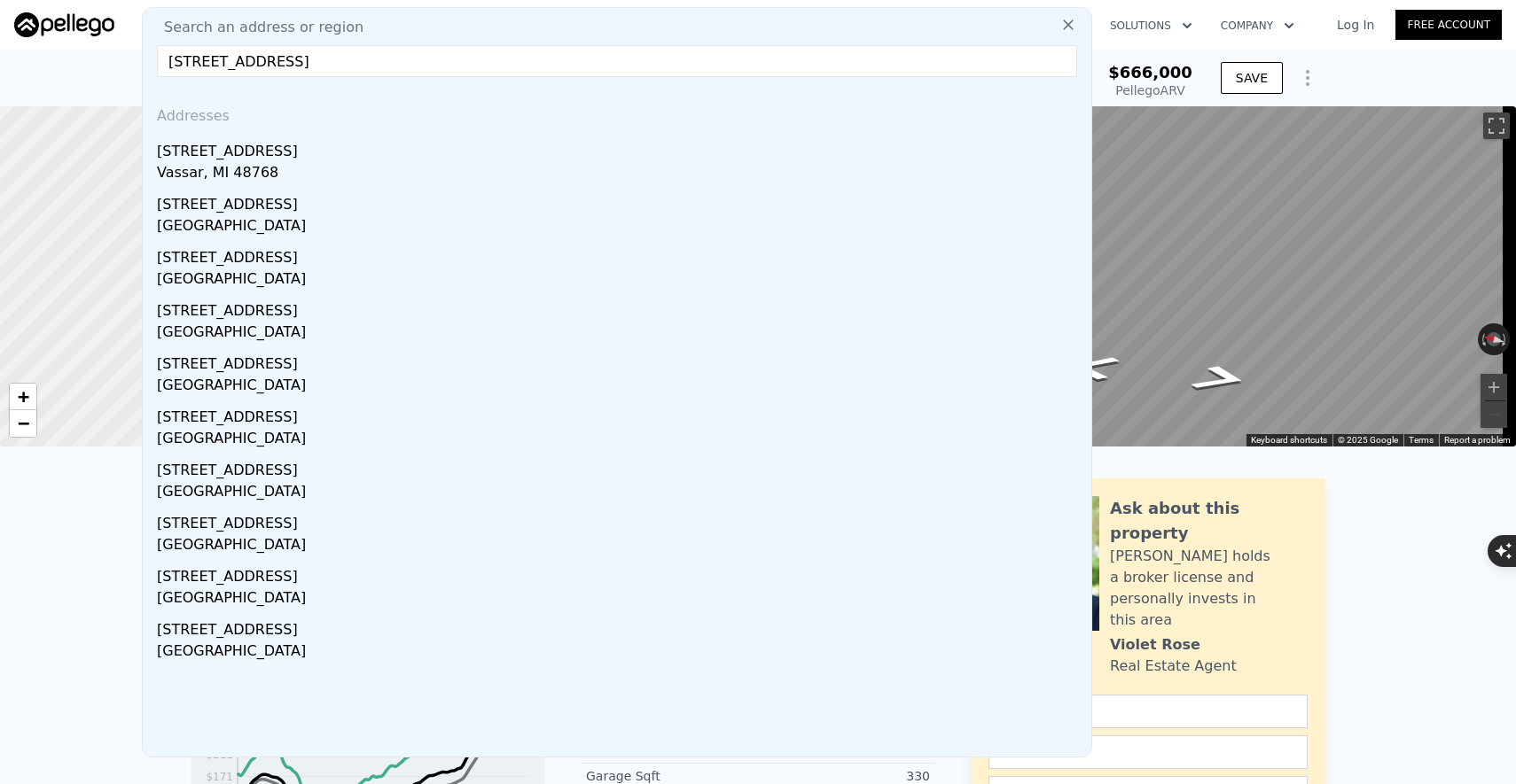
click at [385, 61] on input "328 Vassar St" at bounding box center [617, 61] width 921 height 31
paste input "1328 Vassar S"
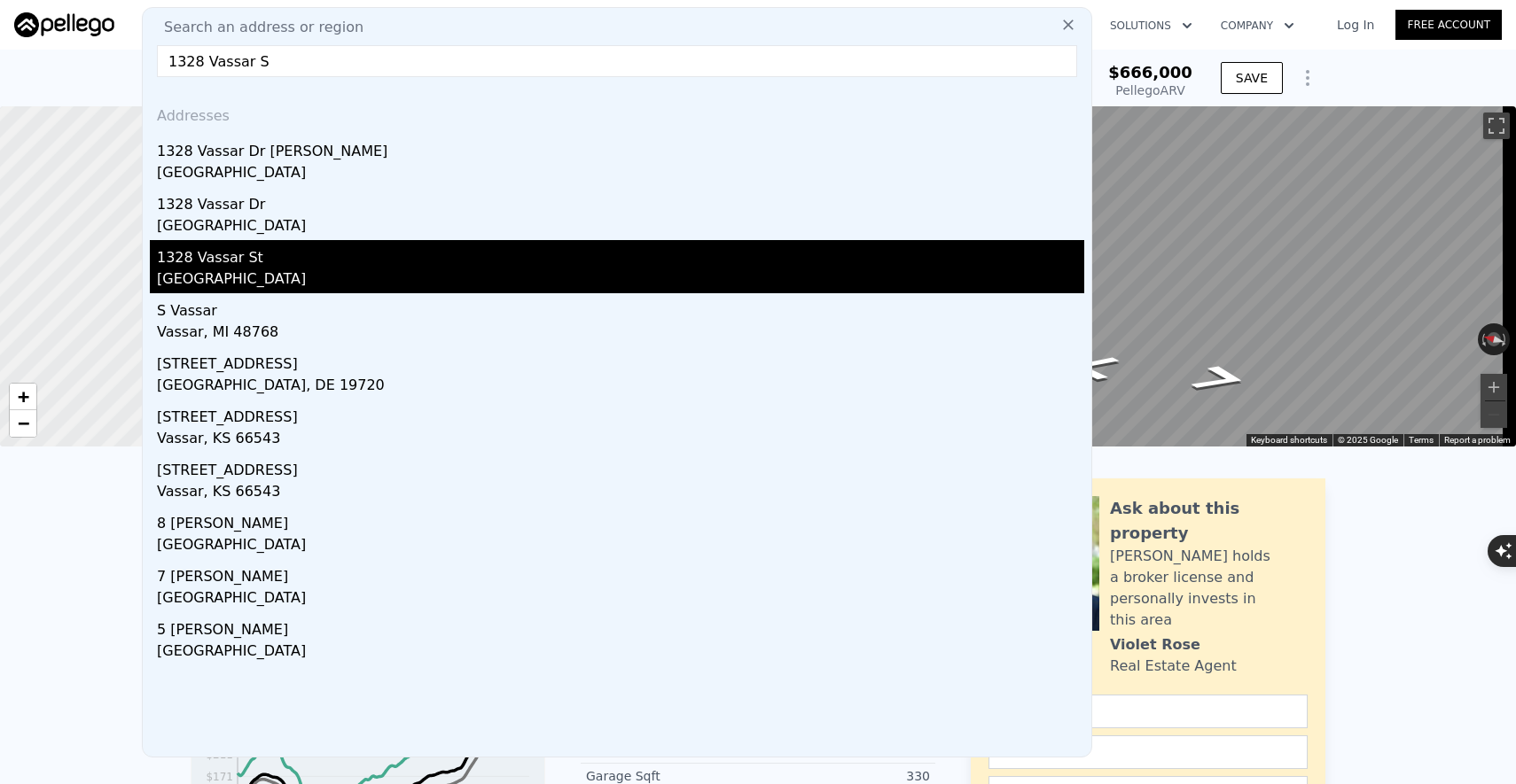
type input "1328 Vassar S"
click at [266, 259] on div "1328 Vassar St" at bounding box center [620, 254] width 927 height 29
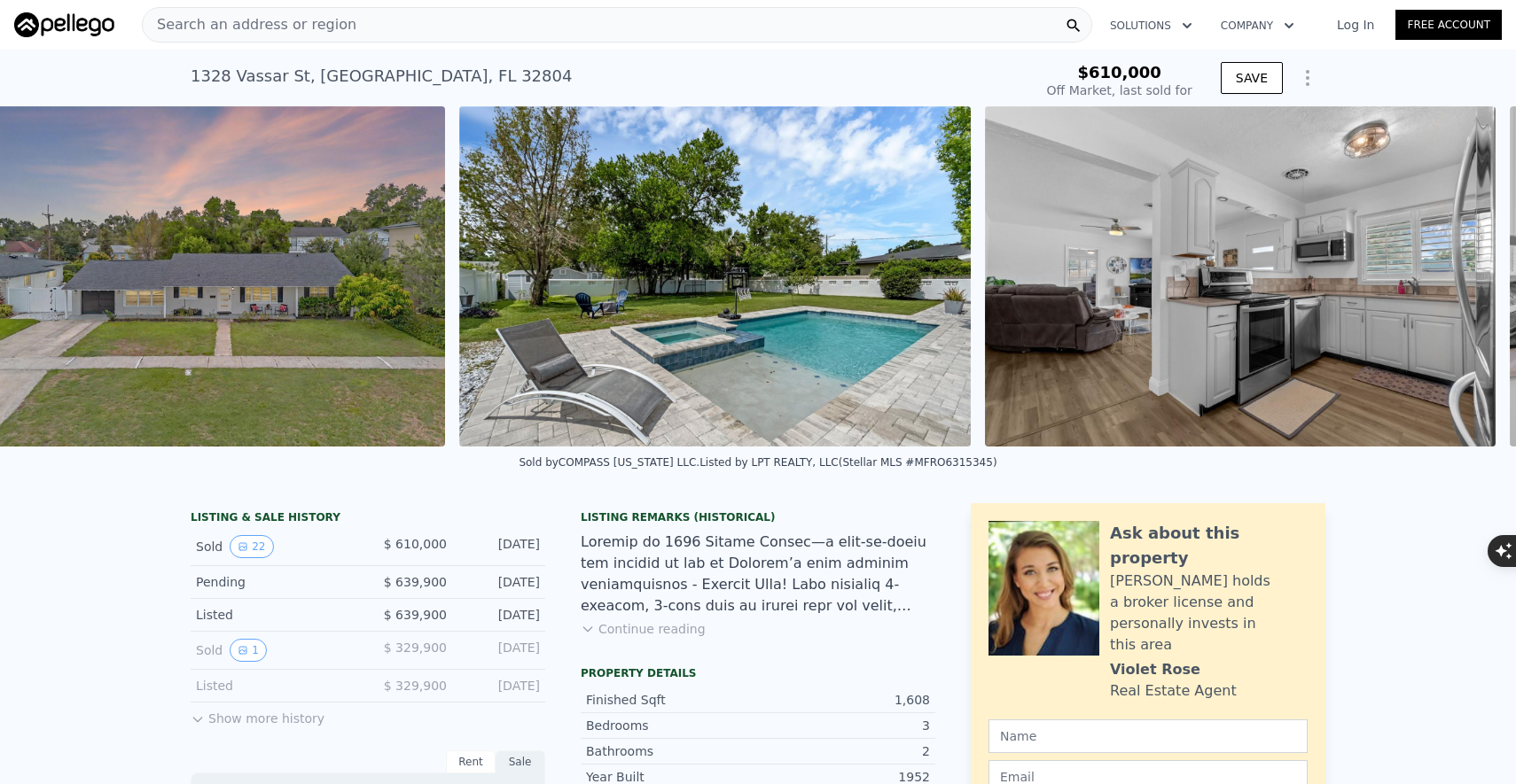
scroll to position [0, 811]
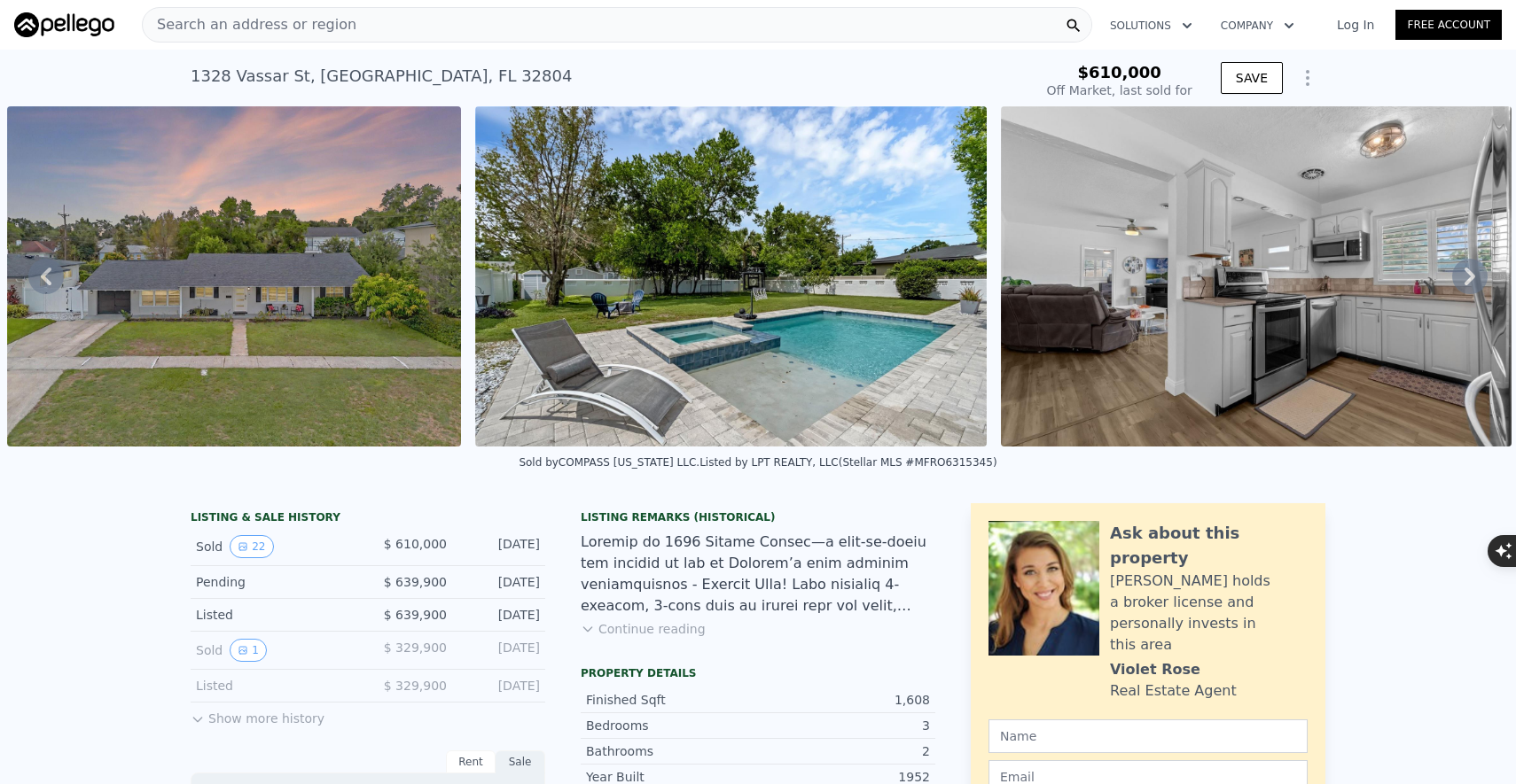
click at [721, 332] on img at bounding box center [730, 277] width 510 height 341
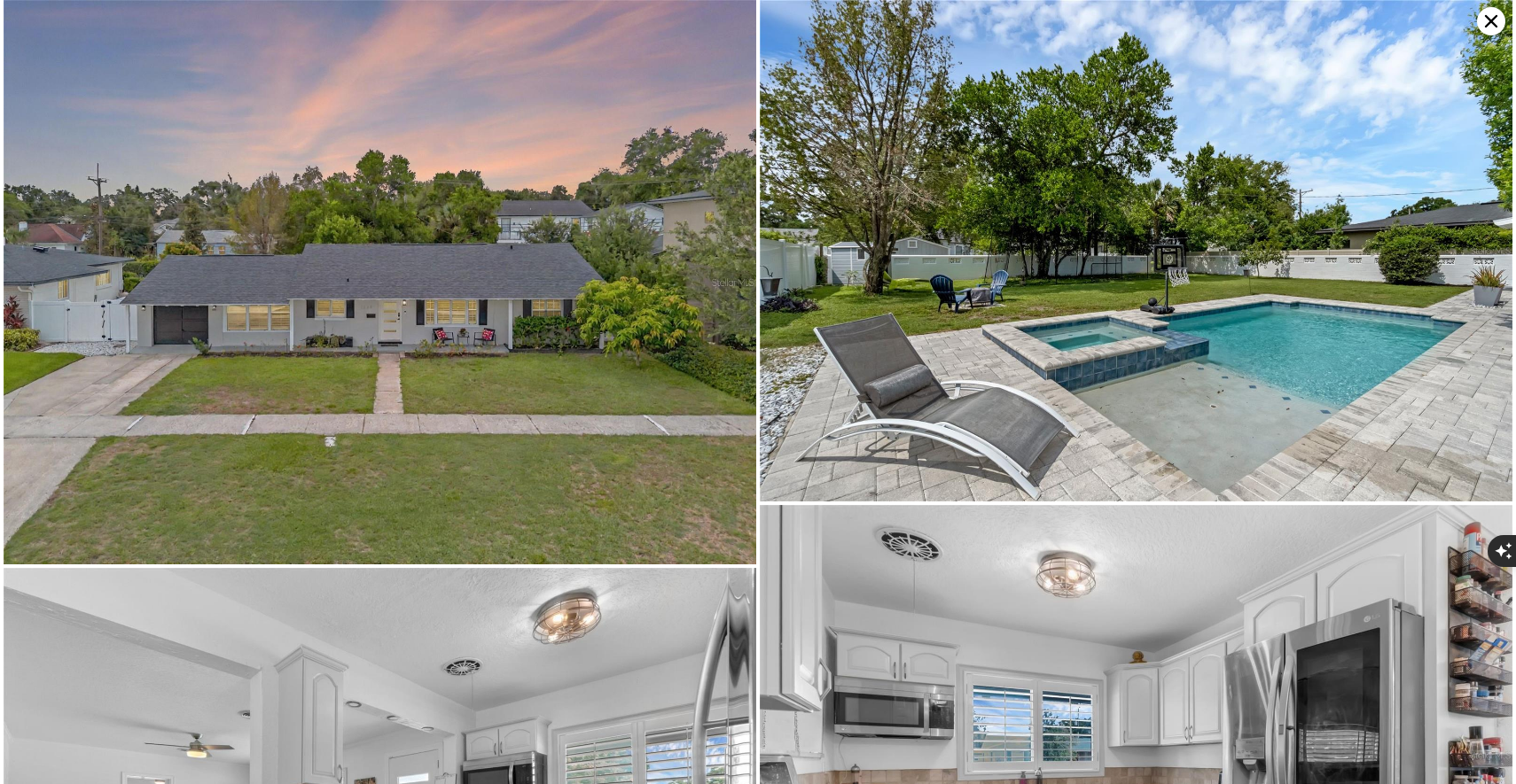
click at [1485, 26] on icon at bounding box center [1490, 20] width 12 height 12
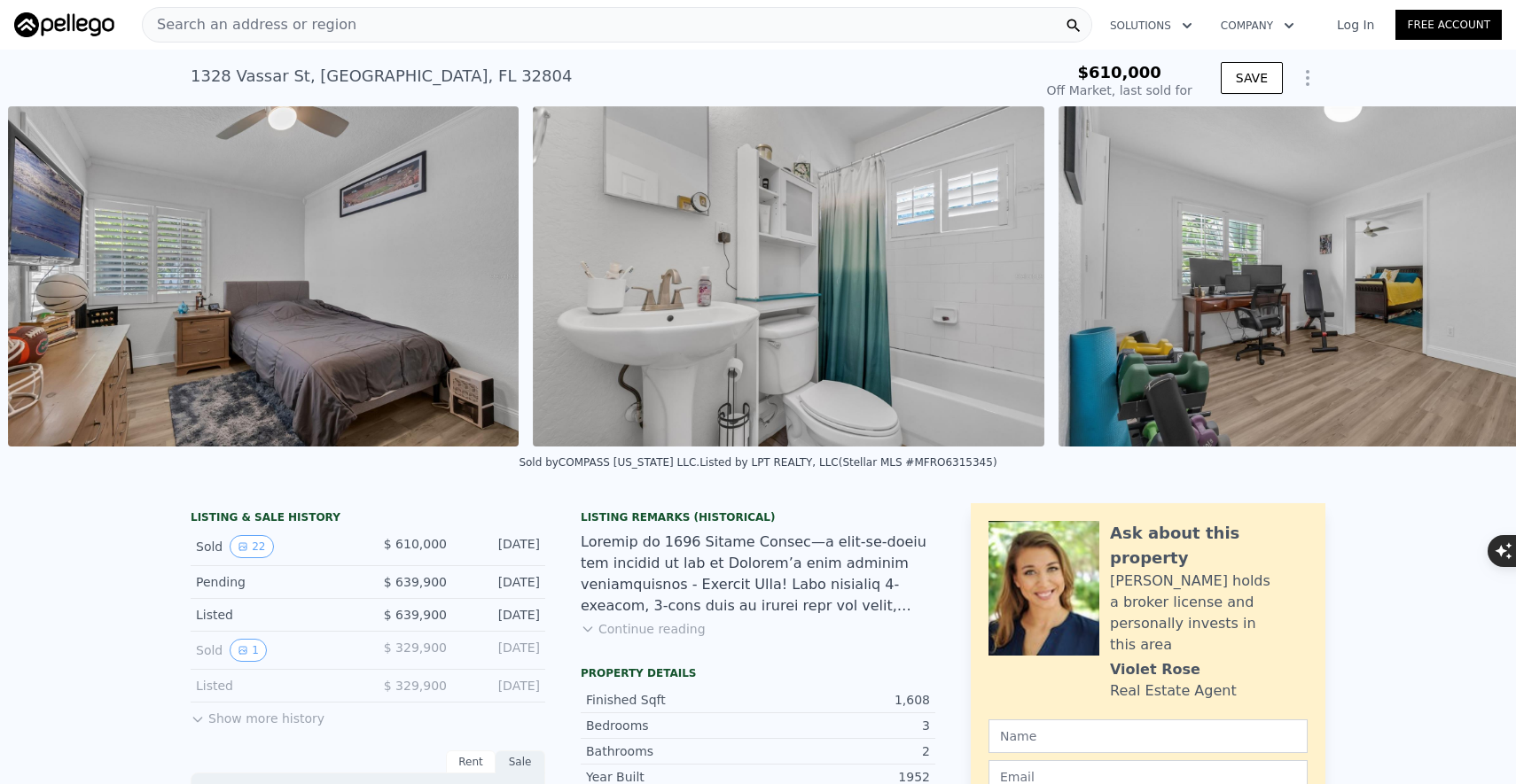
scroll to position [0, 5480]
